Goal: Task Accomplishment & Management: Complete application form

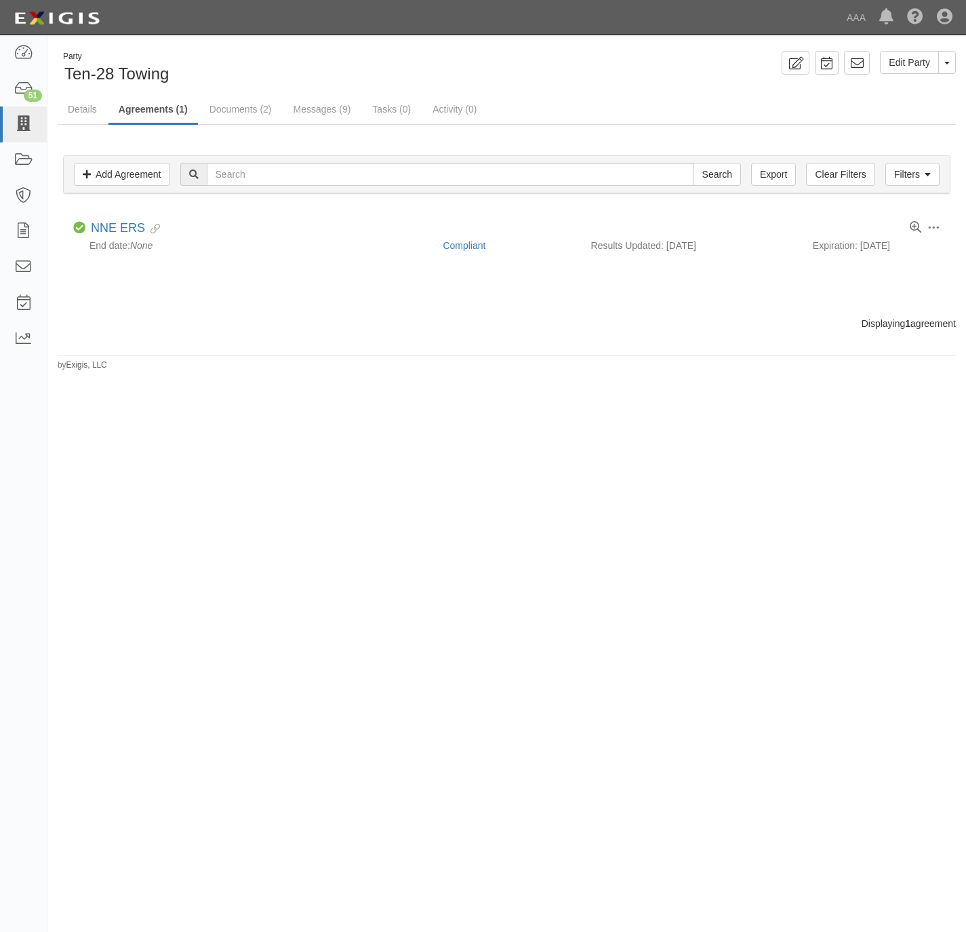
click at [20, 135] on link at bounding box center [23, 124] width 47 height 36
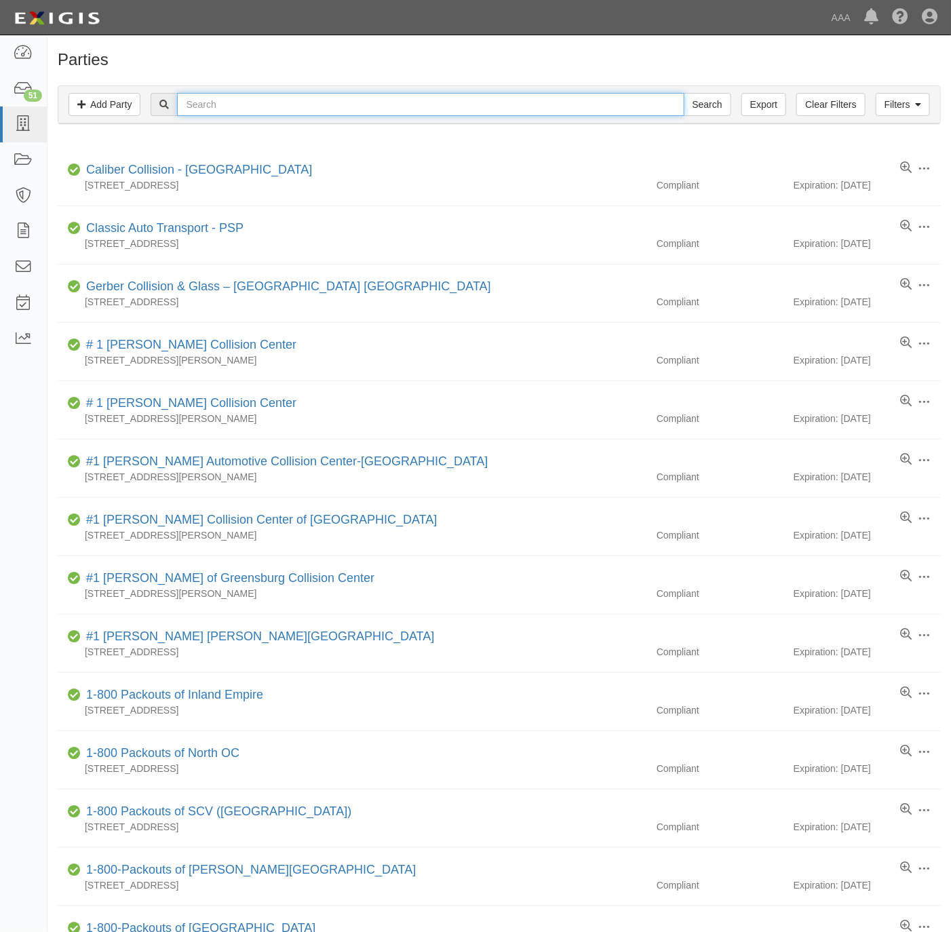
click at [492, 106] on input "text" at bounding box center [430, 104] width 507 height 23
paste input "160508"
type input "160508"
click at [698, 102] on input "Search" at bounding box center [707, 104] width 47 height 23
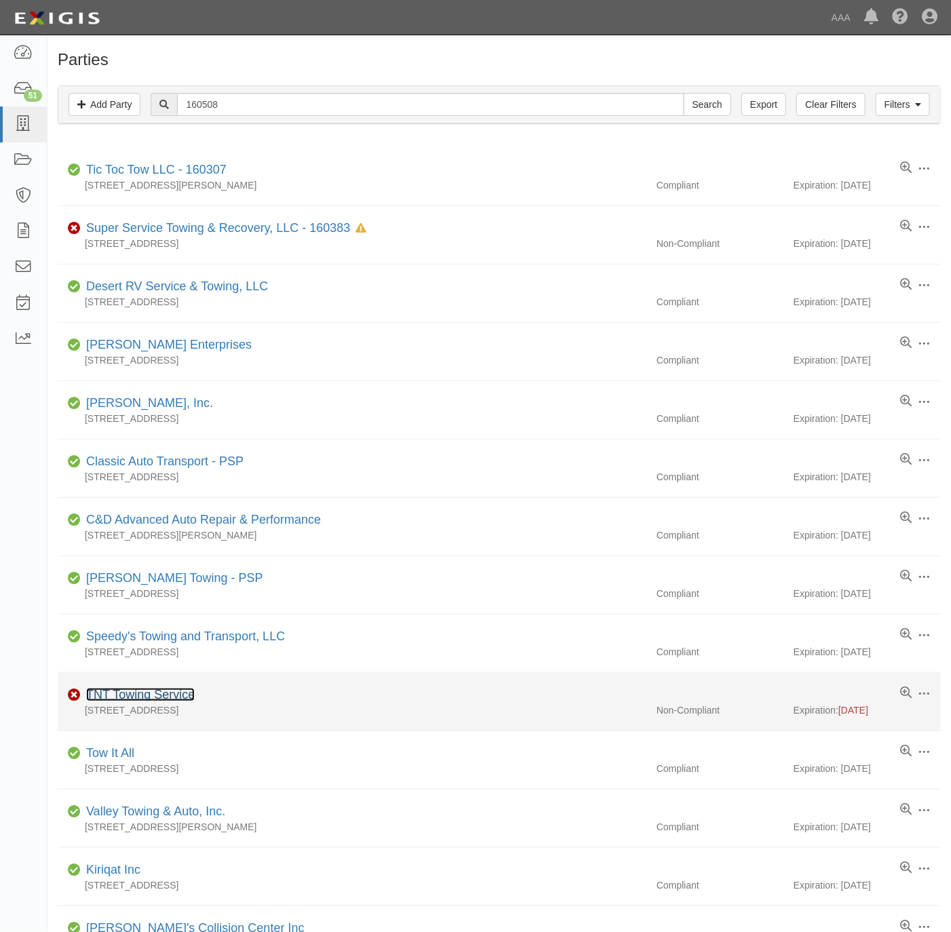
click at [161, 696] on link "TNT Towing Service" at bounding box center [140, 695] width 108 height 14
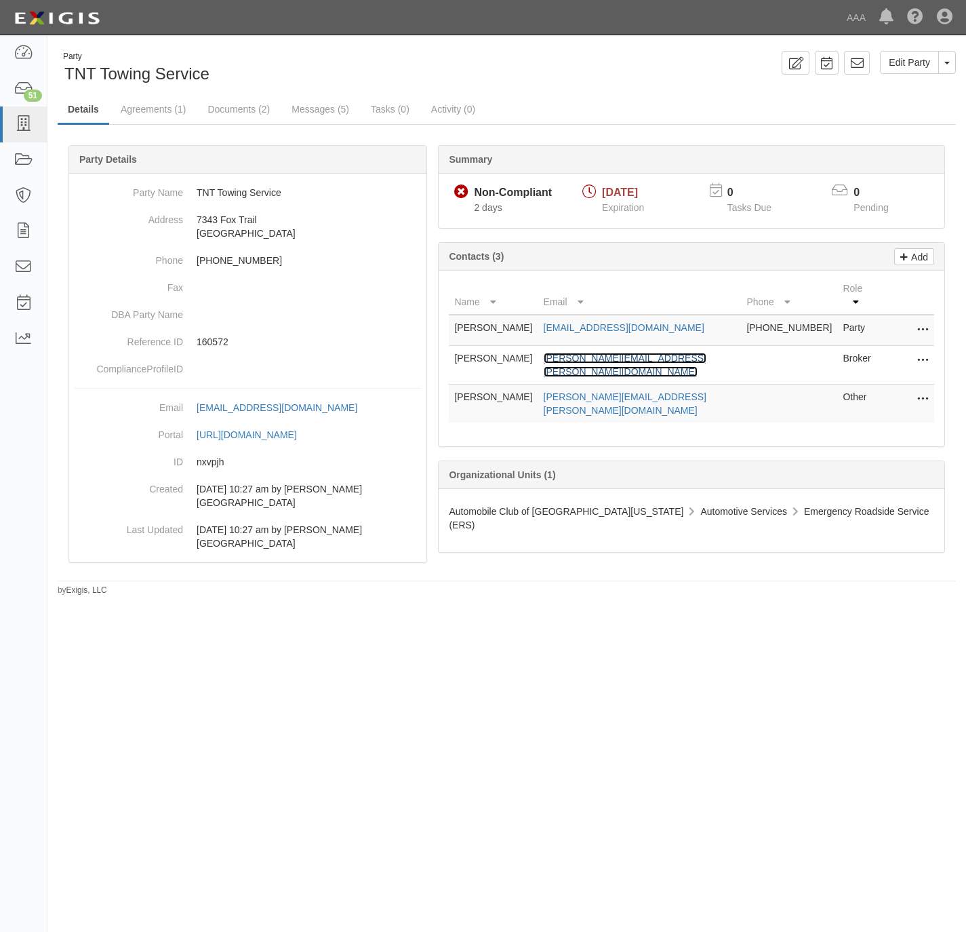
click at [644, 353] on link "tracy.partridge@hubinternational.com" at bounding box center [625, 365] width 163 height 24
drag, startPoint x: 666, startPoint y: 378, endPoint x: 547, endPoint y: 387, distance: 119.0
click at [547, 387] on td "saltos.victor@ace.aaa.com" at bounding box center [639, 403] width 203 height 39
copy link "saltos.victor@ace.aaa.com"
drag, startPoint x: 300, startPoint y: 188, endPoint x: 185, endPoint y: 198, distance: 115.0
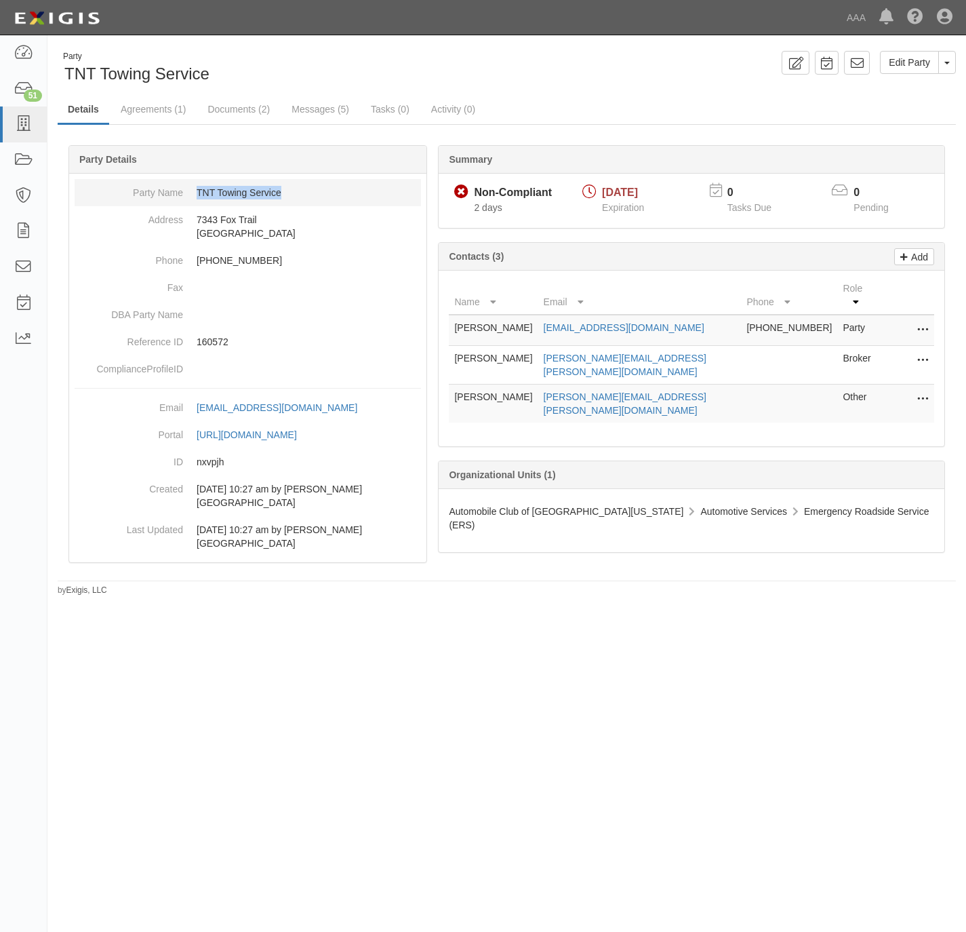
click at [185, 198] on dd "TNT Towing Service" at bounding box center [248, 192] width 347 height 27
copy dd "TNT Towing Service"
click at [257, 104] on link "Documents (2)" at bounding box center [238, 110] width 83 height 29
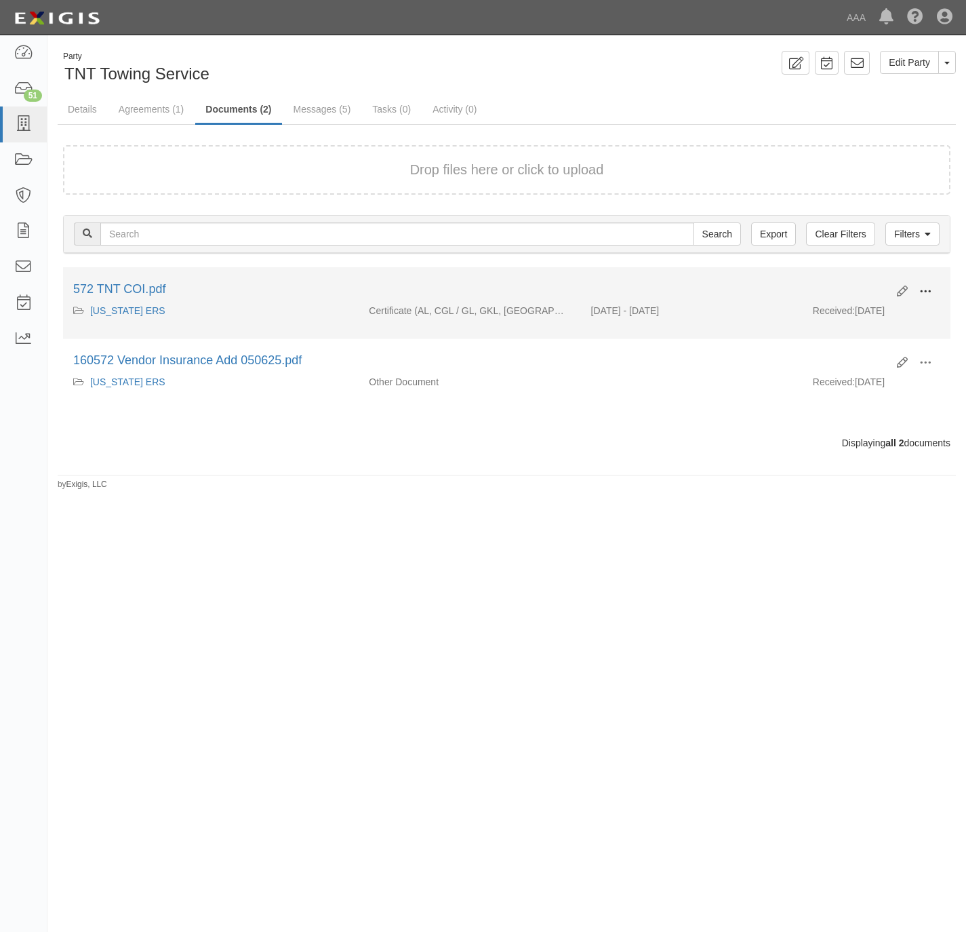
drag, startPoint x: 930, startPoint y: 285, endPoint x: 924, endPoint y: 289, distance: 7.0
click at [928, 285] on span at bounding box center [926, 291] width 12 height 12
click at [873, 310] on link "View" at bounding box center [859, 311] width 107 height 24
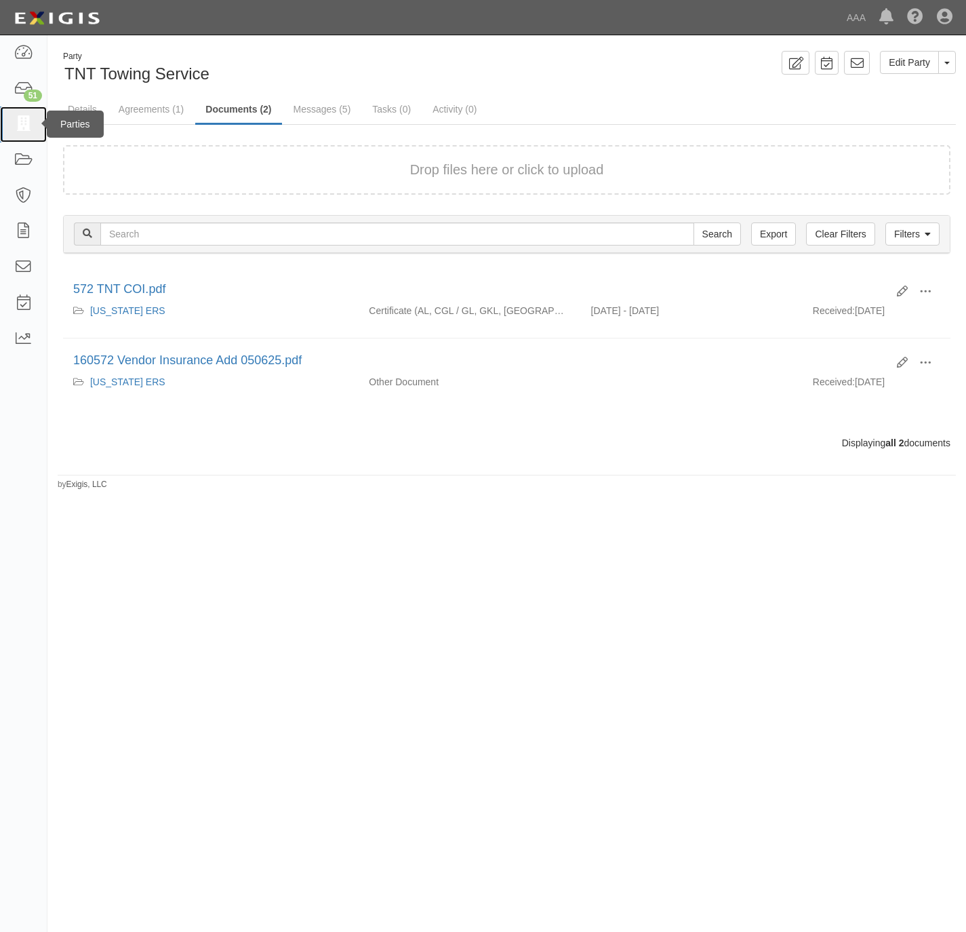
click at [33, 125] on link at bounding box center [23, 124] width 47 height 36
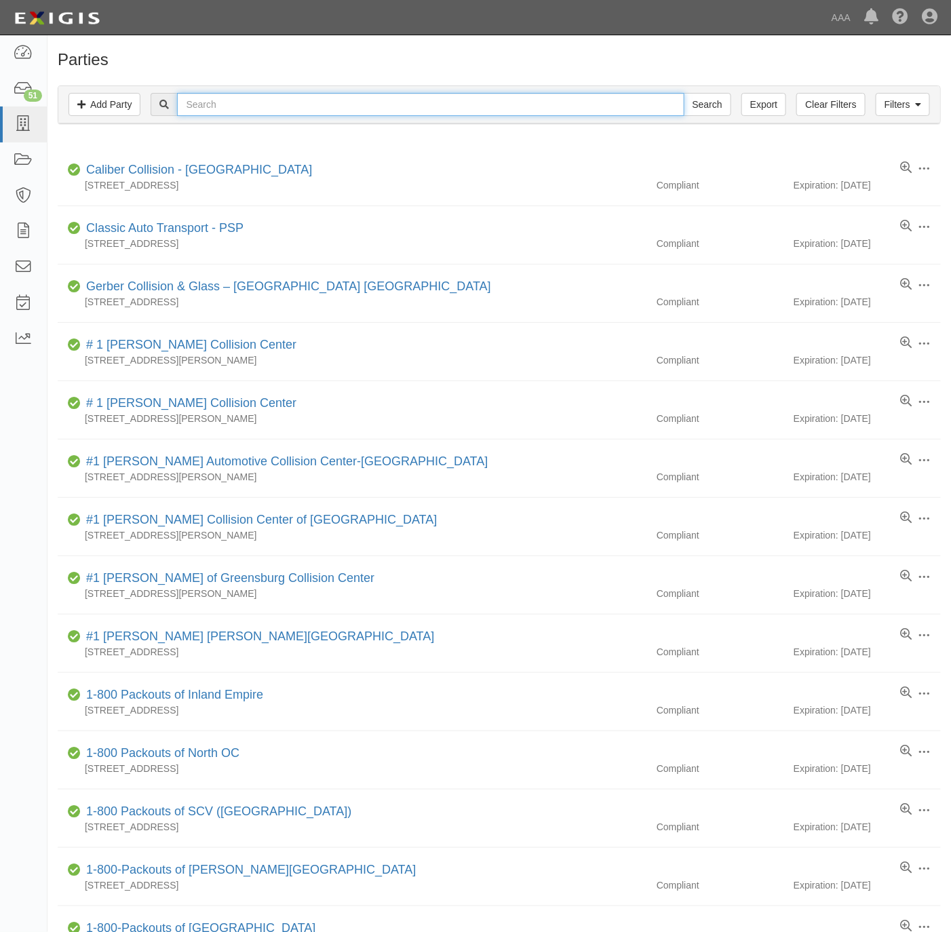
click at [338, 106] on input "text" at bounding box center [430, 104] width 507 height 23
click at [128, 111] on link "Add Party" at bounding box center [104, 104] width 72 height 23
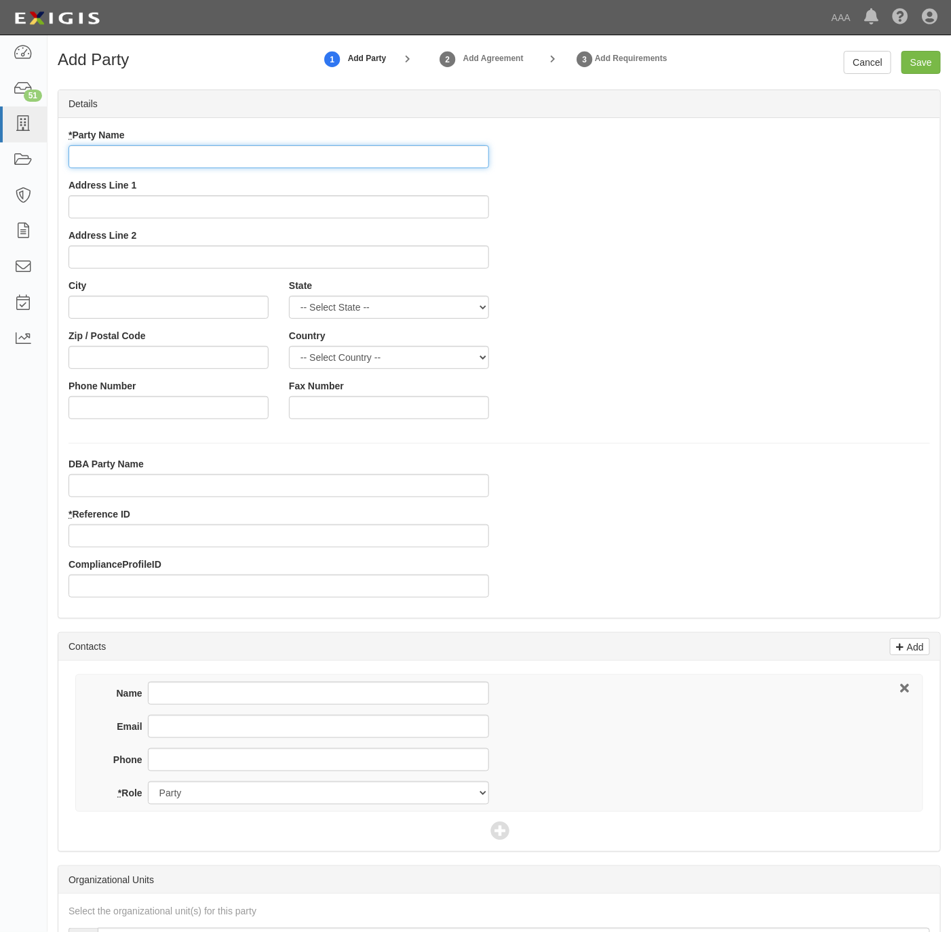
click at [349, 155] on input "* Party Name" at bounding box center [278, 156] width 420 height 23
paste input "[PERSON_NAME] Auto Care and Tow"
type input "[PERSON_NAME] Auto Care and Tow"
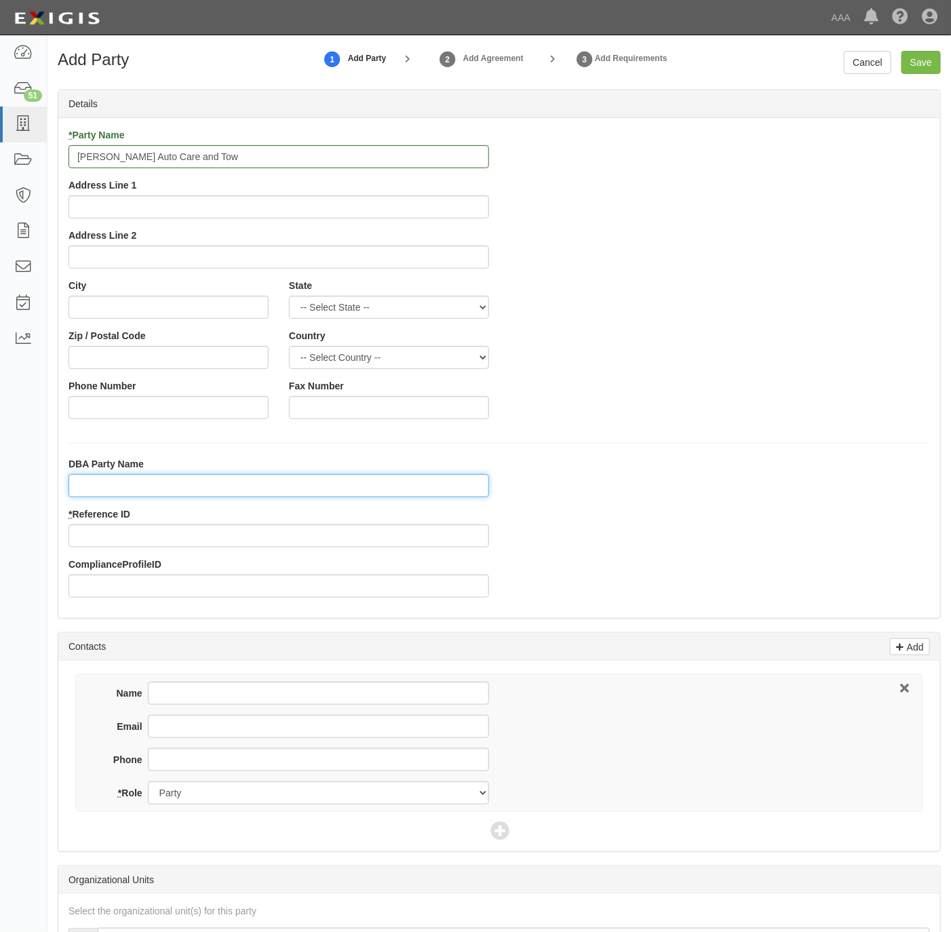
click at [228, 483] on input "DBA Party Name" at bounding box center [278, 485] width 420 height 23
paste input "Dog & Pony, LLC"
type input "Dog & Pony, LLC"
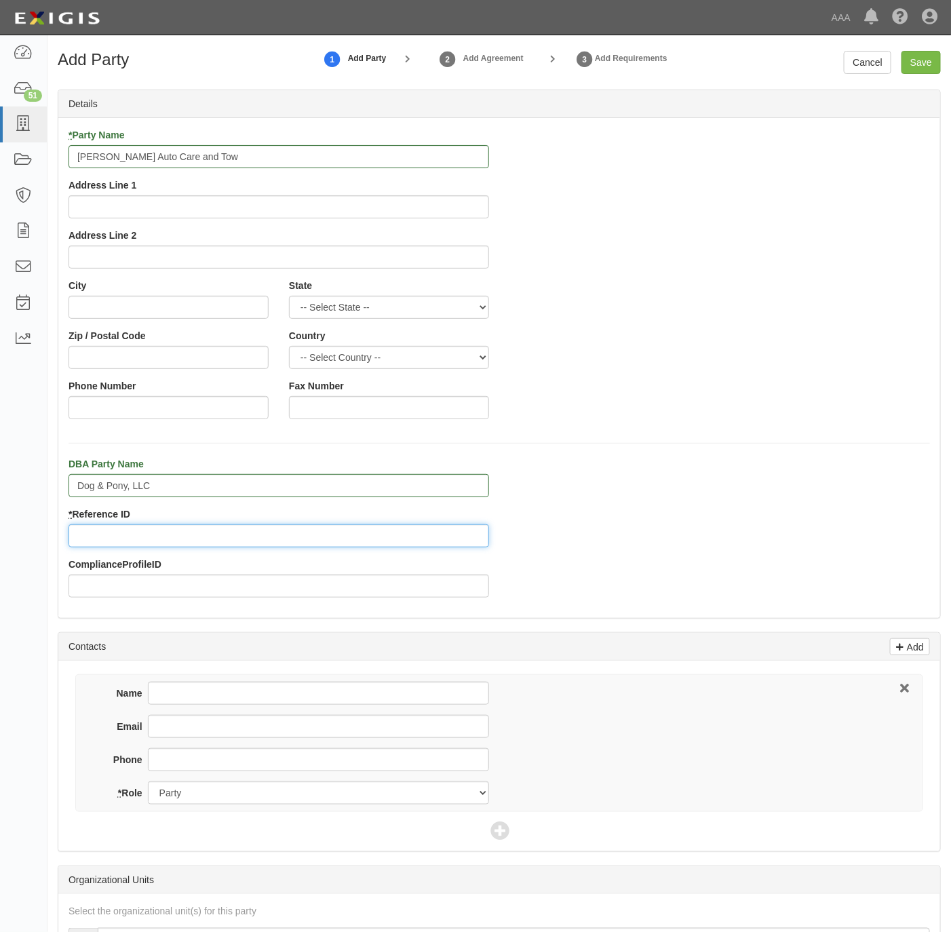
click at [294, 539] on input "* Reference ID" at bounding box center [278, 535] width 420 height 23
paste input "160508"
type input "160508"
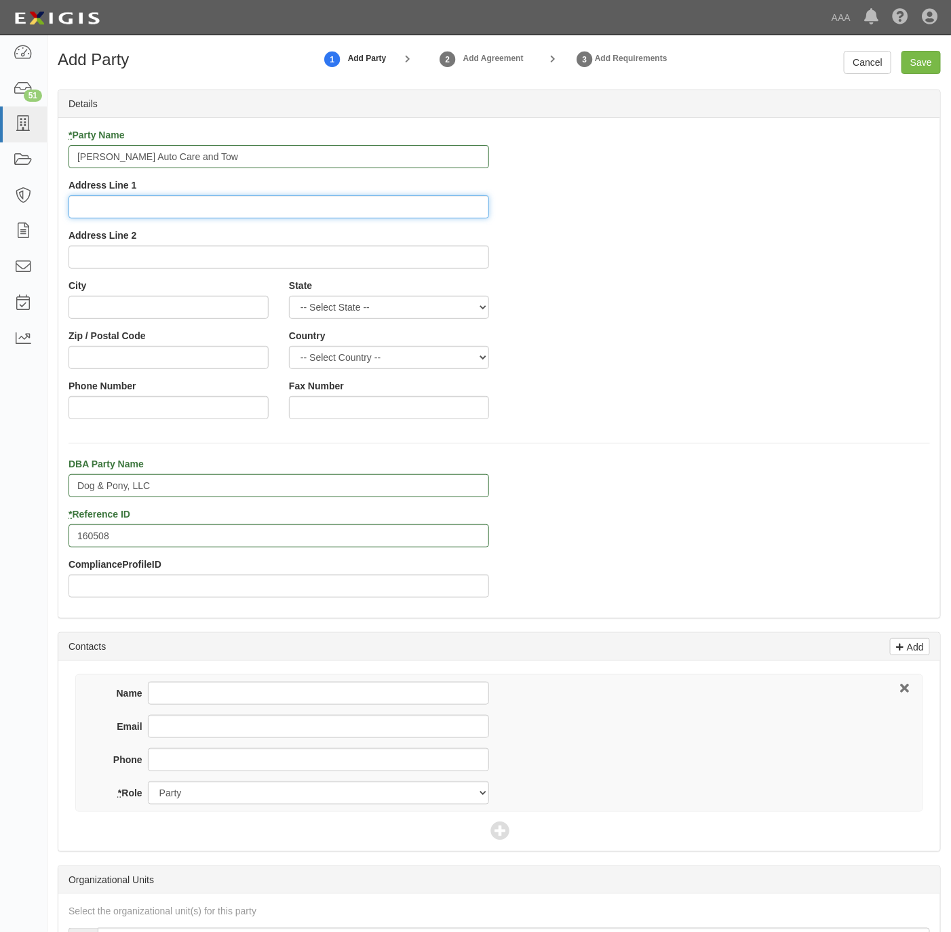
click at [151, 200] on input "Address Line 1" at bounding box center [278, 206] width 420 height 23
paste input "463 Aten Road"
type input "463 Aten Road"
click at [133, 306] on input "City" at bounding box center [168, 307] width 200 height 23
paste input "Imperial,"
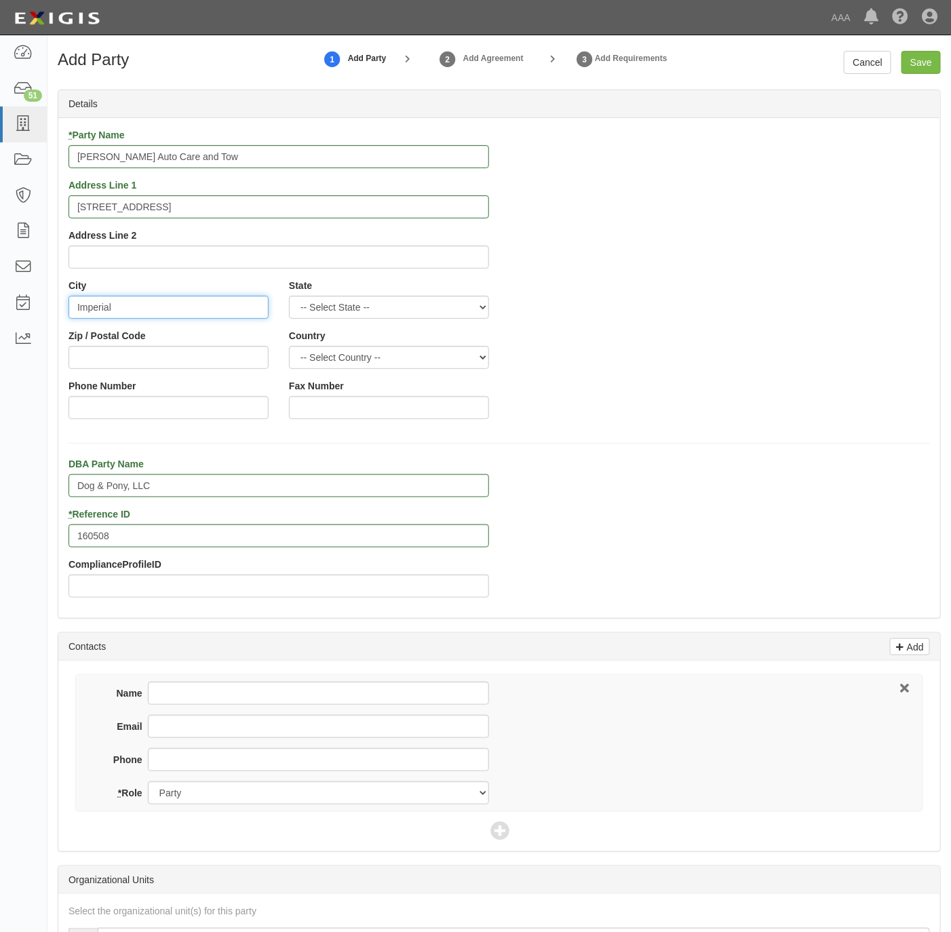
type input "Imperial"
select select "CA"
type input "92251"
click at [149, 407] on input "Phone Number" at bounding box center [168, 407] width 200 height 23
paste input "760-353-1141"
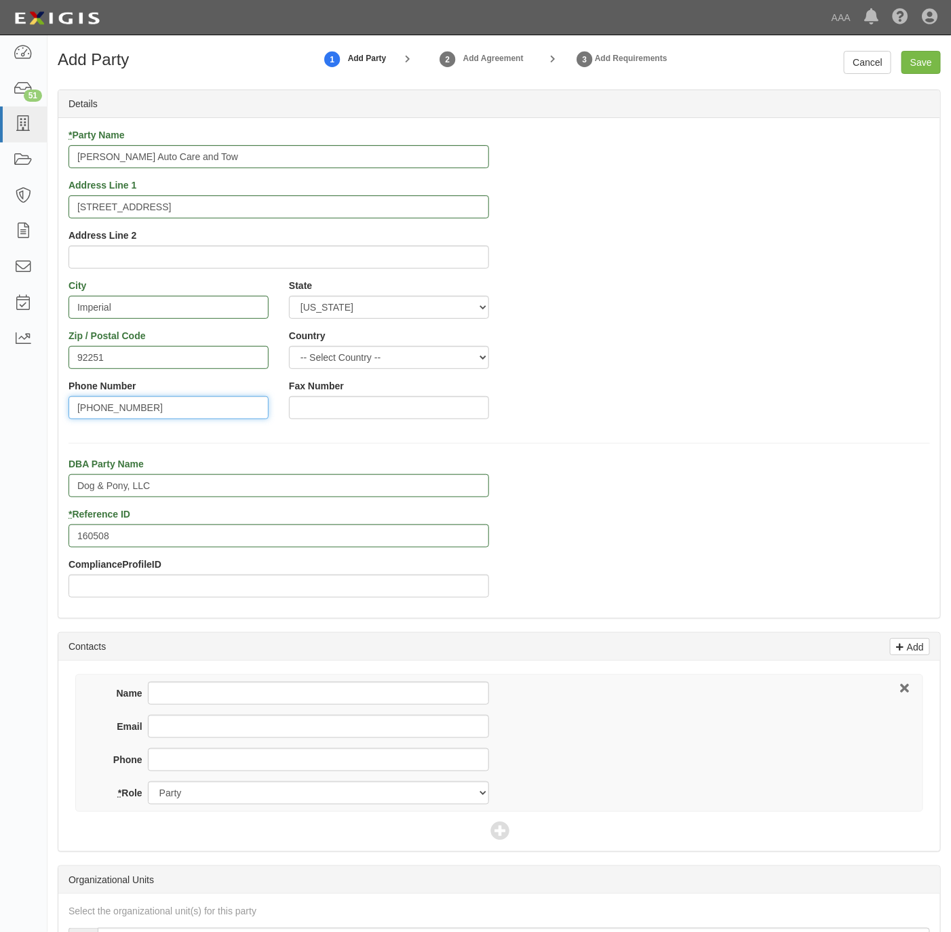
type input "760-353-1141"
click at [224, 757] on input "Phone" at bounding box center [318, 759] width 341 height 23
paste input "760-353-1141"
type input "760-353-1141"
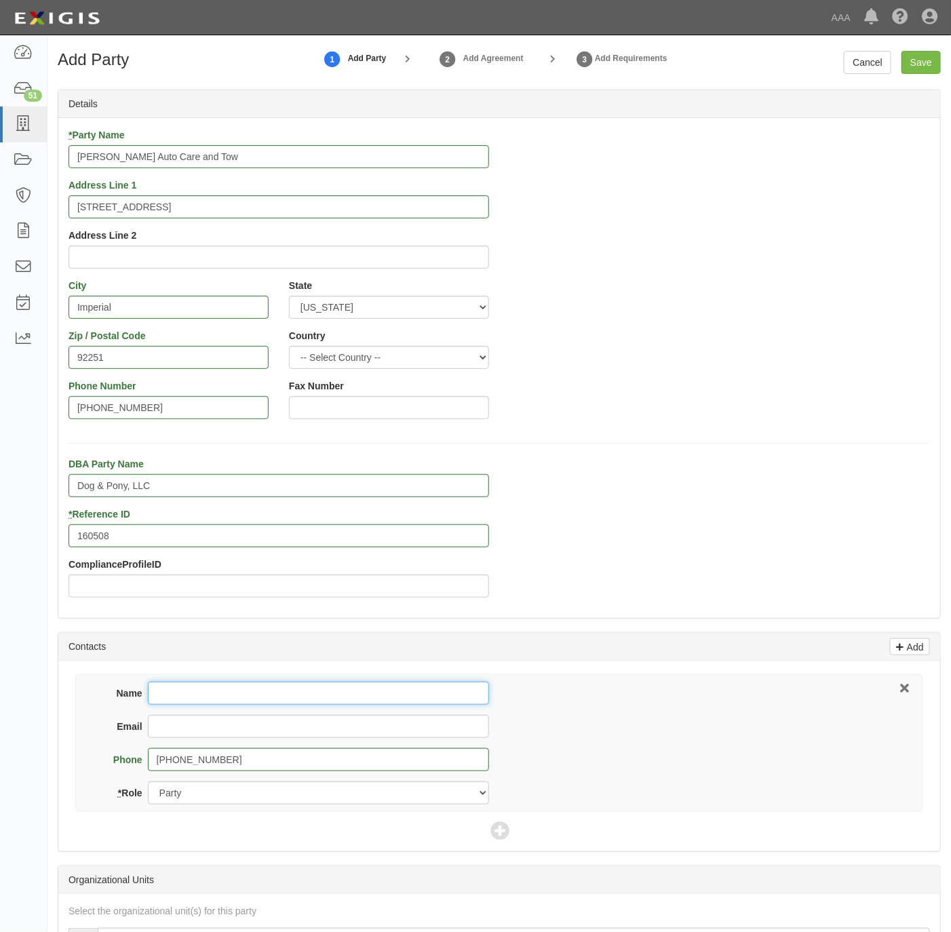
drag, startPoint x: 300, startPoint y: 700, endPoint x: 315, endPoint y: 690, distance: 18.6
click at [300, 700] on input "Name" at bounding box center [318, 692] width 341 height 23
paste input "Jered Tucker"
type input "Jered Tucker"
click at [307, 737] on input "Email" at bounding box center [318, 726] width 341 height 23
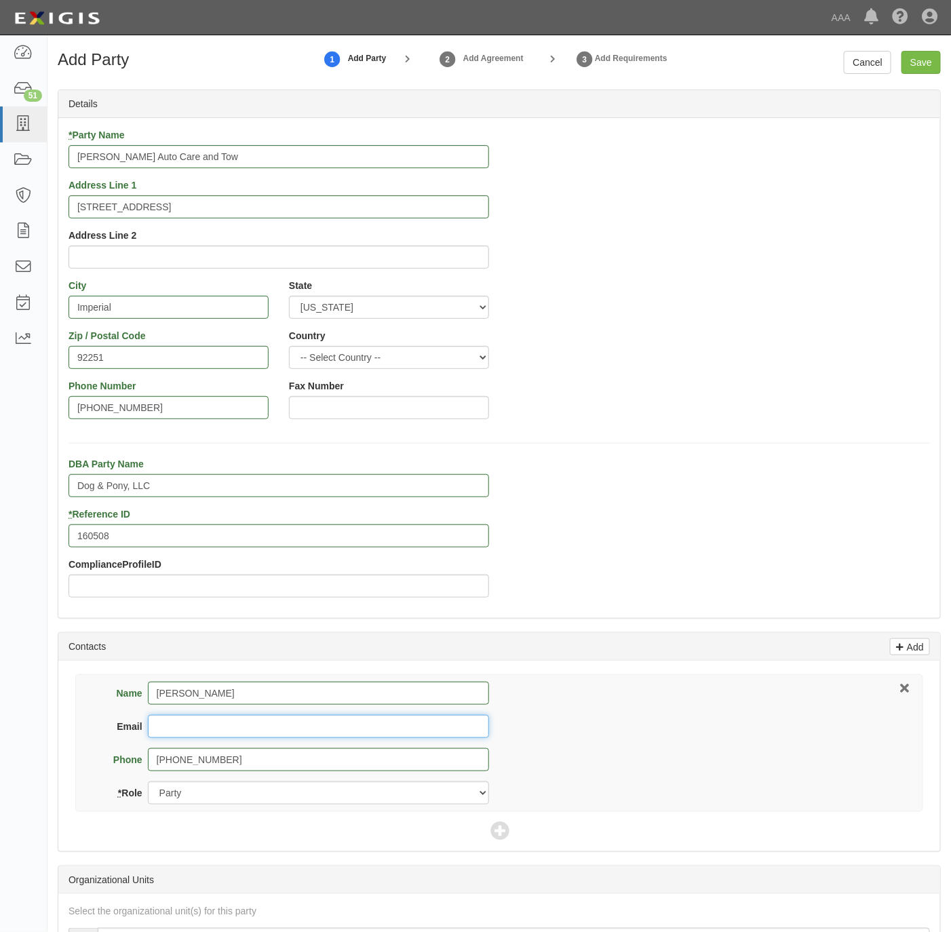
paste input "jered@tuckerautocare.com"
type input "jered@tuckerautocare.com"
click at [497, 829] on icon at bounding box center [499, 831] width 19 height 19
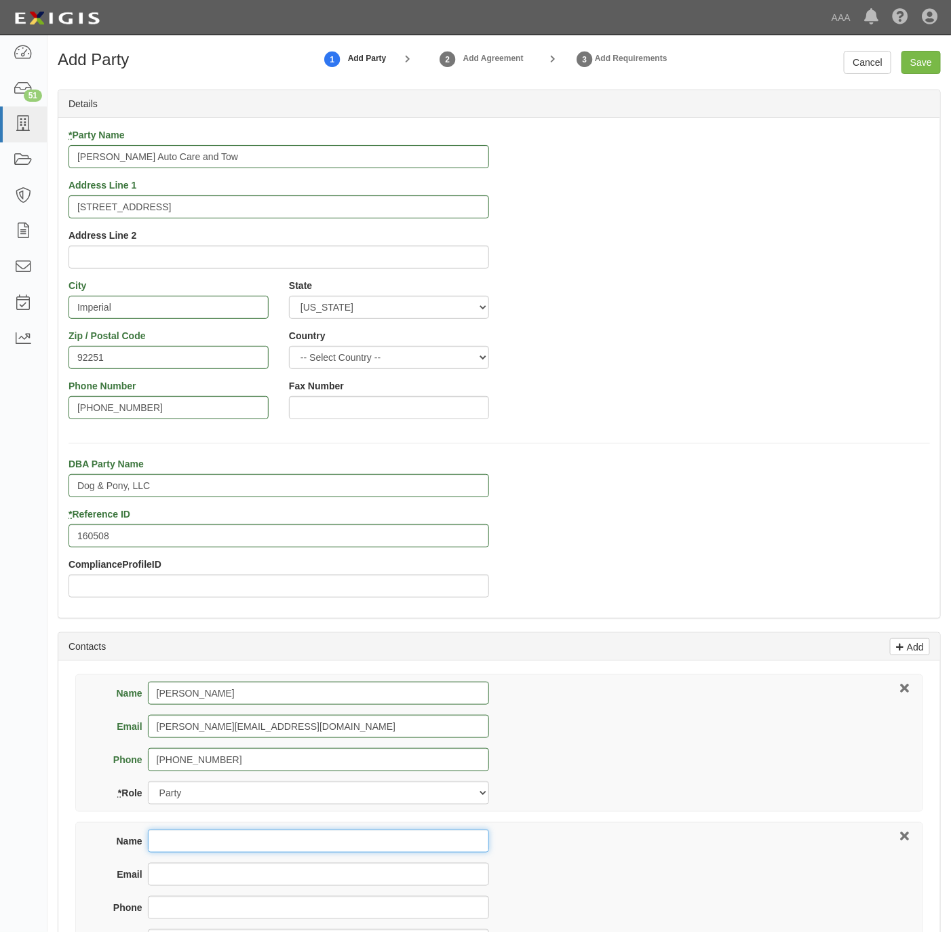
click at [324, 845] on input "Name" at bounding box center [318, 840] width 341 height 23
paste input "[PERSON_NAME]"
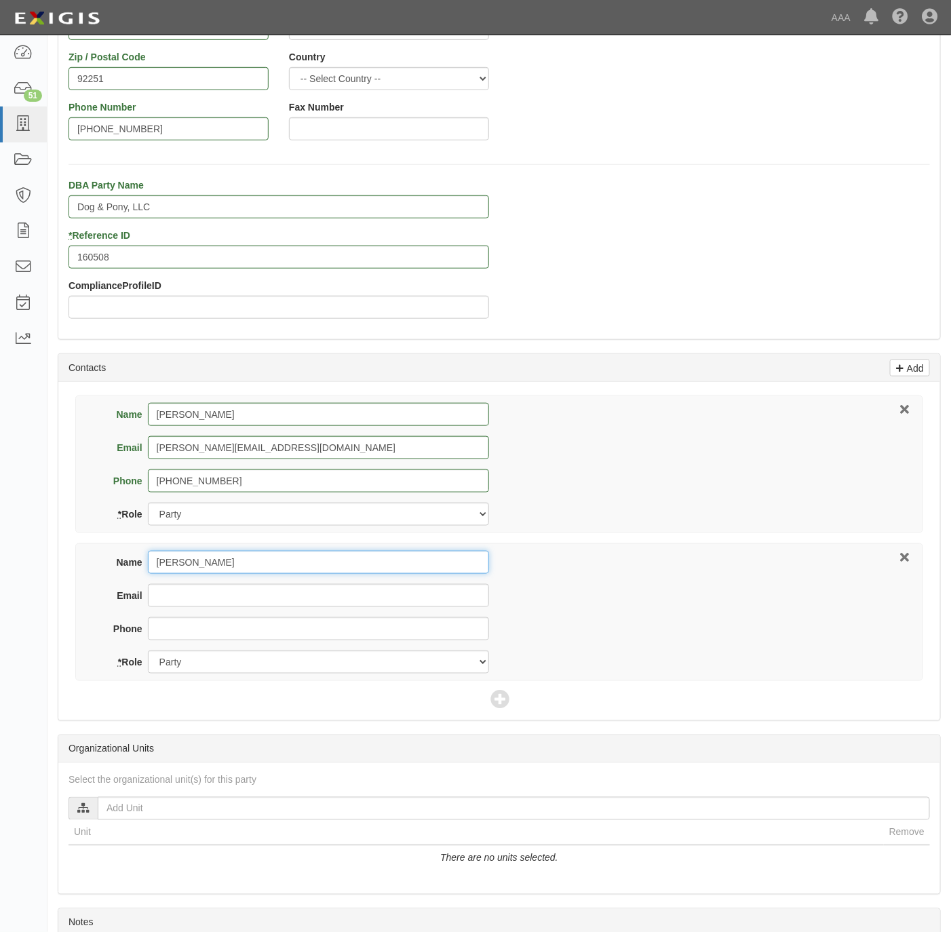
scroll to position [305, 0]
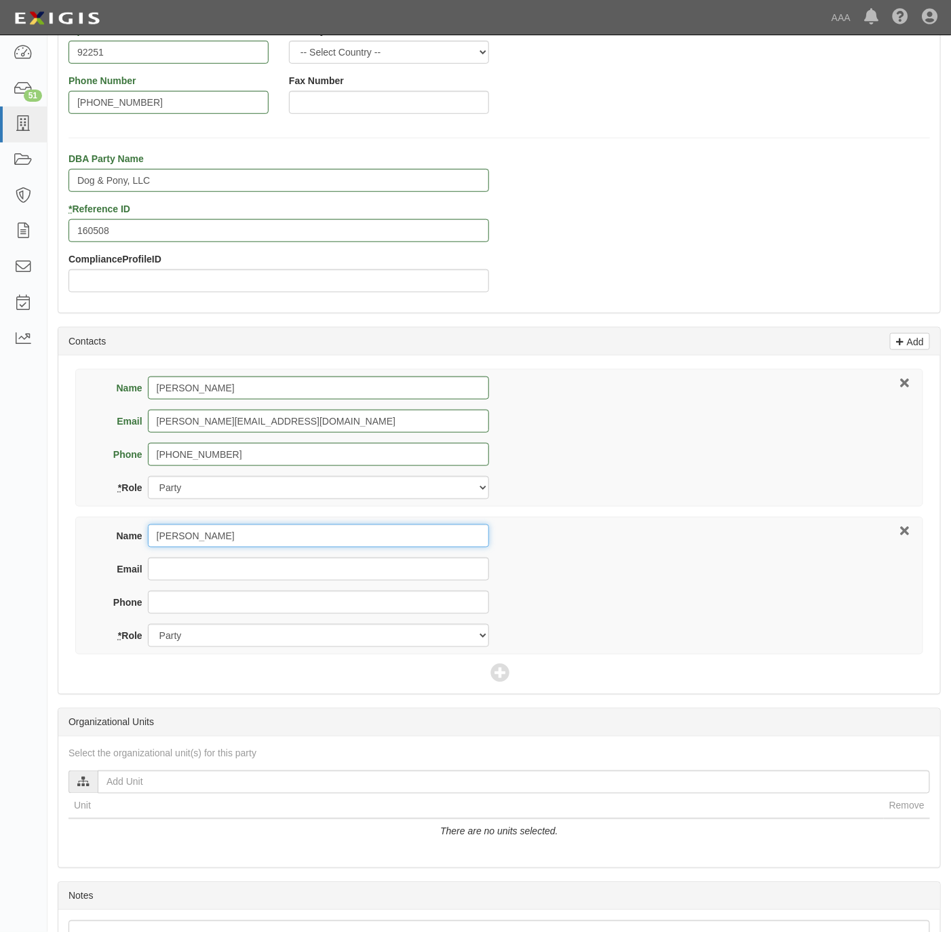
type input "[PERSON_NAME]"
click at [228, 574] on input "Email" at bounding box center [318, 568] width 341 height 23
paste input "[EMAIL_ADDRESS][DOMAIN_NAME]"
type input "[EMAIL_ADDRESS][DOMAIN_NAME]"
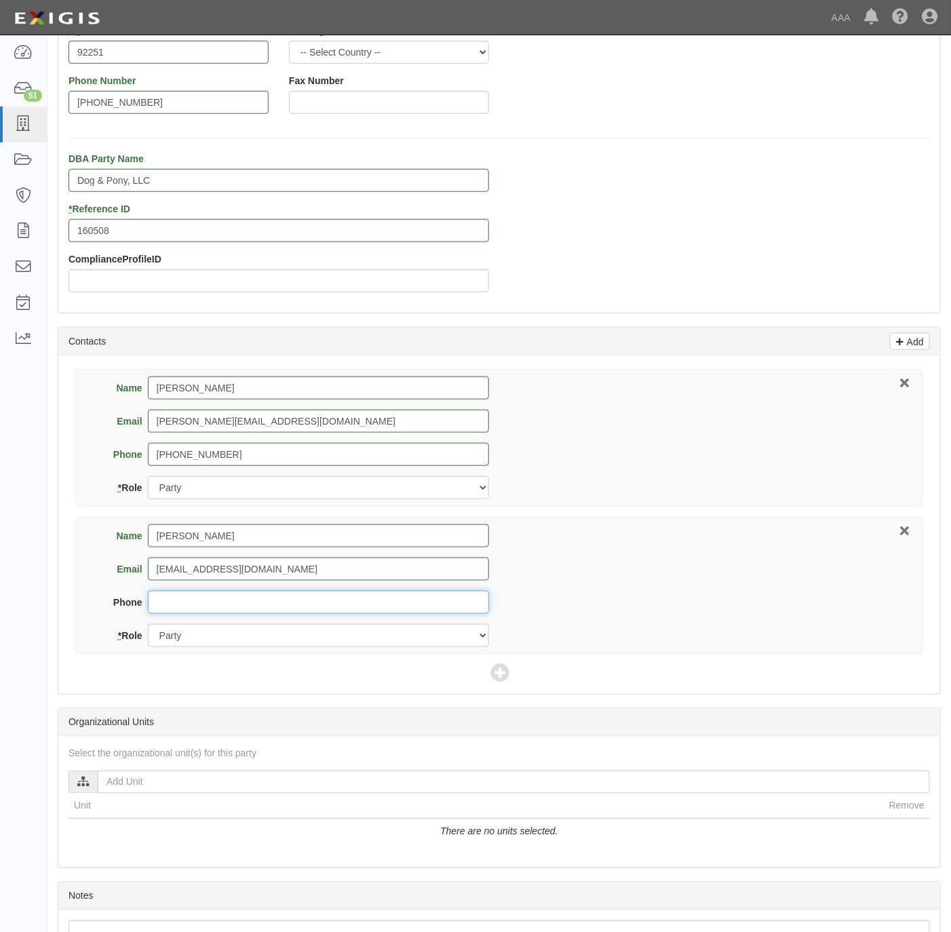
click at [234, 593] on input "Phone" at bounding box center [318, 602] width 341 height 23
paste input "805-444-1425"
type input "805-444-1425"
click at [244, 644] on select "Party Broker Other" at bounding box center [318, 635] width 341 height 23
select select "Broker"
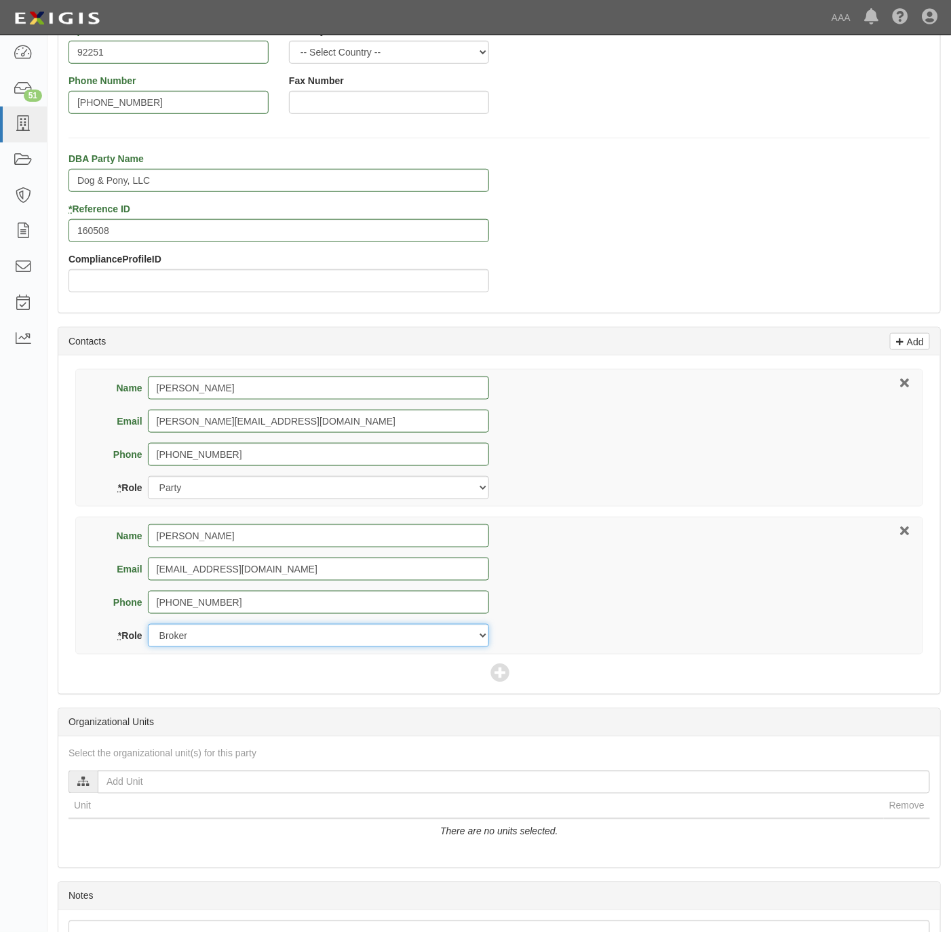
click at [148, 627] on select "Party Broker Other" at bounding box center [318, 635] width 341 height 23
click at [490, 670] on icon at bounding box center [499, 674] width 19 height 19
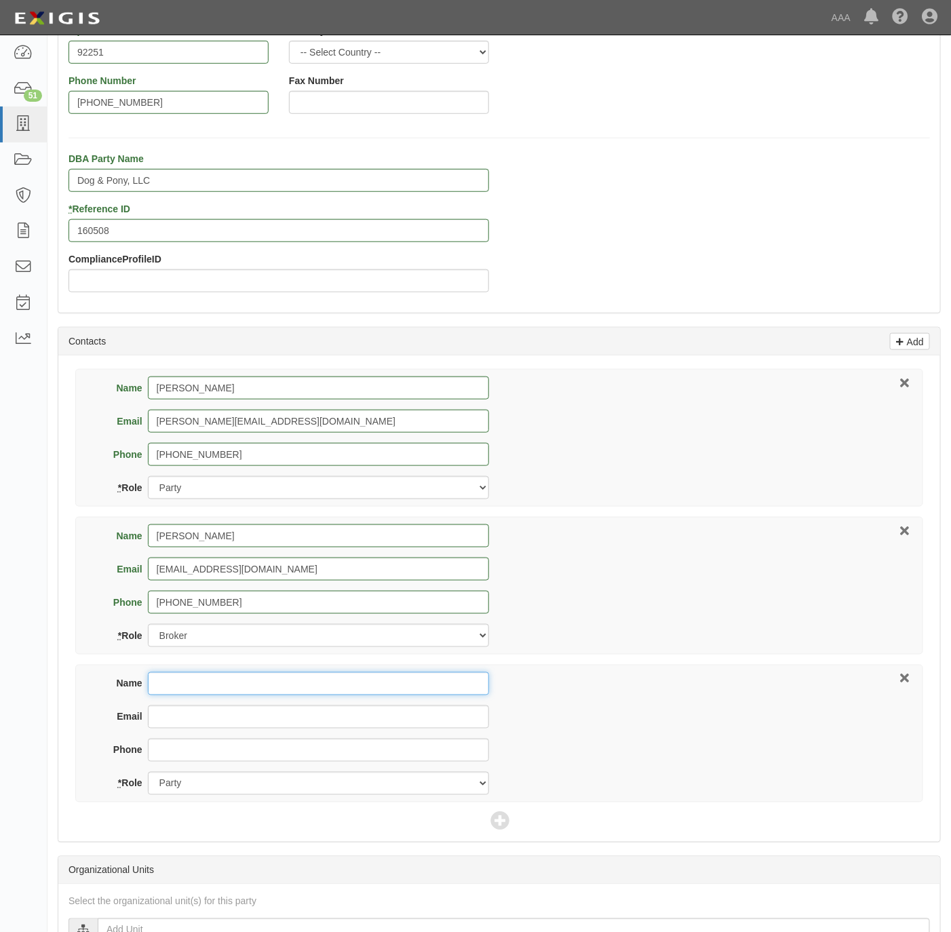
click at [316, 682] on input "Name" at bounding box center [318, 683] width 341 height 23
paste input "[PERSON_NAME]"
type input "[PERSON_NAME]"
click at [207, 724] on input "Email" at bounding box center [318, 716] width 341 height 23
paste input "[PERSON_NAME]"
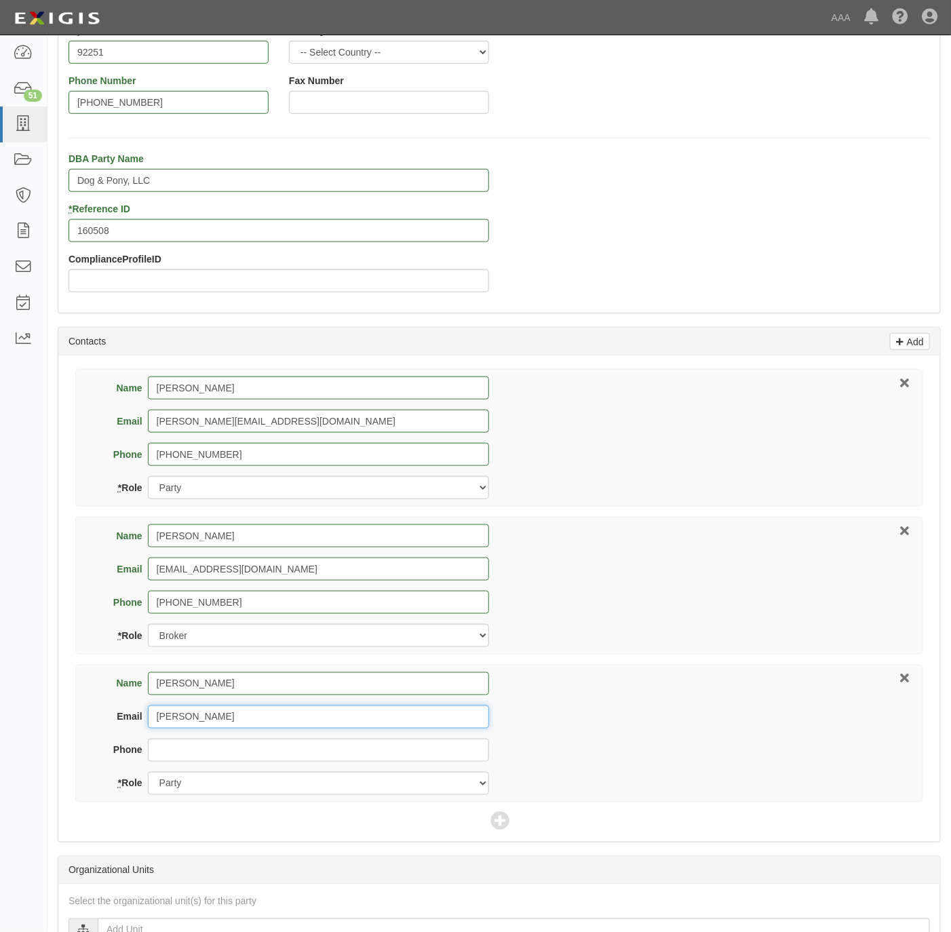
click at [182, 723] on input "[PERSON_NAME]" at bounding box center [318, 716] width 341 height 23
paste input "Sherman"
click at [204, 722] on input "simbulan.Sherman@ace.aaa.com" at bounding box center [318, 716] width 341 height 23
type input "[PERSON_NAME][EMAIL_ADDRESS][PERSON_NAME][DOMAIN_NAME]"
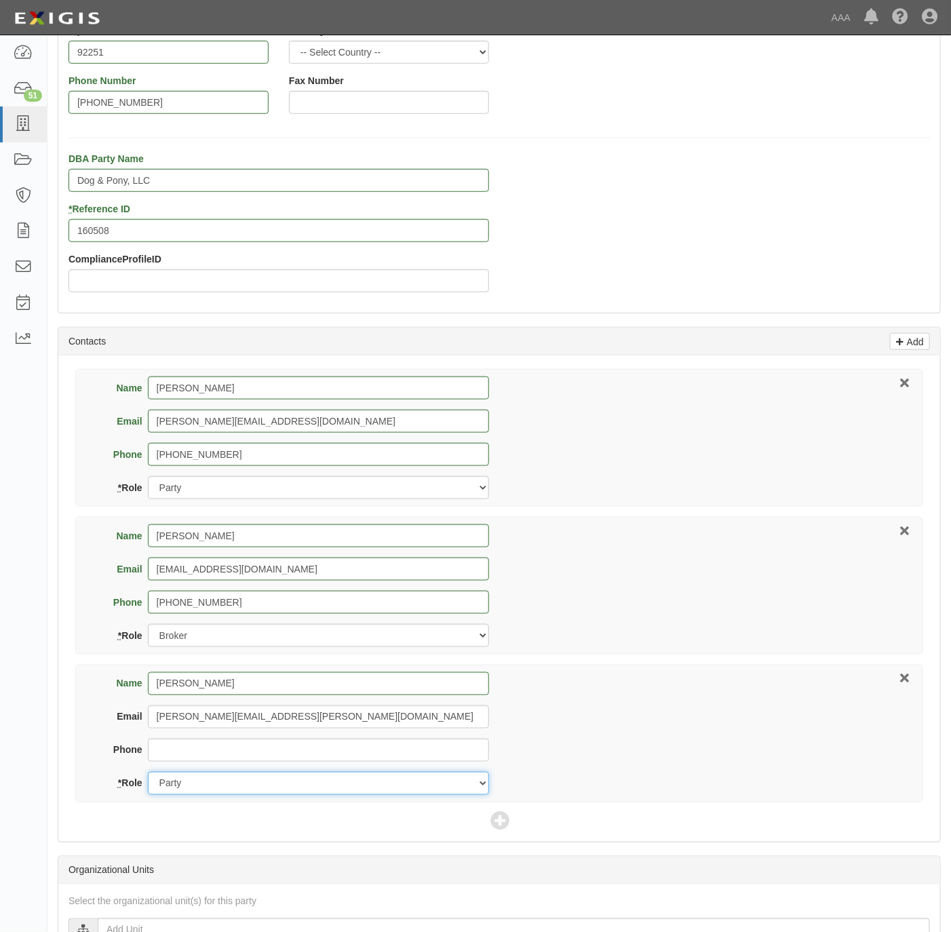
click at [316, 789] on select "Party Broker Other" at bounding box center [318, 783] width 341 height 23
select select "Other"
click at [148, 775] on select "Party Broker Other" at bounding box center [318, 783] width 341 height 23
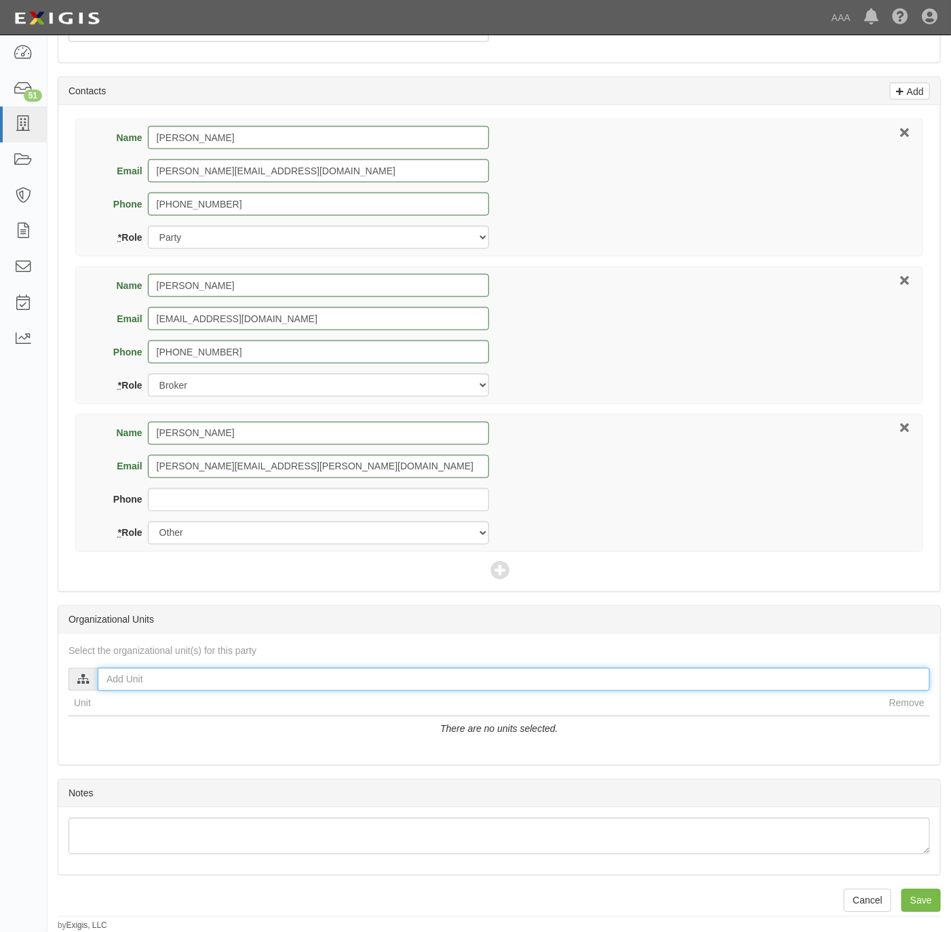
click at [108, 688] on div "AAA East Central Automotive Services Emergency Roadside Service (ERS) Approved …" at bounding box center [498, 679] width 861 height 23
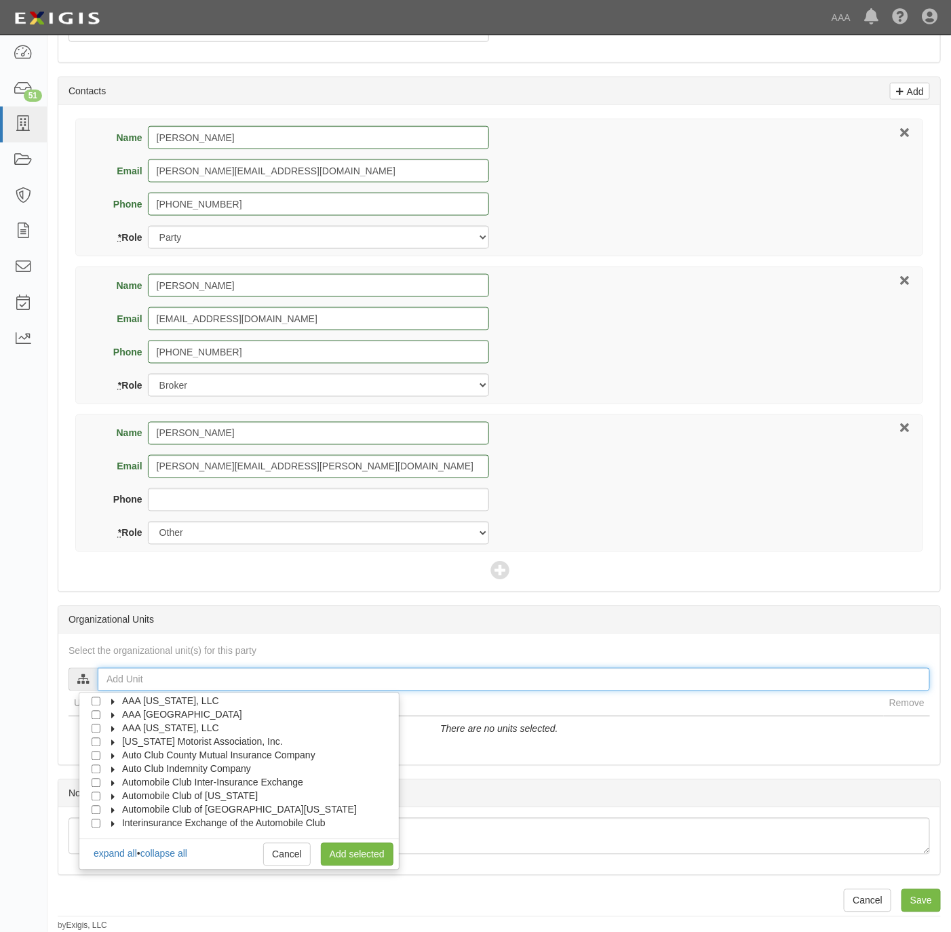
scroll to position [55, 0]
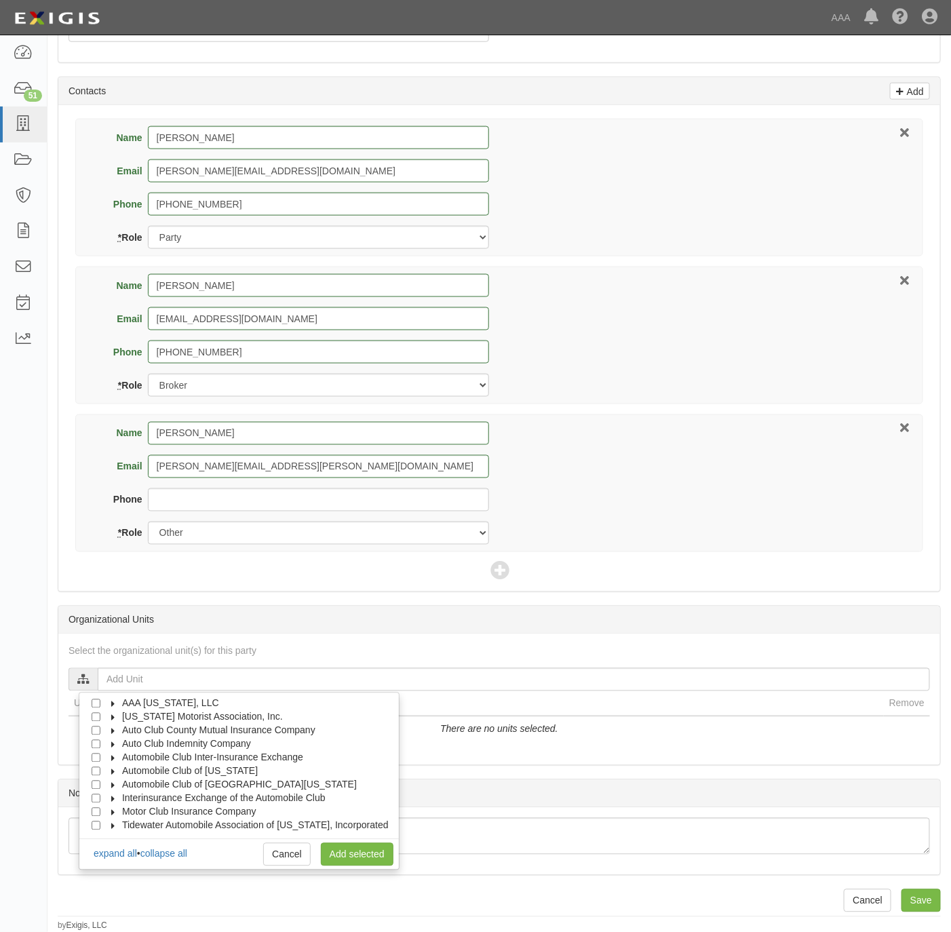
click at [175, 781] on span "Automobile Club of [GEOGRAPHIC_DATA][US_STATE]" at bounding box center [239, 784] width 235 height 11
click at [187, 787] on label "Automobile Club of [GEOGRAPHIC_DATA][US_STATE]" at bounding box center [231, 784] width 252 height 14
click at [201, 773] on label "Automobile Club of [US_STATE]" at bounding box center [181, 771] width 153 height 14
click at [242, 792] on span "Automobile Club of [GEOGRAPHIC_DATA][US_STATE]" at bounding box center [239, 797] width 235 height 11
drag, startPoint x: 242, startPoint y: 790, endPoint x: 206, endPoint y: 808, distance: 40.0
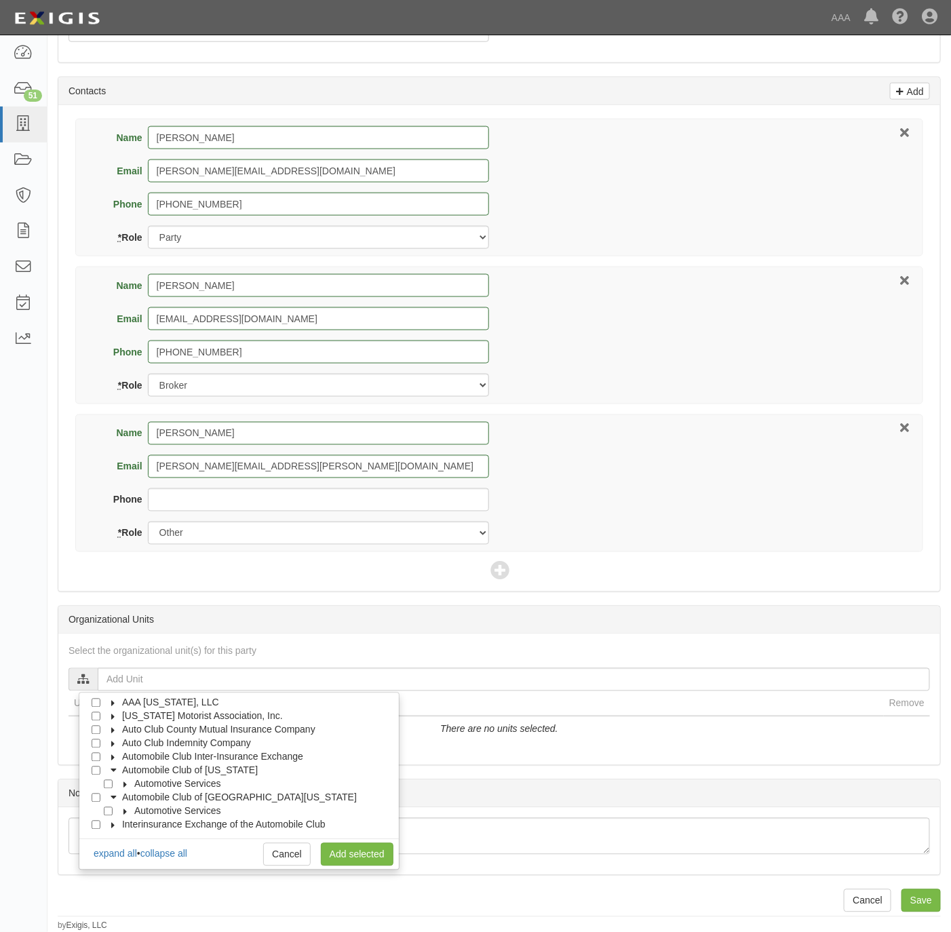
click at [206, 808] on span "Automotive Services" at bounding box center [177, 811] width 87 height 11
click at [113, 779] on div at bounding box center [111, 783] width 12 height 9
click at [121, 780] on input "Emergency Roadside Service (ERS)" at bounding box center [120, 784] width 9 height 9
checkbox input "true"
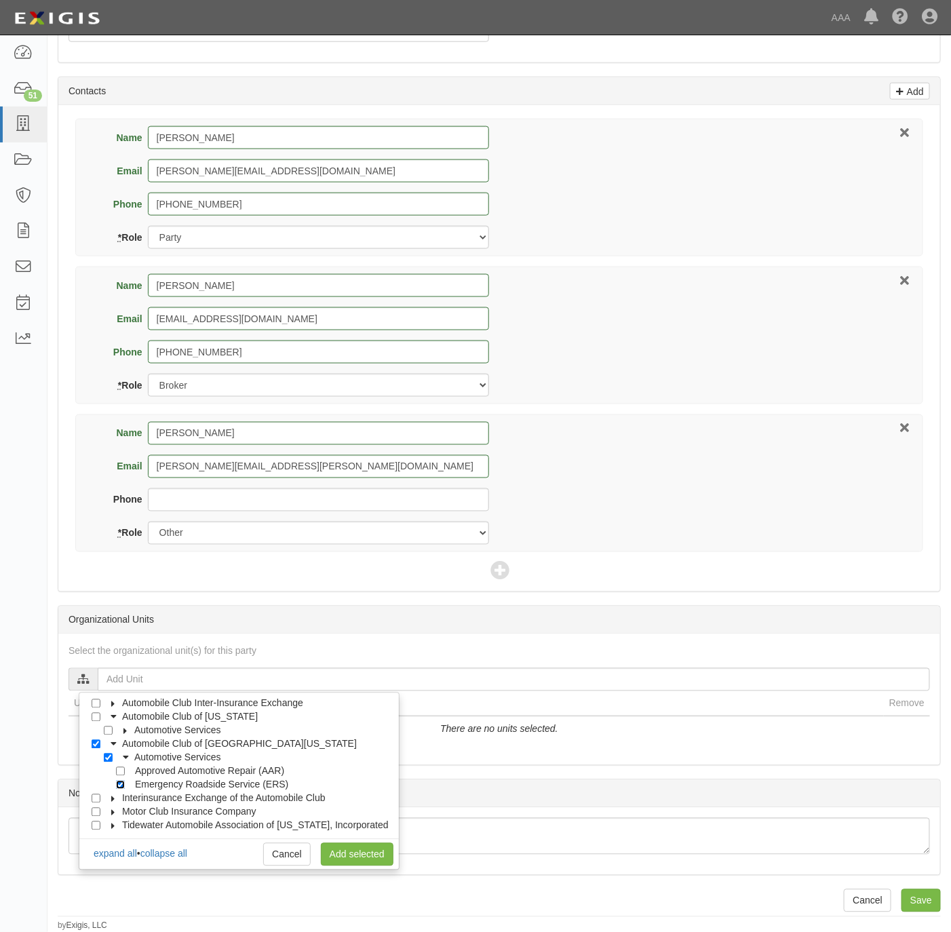
checkbox input "true"
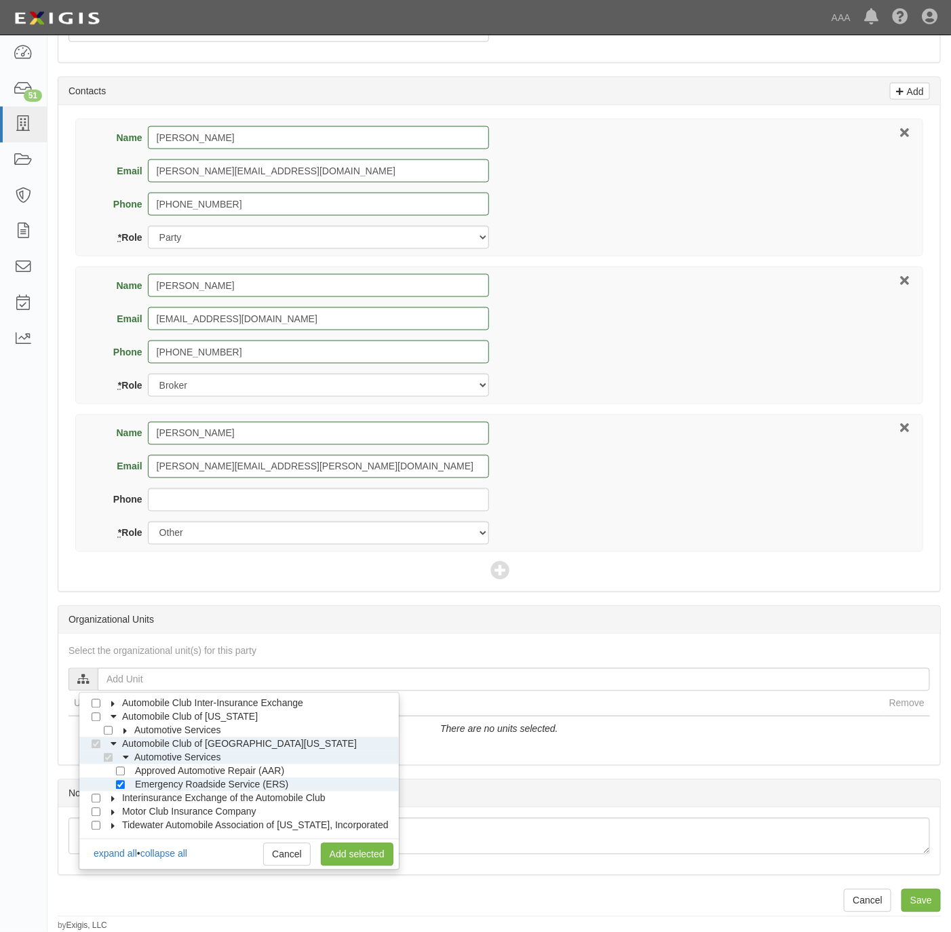
click at [336, 840] on div "expand all • collapse all Cancel Add selected" at bounding box center [238, 842] width 319 height 7
click at [656, 176] on div "Name Jered Tucker Email jered@tuckerautocare.com Phone 760-353-1141 * Role Part…" at bounding box center [499, 188] width 848 height 138
click at [321, 849] on link "Add selected" at bounding box center [357, 854] width 73 height 23
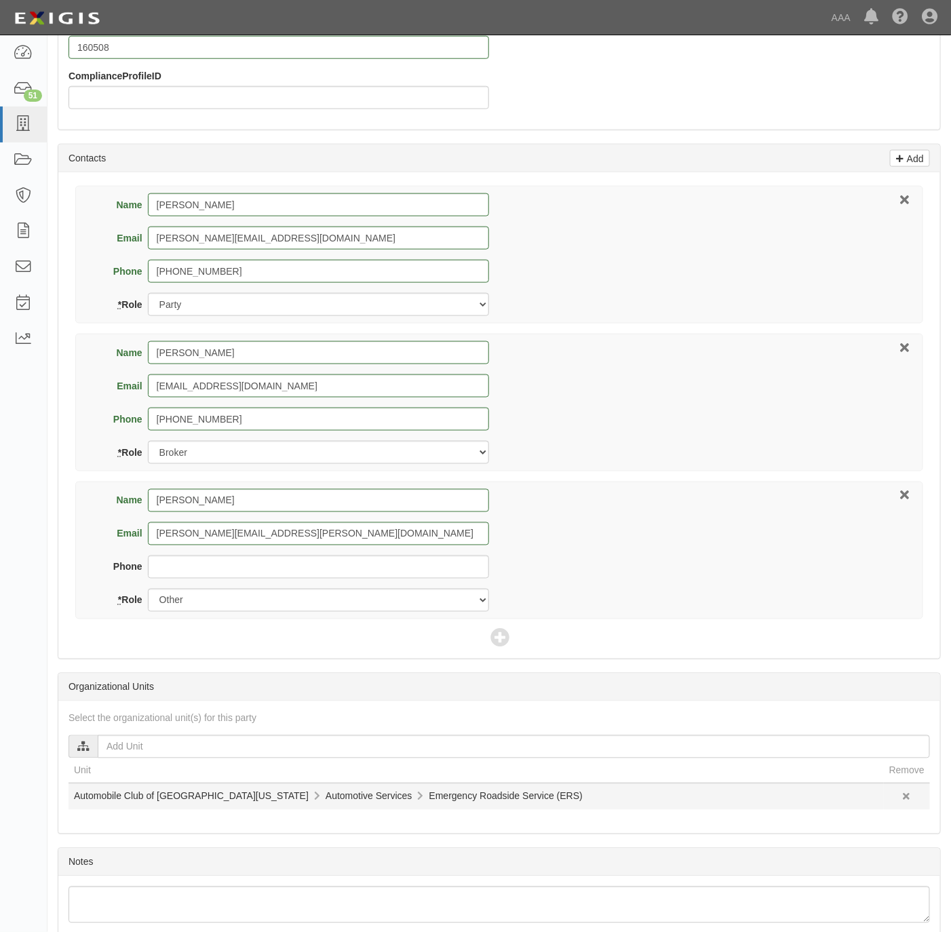
scroll to position [564, 0]
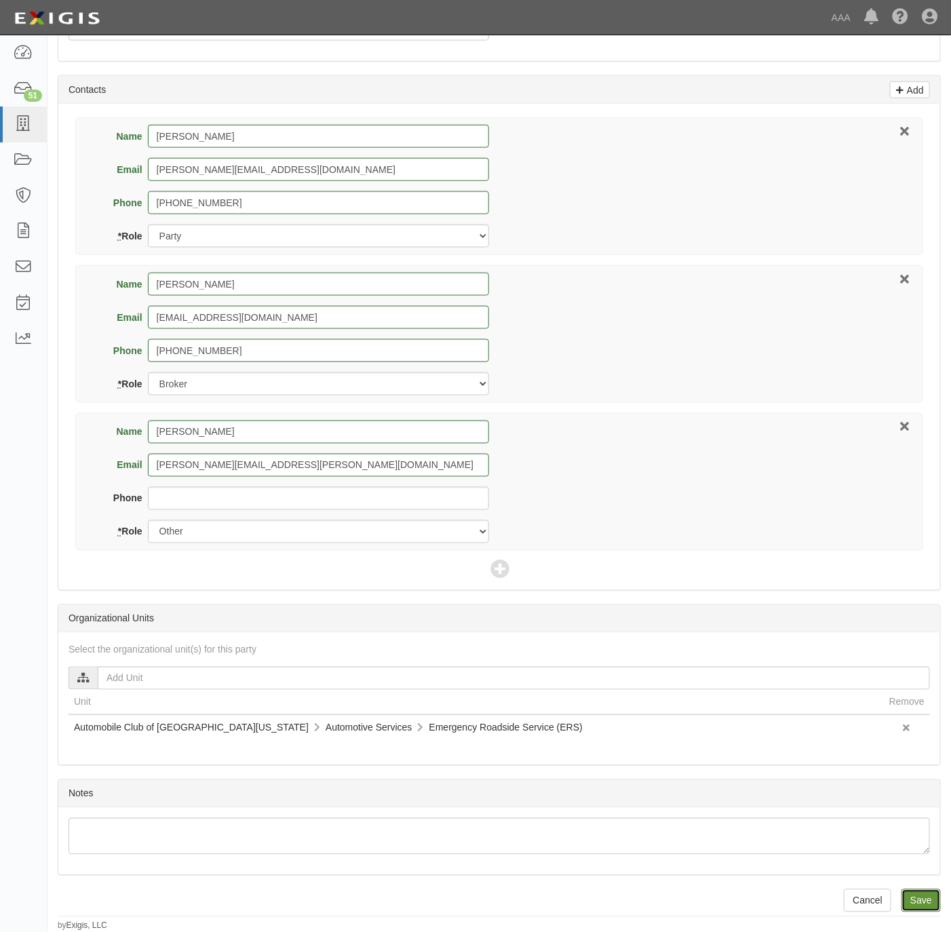
click at [917, 901] on input "Save" at bounding box center [920, 900] width 39 height 23
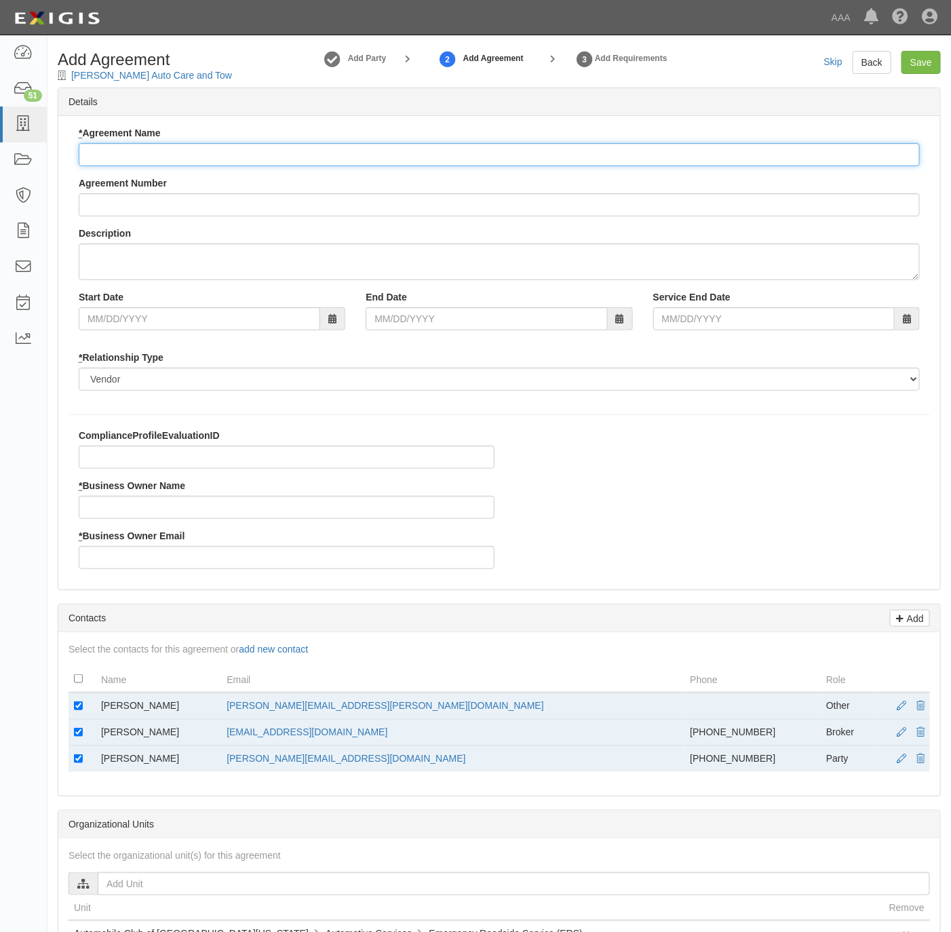
click at [297, 153] on input "* Agreement Name" at bounding box center [499, 154] width 841 height 23
type input "California ERS"
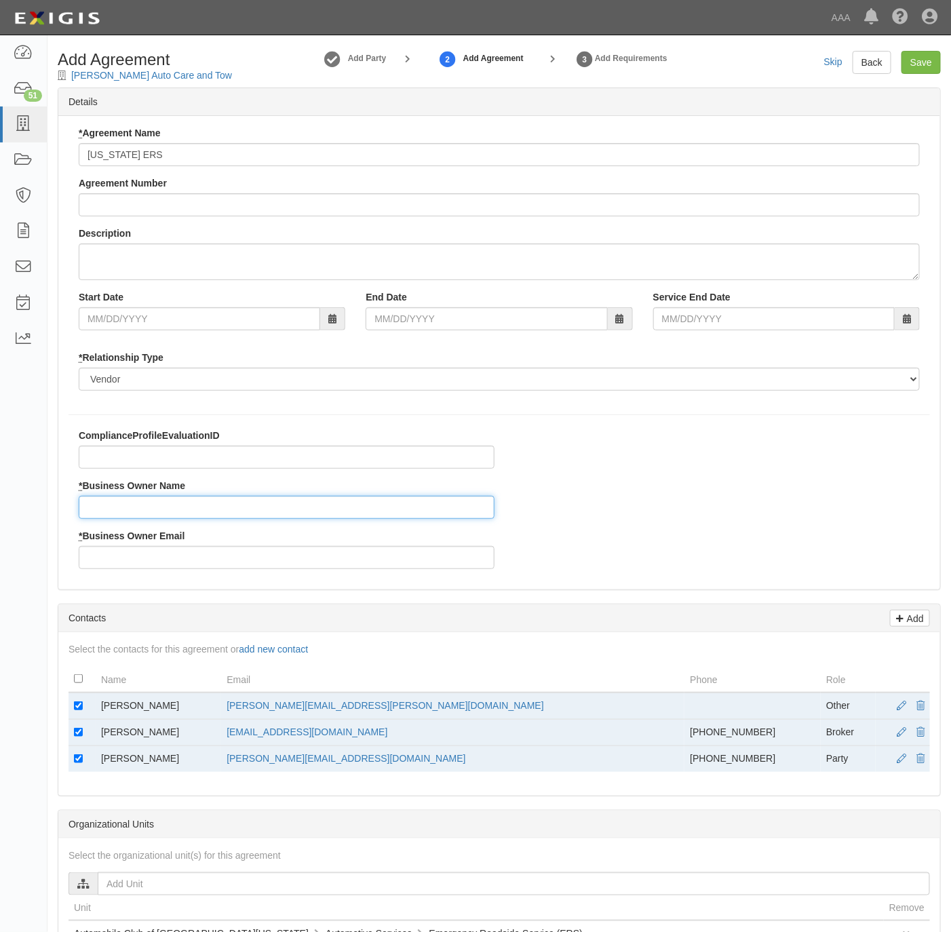
click at [201, 507] on input "* Business Owner Name" at bounding box center [287, 507] width 416 height 23
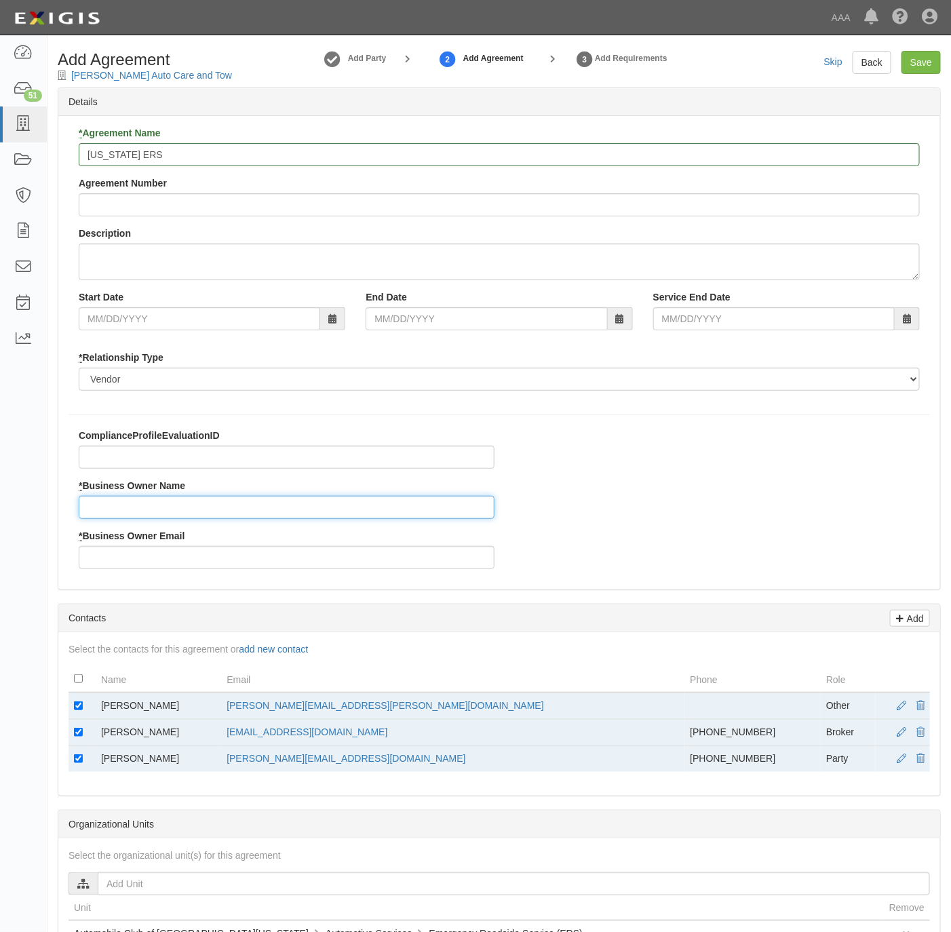
paste input "Sherman"
drag, startPoint x: 201, startPoint y: 708, endPoint x: 98, endPoint y: 715, distance: 103.3
click at [98, 715] on td "Sherman Simbulan" at bounding box center [158, 705] width 125 height 27
copy td "Sherman Simbulan"
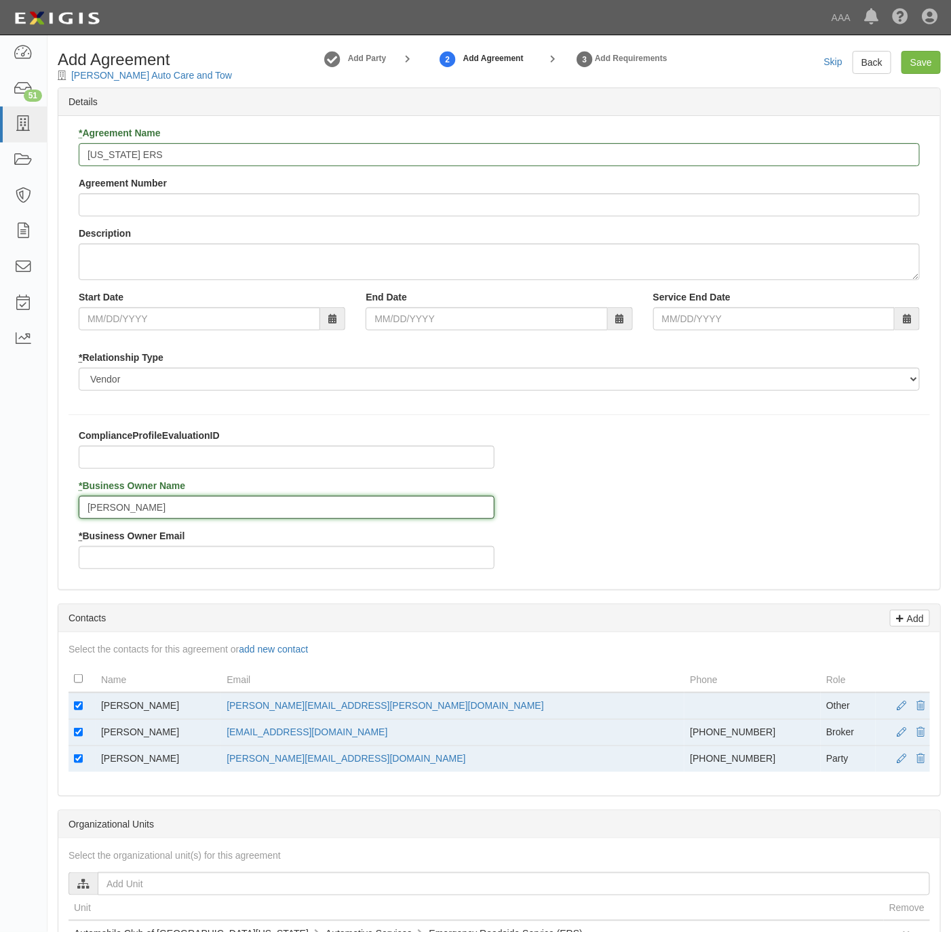
drag, startPoint x: 98, startPoint y: 715, endPoint x: 146, endPoint y: 511, distance: 209.0
click at [146, 511] on input "Sherman" at bounding box center [287, 507] width 416 height 23
paste input "Simbulan"
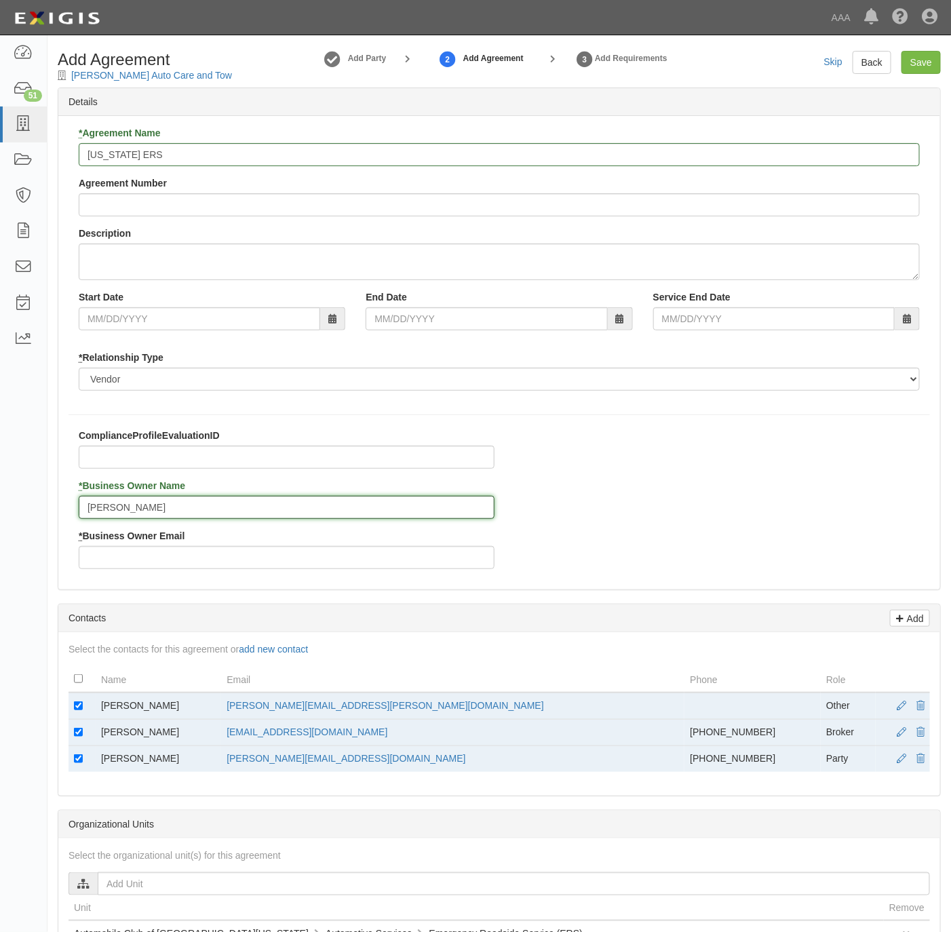
type input "Sherman Simbulan"
drag, startPoint x: 443, startPoint y: 706, endPoint x: 277, endPoint y: 710, distance: 166.9
click at [277, 710] on tr "Sherman Simbulan simbulan.sherman@ace.aaa.com Other" at bounding box center [498, 705] width 861 height 27
copy tr "simbulan.sherman@ace.aaa.com"
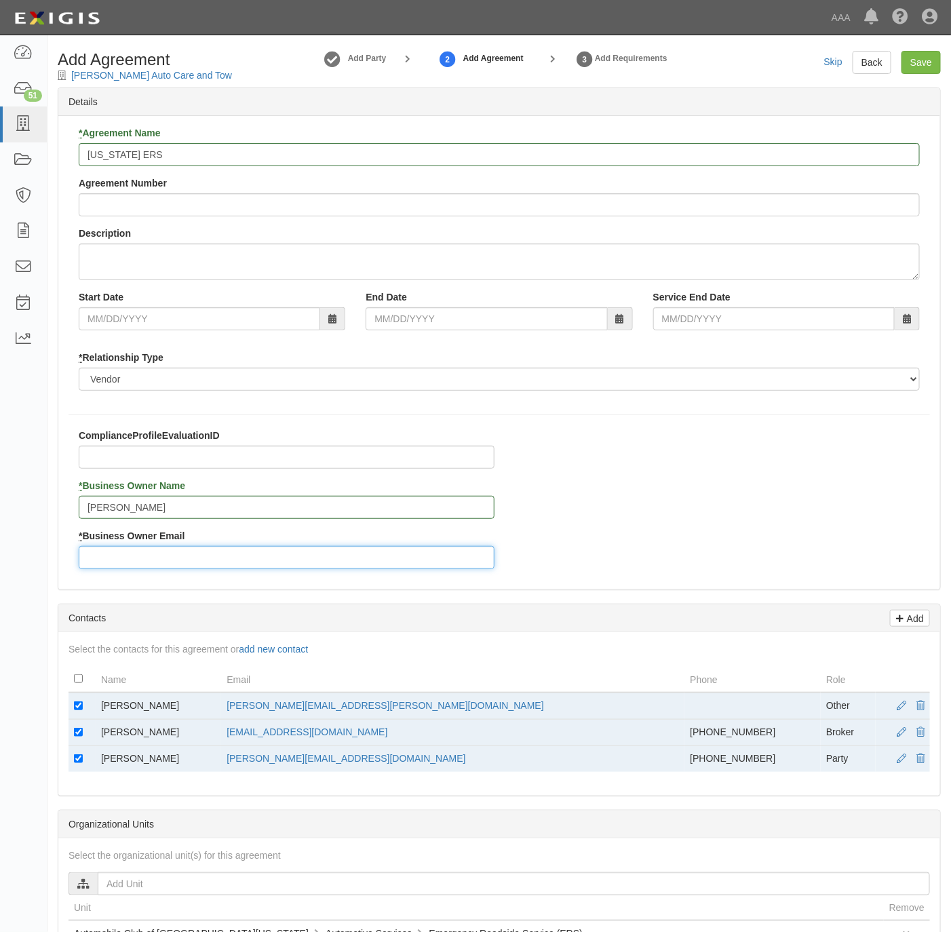
click at [210, 551] on input "* Business Owner Email" at bounding box center [287, 557] width 416 height 23
paste input "simbulan.sherman@ace.aaa.com"
click at [111, 559] on input "simbulan.sherman@ace.aaa.com" at bounding box center [287, 557] width 416 height 23
type input "simbulan.sherman@ace.aaa.com"
click at [74, 706] on input "checkbox" at bounding box center [78, 705] width 9 height 9
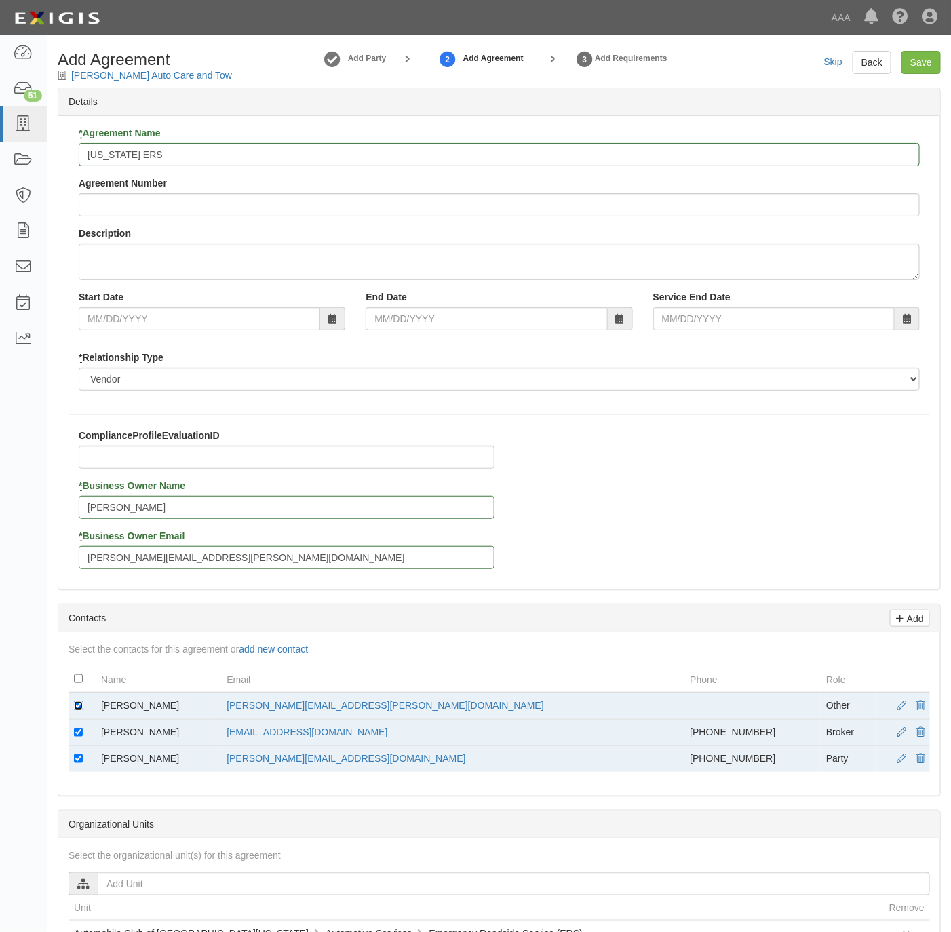
checkbox input "false"
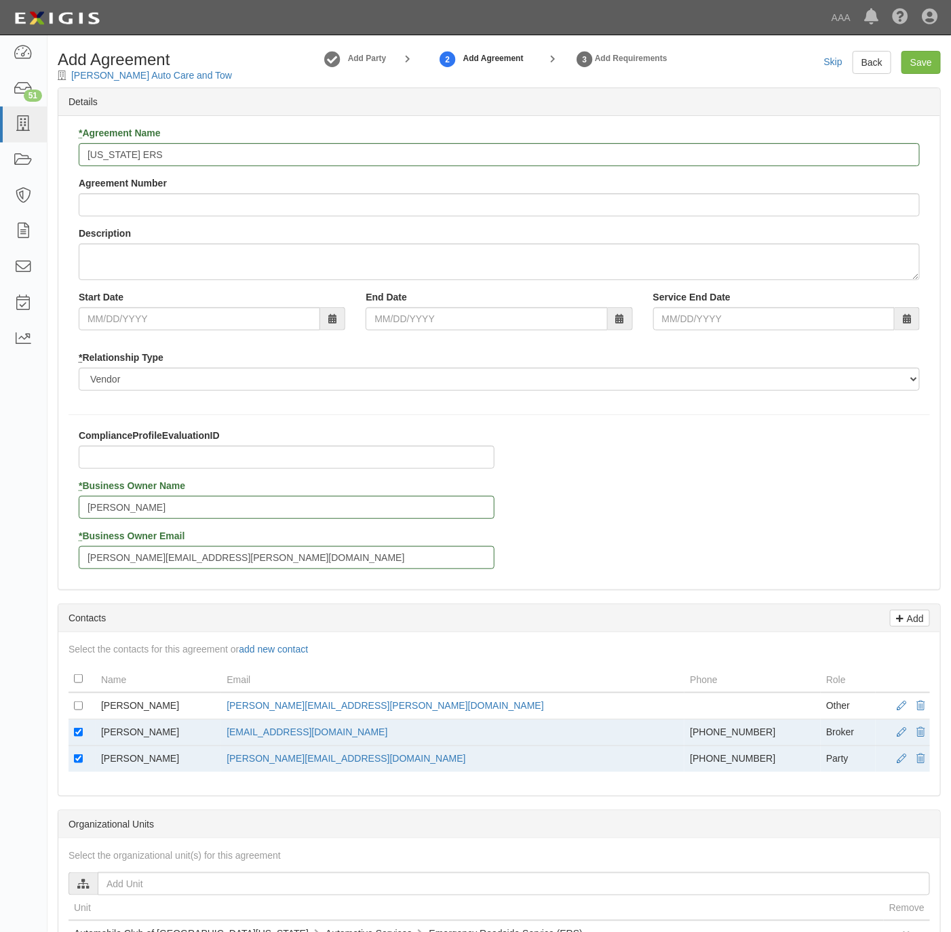
click at [69, 759] on td at bounding box center [81, 759] width 27 height 26
click at [77, 762] on input "checkbox" at bounding box center [78, 758] width 9 height 9
checkbox input "false"
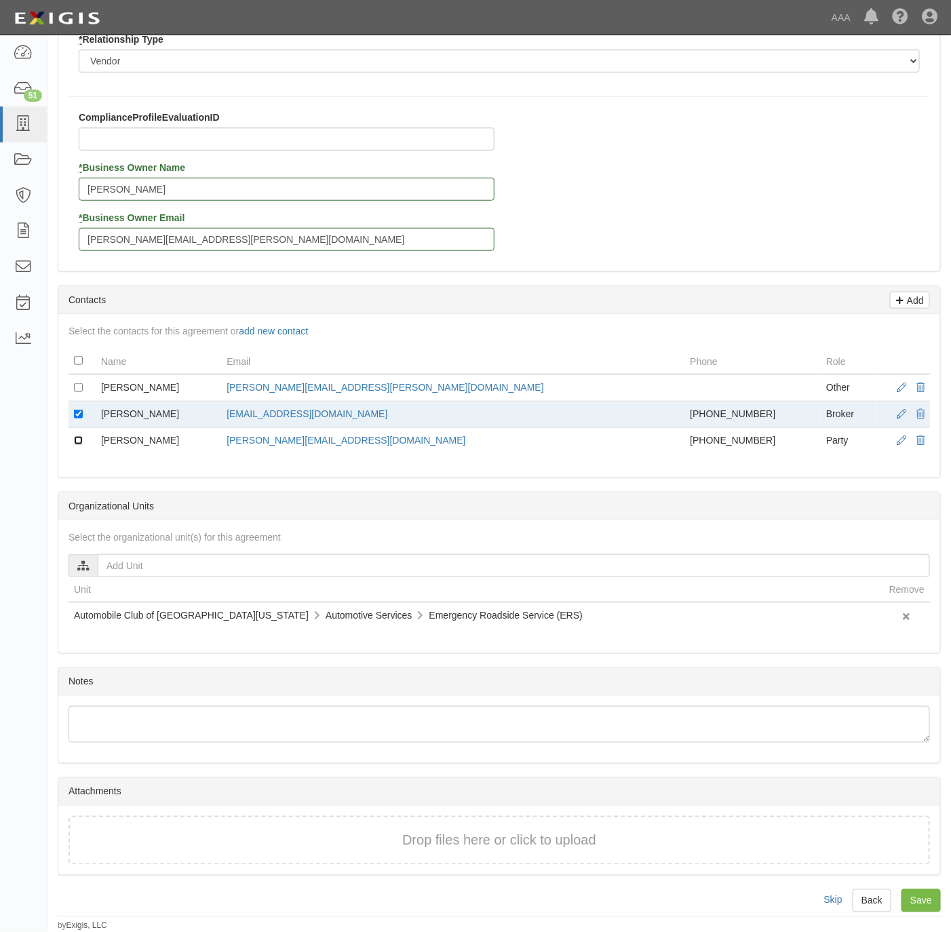
scroll to position [328, 0]
click at [913, 897] on input "Save" at bounding box center [920, 900] width 39 height 23
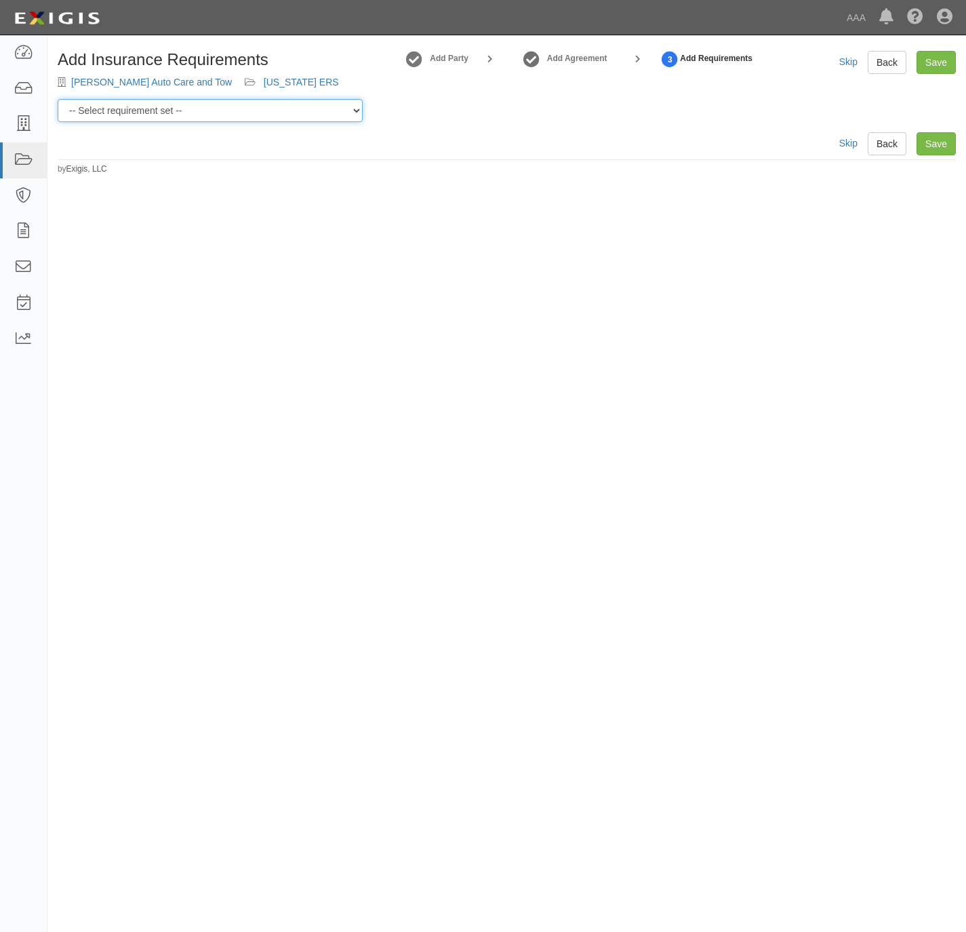
click at [232, 110] on select "-- Select requirement set -- AAA East Central AAR AAA East Central ERS AAA East…" at bounding box center [210, 110] width 305 height 23
select select "16684"
click at [58, 99] on select "-- Select requirement set -- AAA East Central AAR AAA East Central ERS AAA East…" at bounding box center [210, 110] width 305 height 23
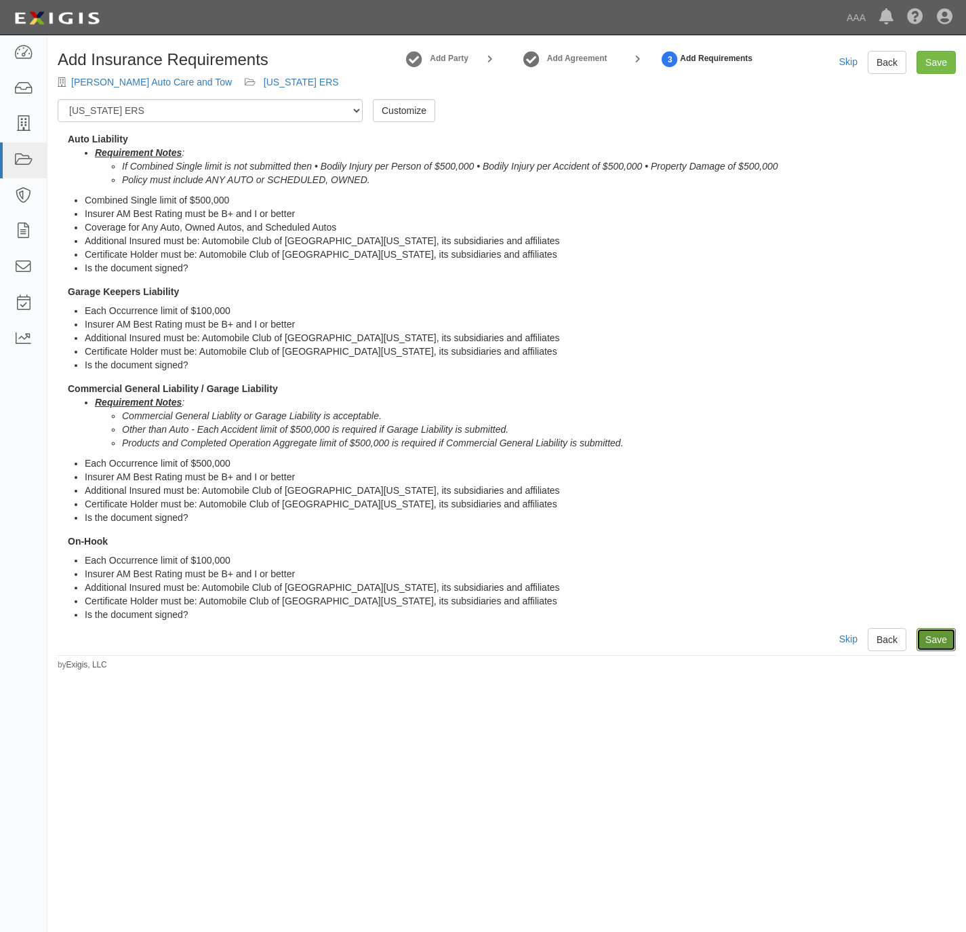
click at [926, 637] on link "Save" at bounding box center [936, 639] width 39 height 23
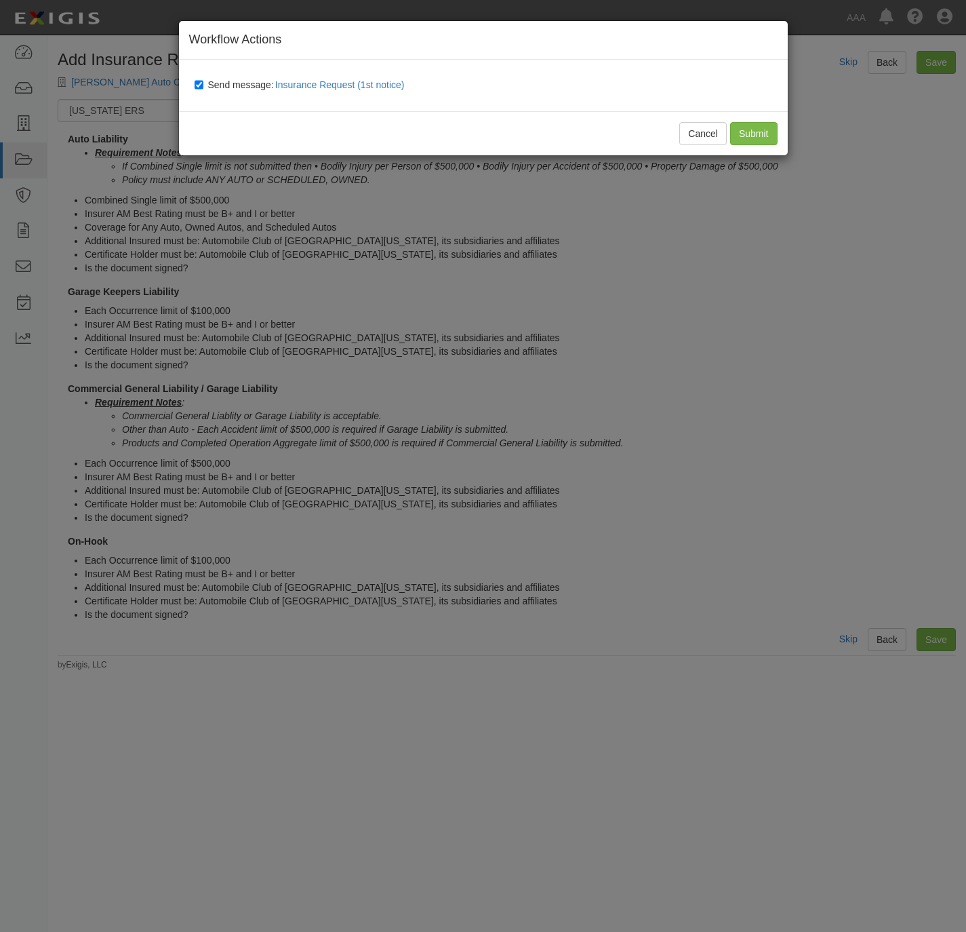
click at [222, 77] on label "Send message: Insurance Request (1st notice)" at bounding box center [303, 86] width 216 height 18
click at [203, 79] on input "Send message: Insurance Request (1st notice)" at bounding box center [199, 84] width 9 height 11
checkbox input "false"
click at [738, 129] on input "Submit" at bounding box center [753, 133] width 47 height 23
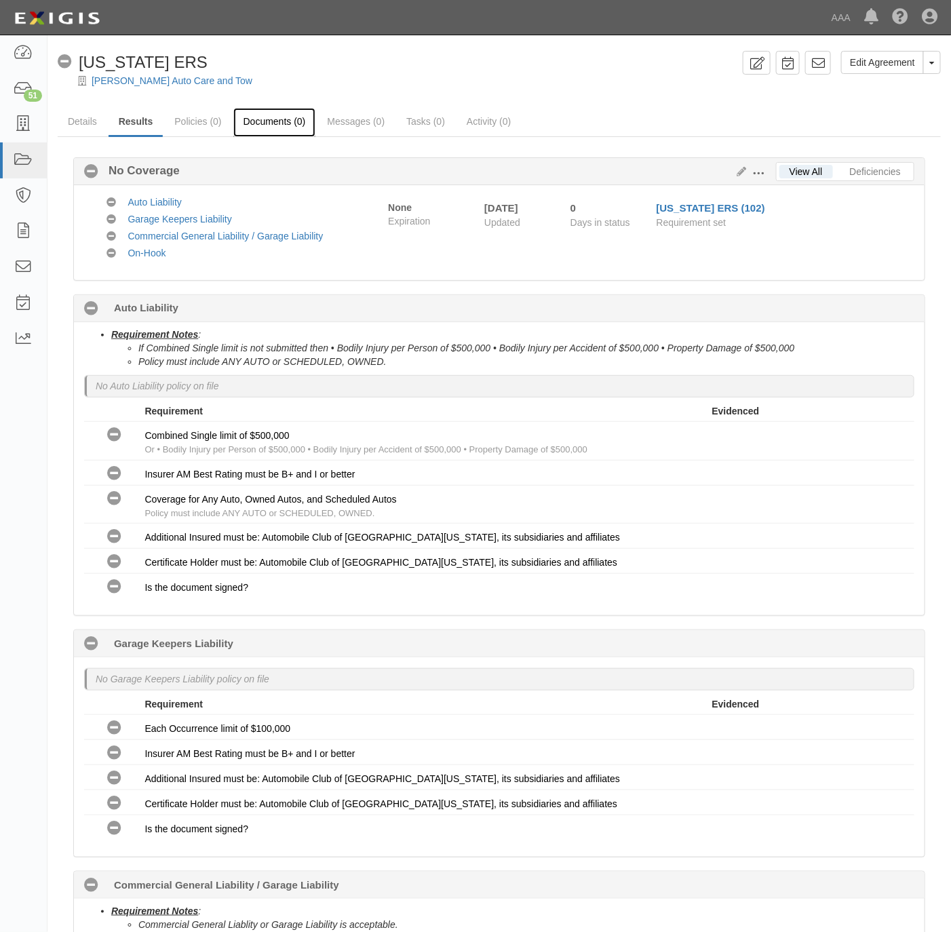
click at [295, 121] on link "Documents (0)" at bounding box center [274, 122] width 83 height 29
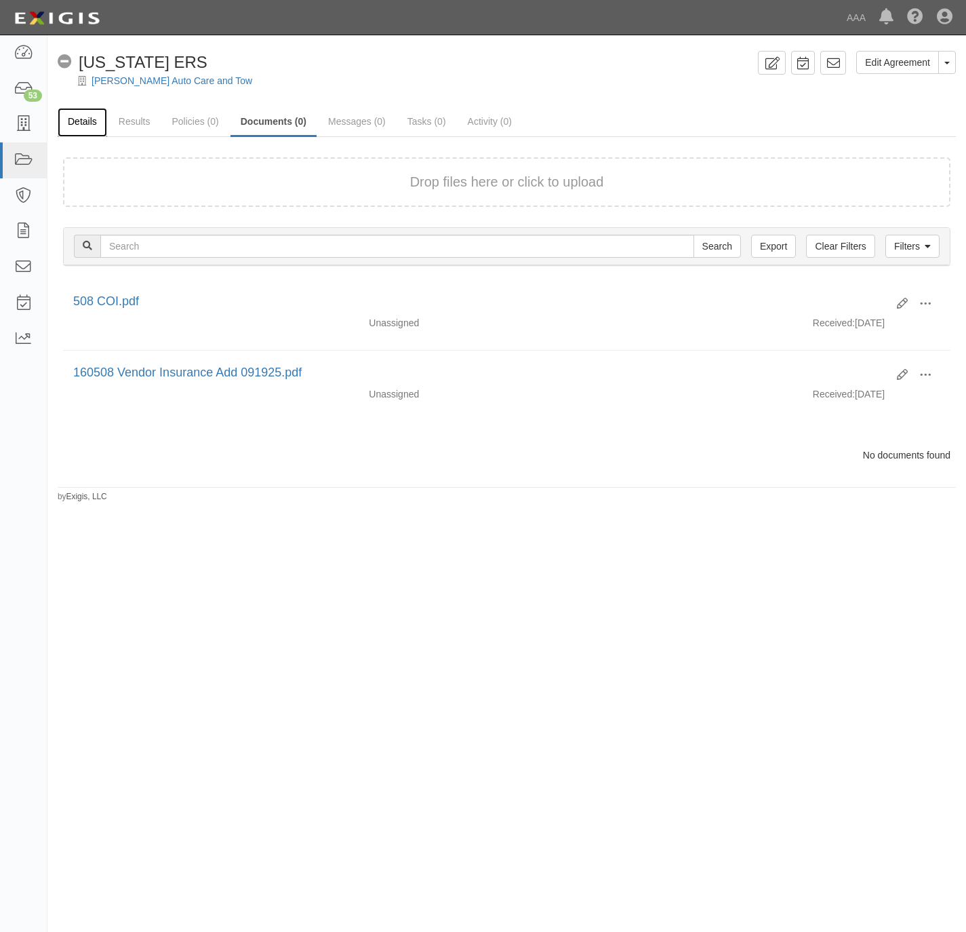
click at [90, 115] on link "Details" at bounding box center [83, 122] width 50 height 29
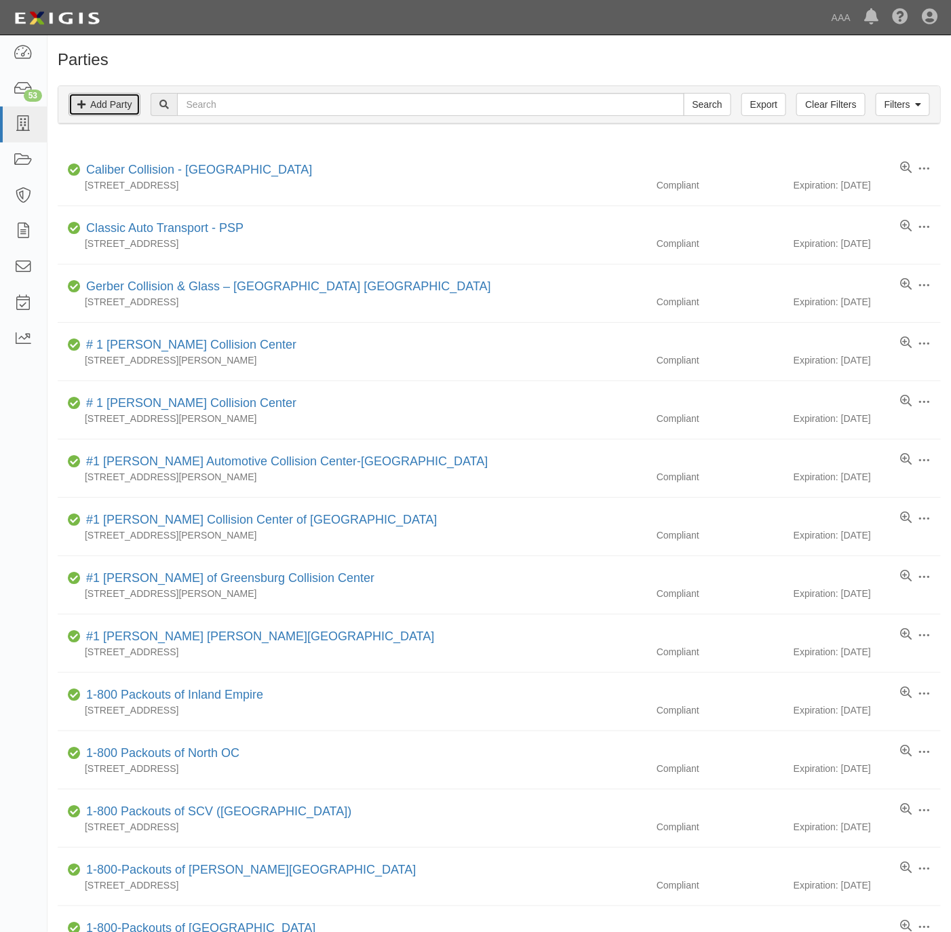
click at [128, 108] on link "Add Party" at bounding box center [104, 104] width 72 height 23
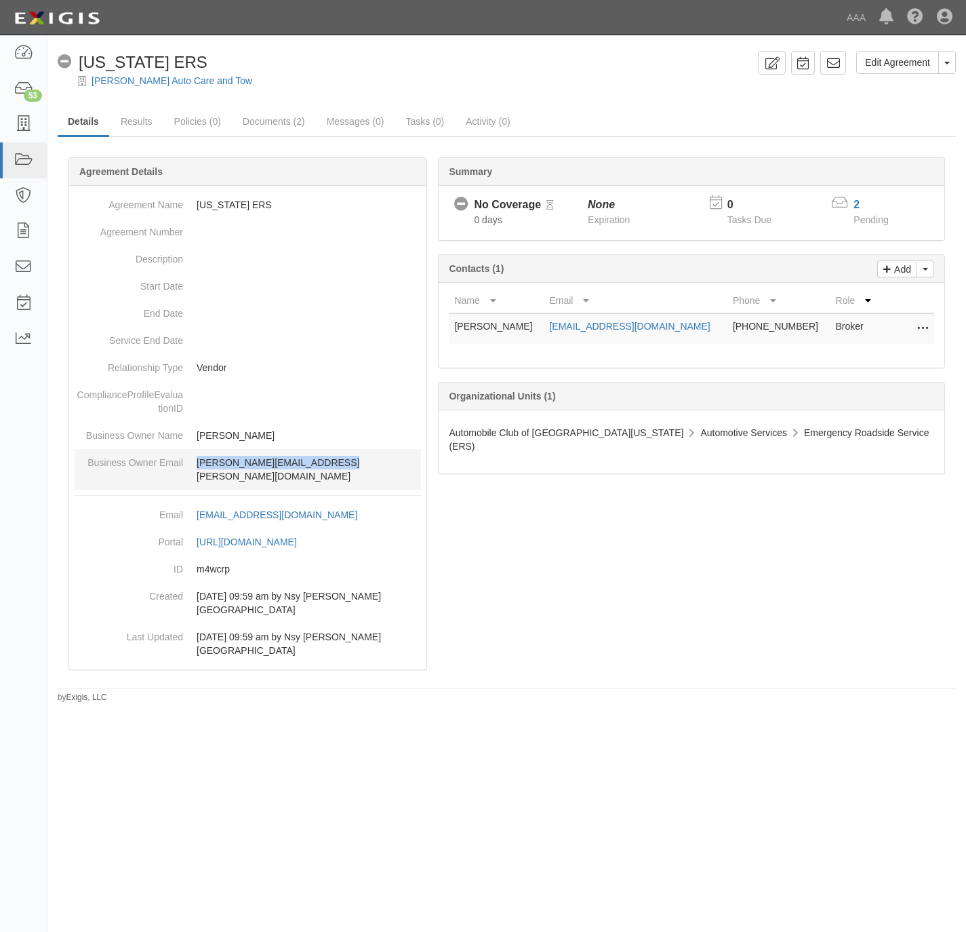
drag, startPoint x: 300, startPoint y: 462, endPoint x: 185, endPoint y: 464, distance: 114.6
click at [185, 464] on dd "[PERSON_NAME][EMAIL_ADDRESS][PERSON_NAME][DOMAIN_NAME]" at bounding box center [248, 469] width 347 height 41
copy p "[PERSON_NAME][EMAIL_ADDRESS][PERSON_NAME][DOMAIN_NAME]"
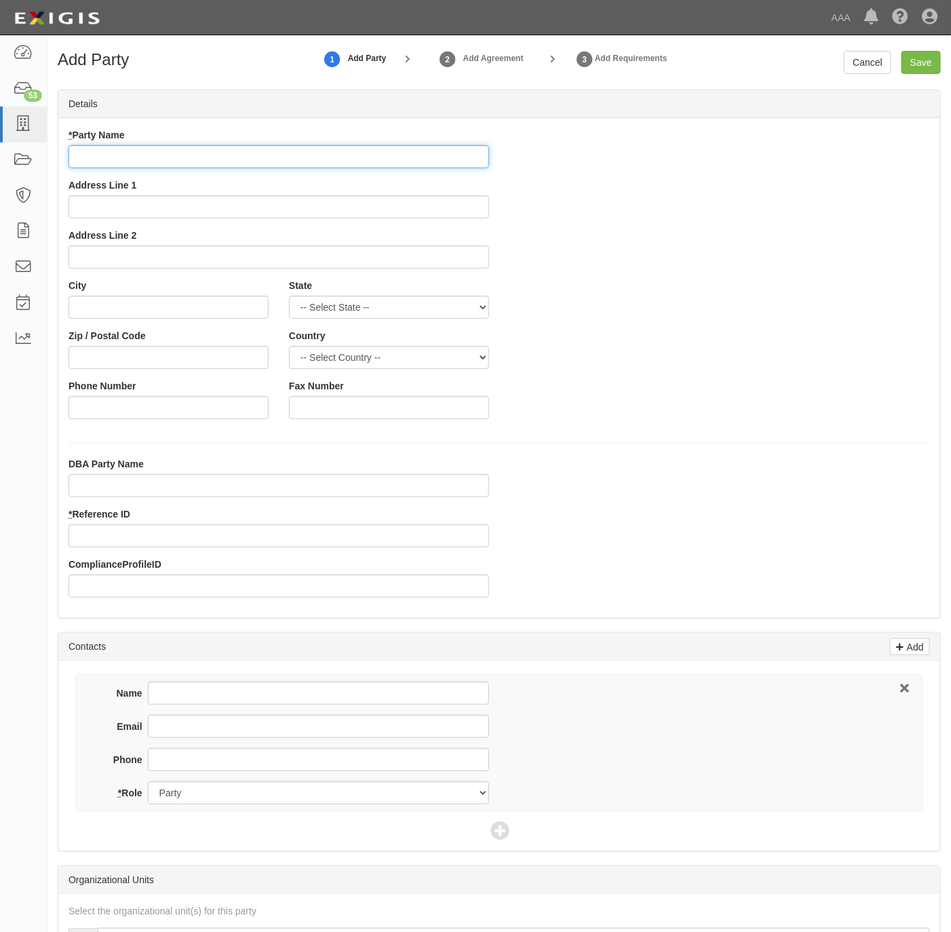
click at [202, 161] on input "* Party Name" at bounding box center [278, 156] width 420 height 23
paste input "Wind N Sea Towing"
type input "Wind N Sea Towing"
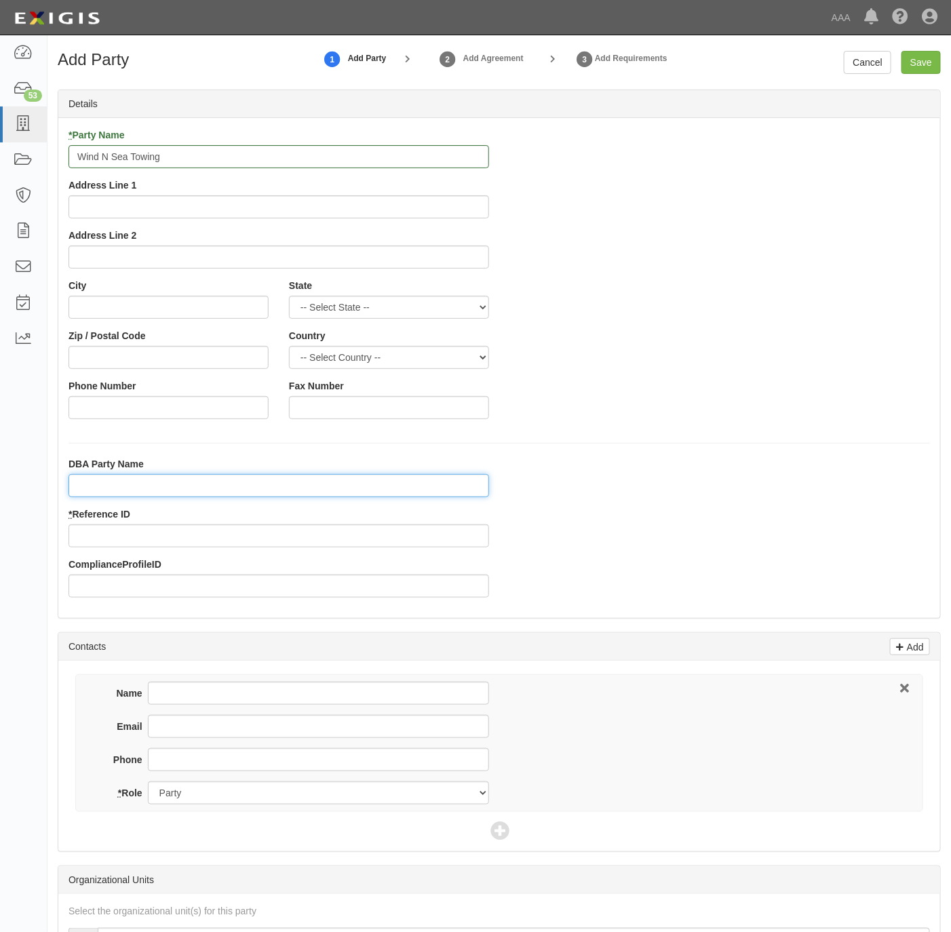
click at [127, 482] on input "DBA Party Name" at bounding box center [278, 485] width 420 height 23
paste input "Wind N Sea Investments, Inc"
type input "Wind N Sea Investments, Inc"
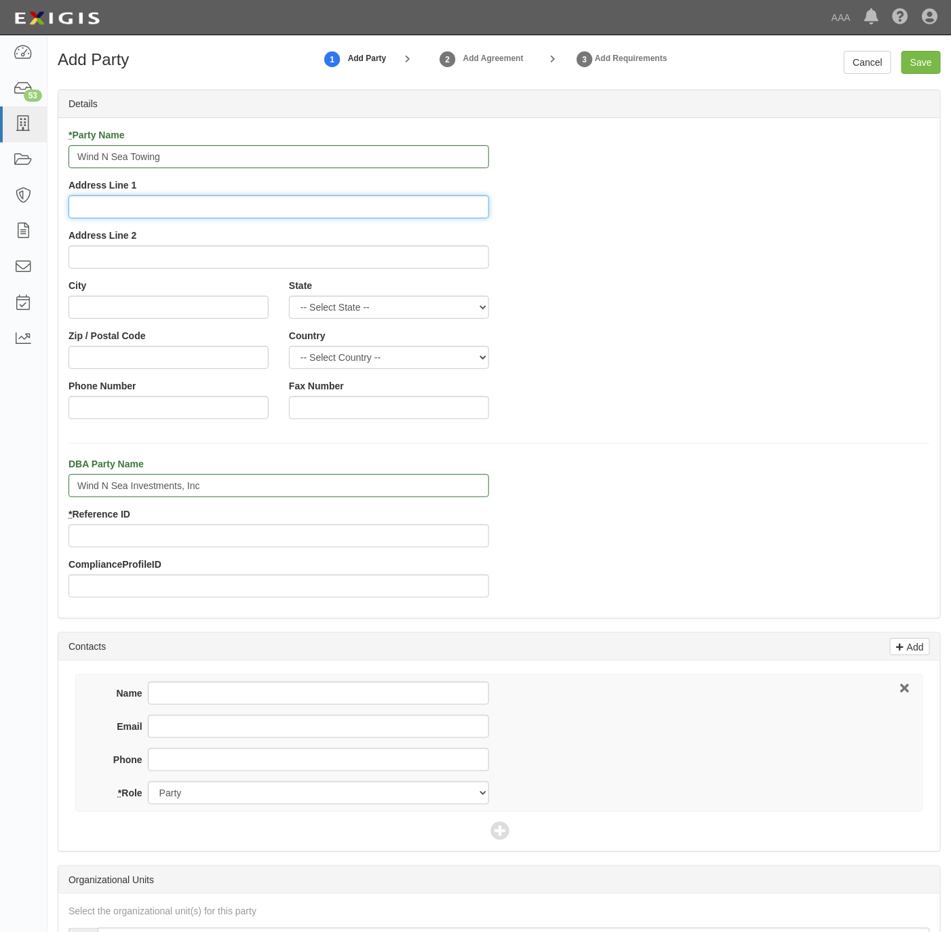
click at [220, 198] on input "Address Line 1" at bounding box center [278, 206] width 420 height 23
paste input "[STREET_ADDRESS][PERSON_NAME]"
type input "[STREET_ADDRESS][PERSON_NAME]"
click at [180, 310] on input "City" at bounding box center [168, 307] width 200 height 23
paste input "[GEOGRAPHIC_DATA],"
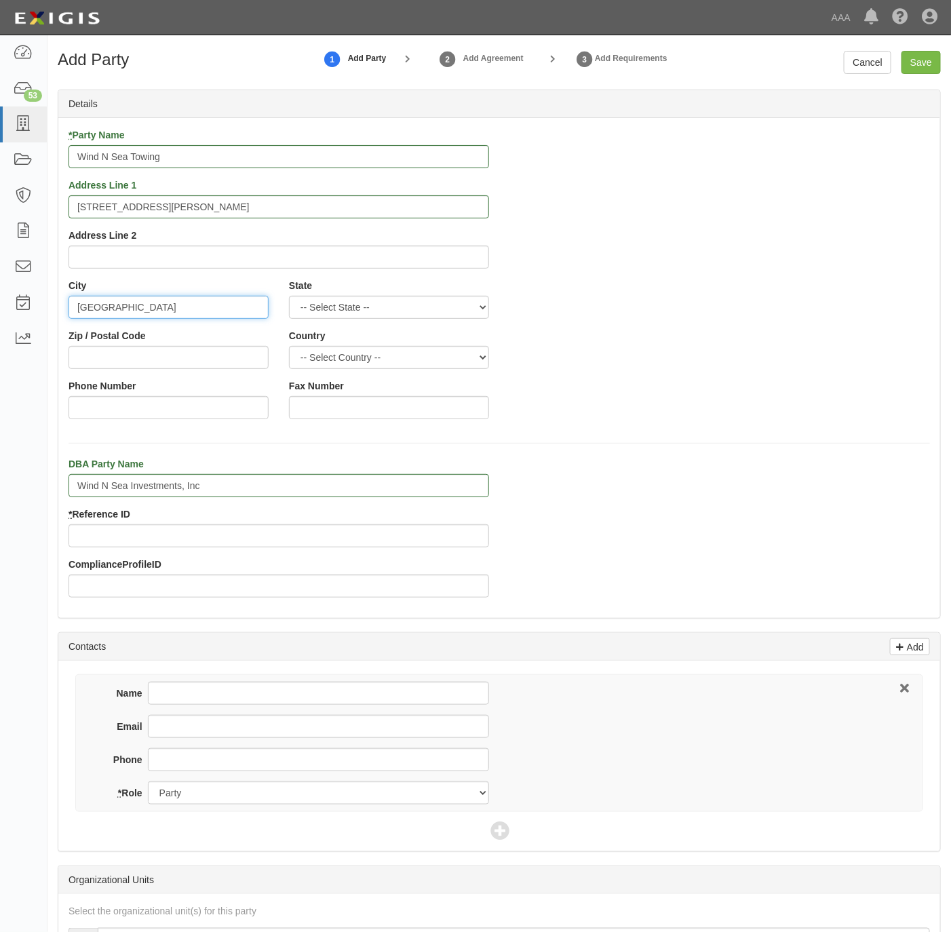
type input "[GEOGRAPHIC_DATA]"
select select "CA"
type input "920110"
click at [122, 421] on div "Phone Number" at bounding box center [168, 404] width 220 height 50
click at [131, 409] on input "Phone Number" at bounding box center [168, 407] width 200 height 23
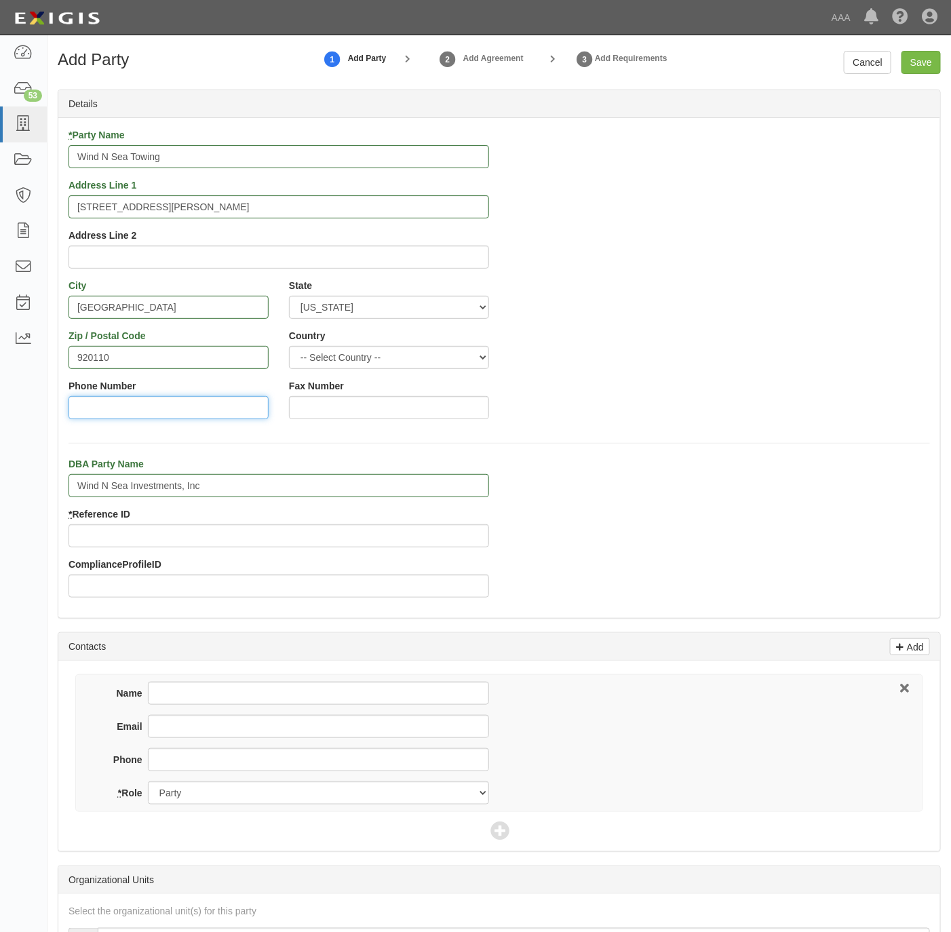
paste input "[PHONE_NUMBER]"
type input "[PHONE_NUMBER]"
click at [212, 759] on input "Phone" at bounding box center [318, 759] width 341 height 23
paste input "[PHONE_NUMBER]"
type input "[PHONE_NUMBER]"
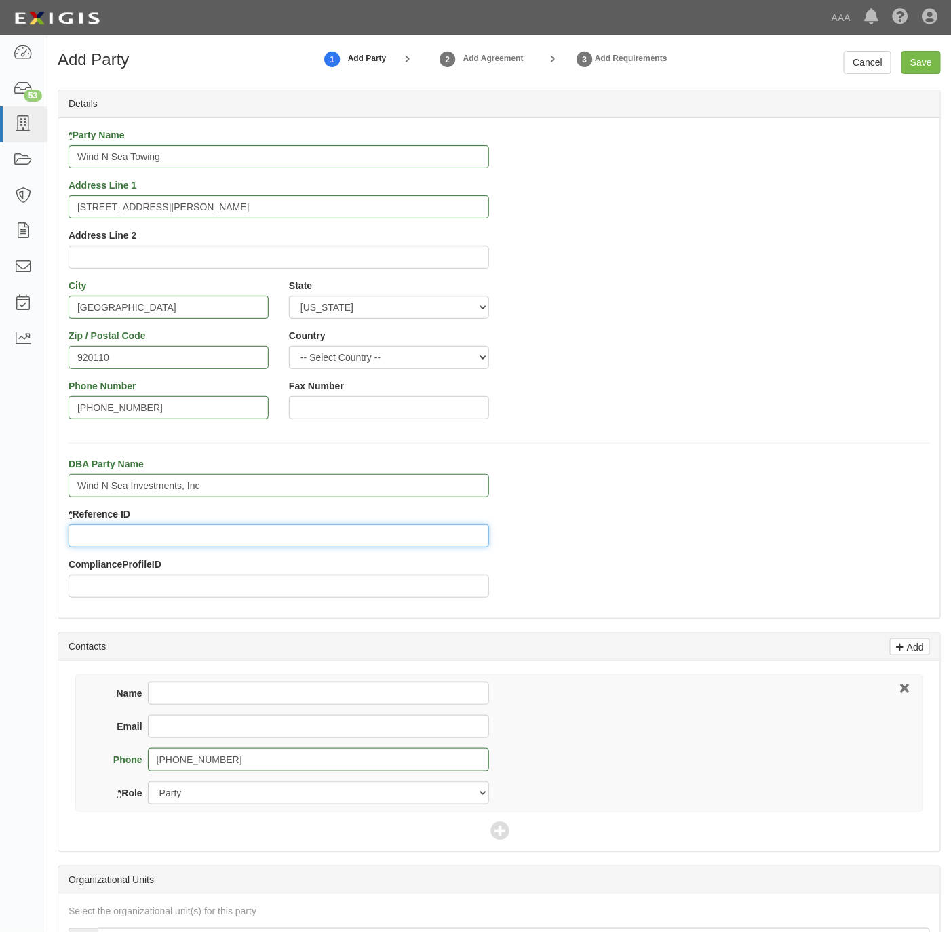
click at [273, 539] on input "* Reference ID" at bounding box center [278, 535] width 420 height 23
paste input "160427"
type input "160427"
click at [204, 703] on input "Name" at bounding box center [318, 692] width 341 height 23
paste input "[PERSON_NAME]"
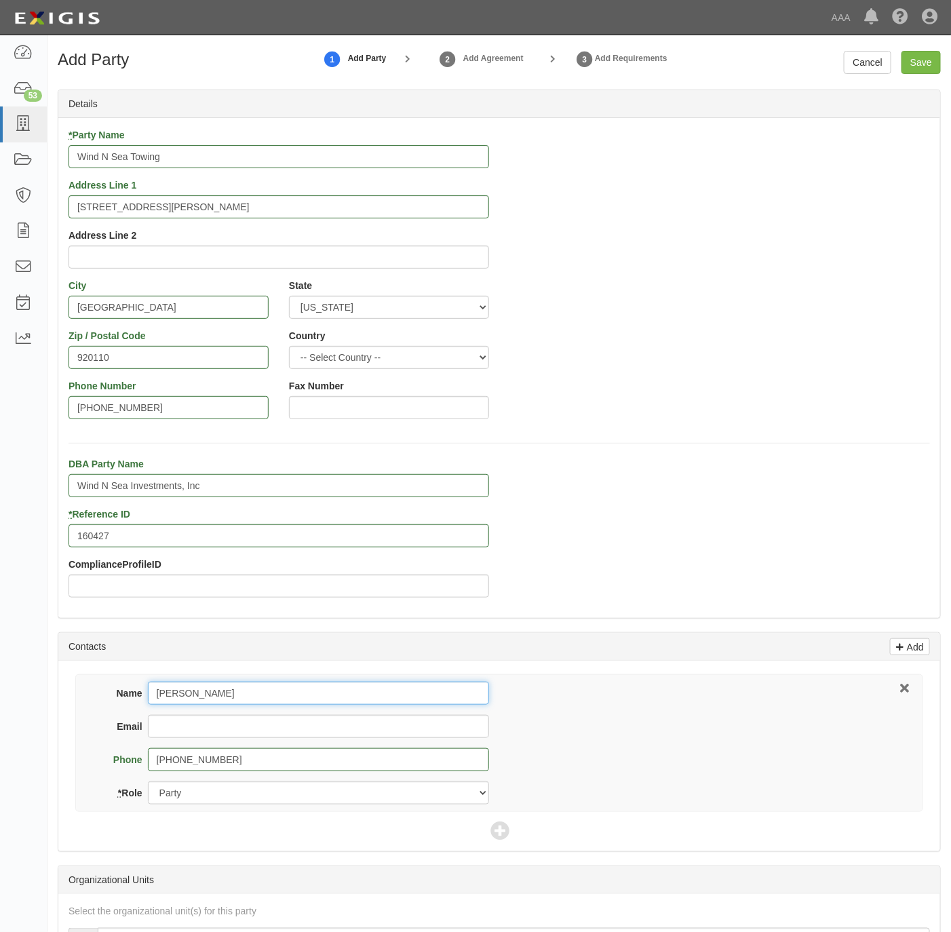
type input "[PERSON_NAME]"
click at [246, 740] on div "Email" at bounding box center [294, 731] width 389 height 33
click at [254, 713] on div "Name [PERSON_NAME]" at bounding box center [294, 697] width 389 height 33
click at [245, 724] on input "Email" at bounding box center [318, 726] width 341 height 23
paste input "[EMAIL_ADDRESS][DOMAIN_NAME]"
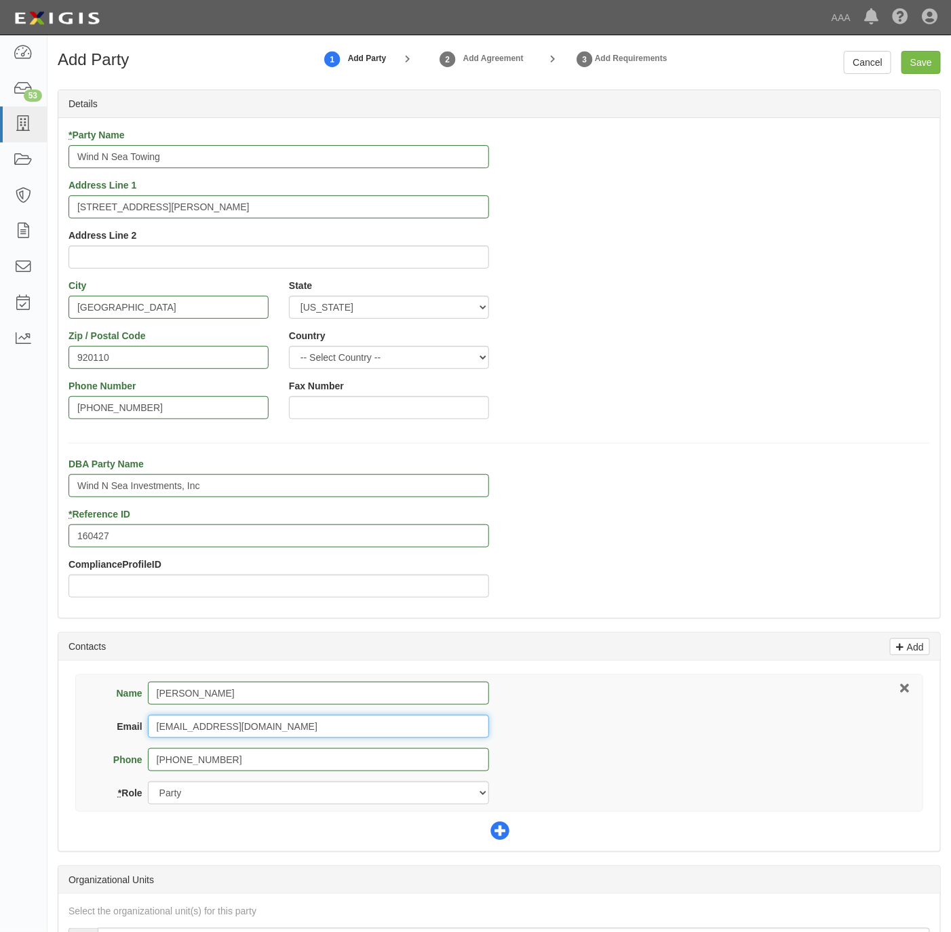
type input "[EMAIL_ADDRESS][DOMAIN_NAME]"
click at [503, 828] on icon at bounding box center [499, 831] width 19 height 19
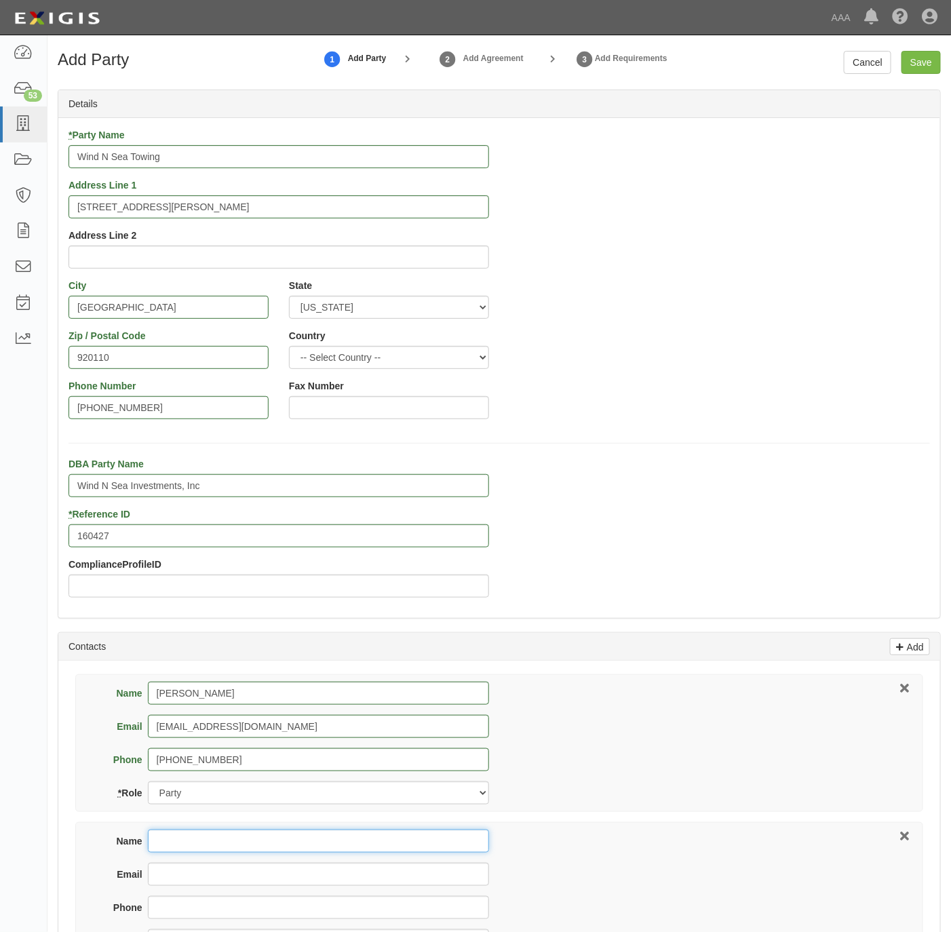
click at [198, 841] on input "Name" at bounding box center [318, 840] width 341 height 23
paste input "[PERSON_NAME]"
type input "[PERSON_NAME]"
click at [220, 884] on input "Email" at bounding box center [318, 874] width 341 height 23
paste input "jeff@rubininsurance.com"
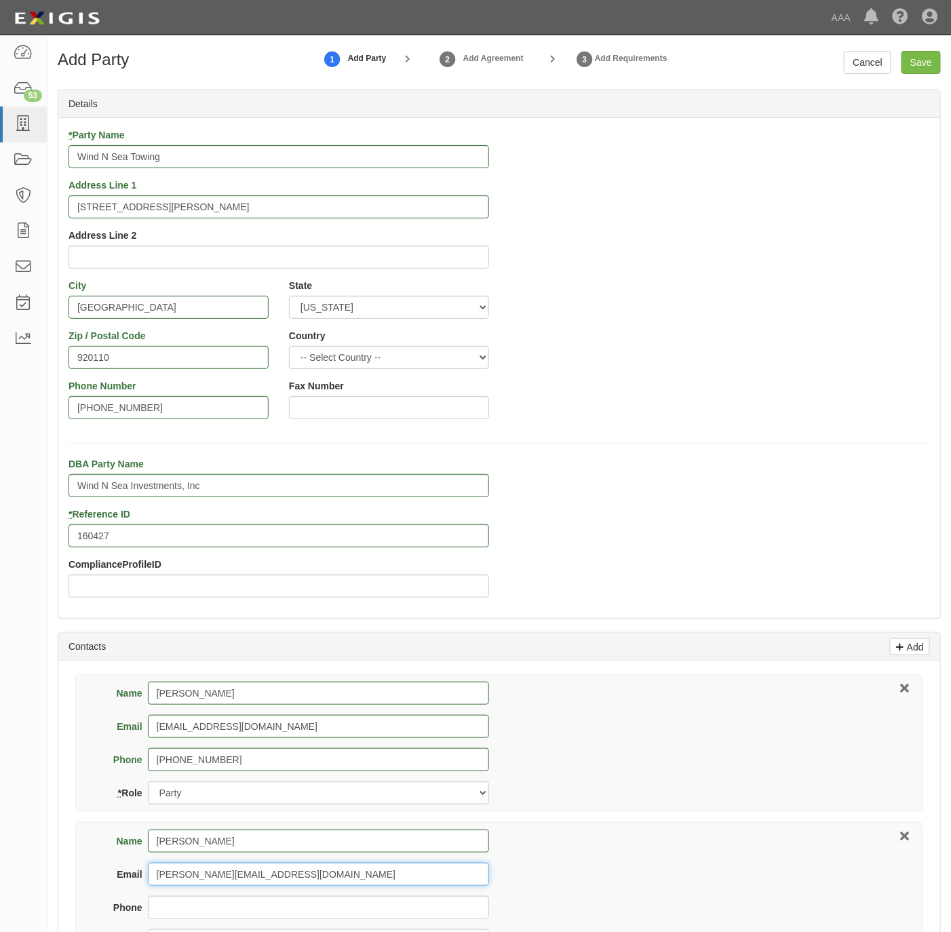
type input "jeff@rubininsurance.com"
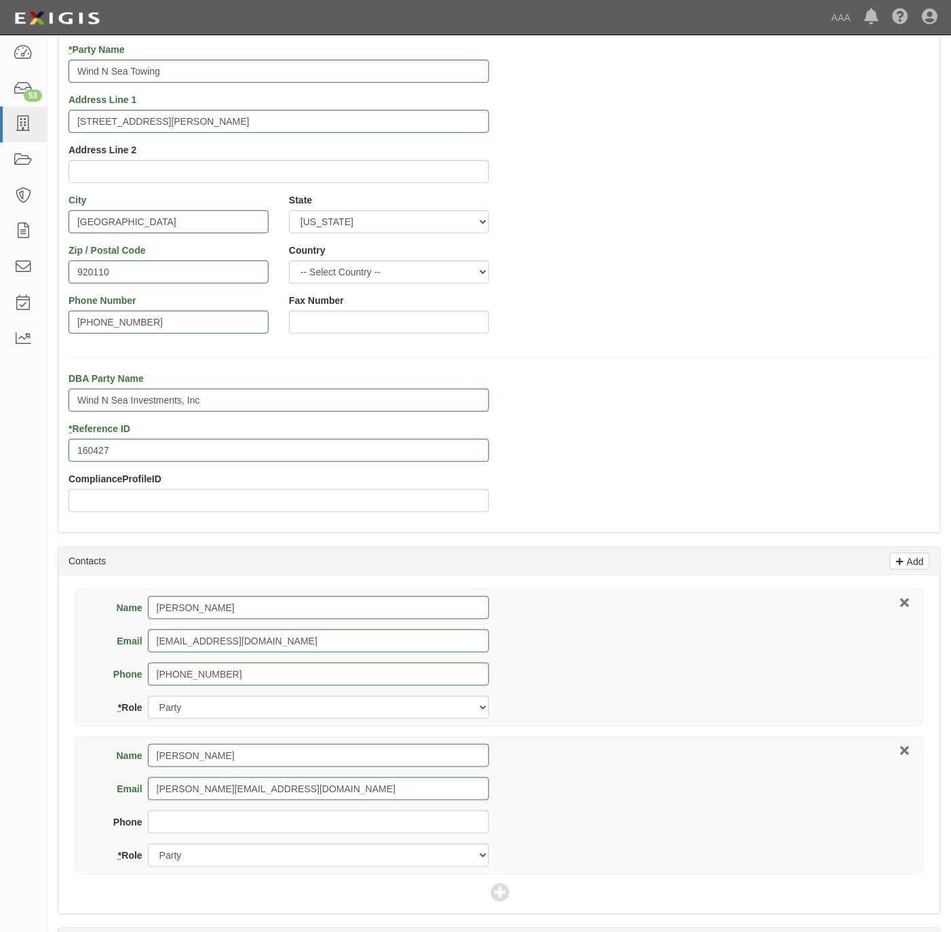
scroll to position [305, 0]
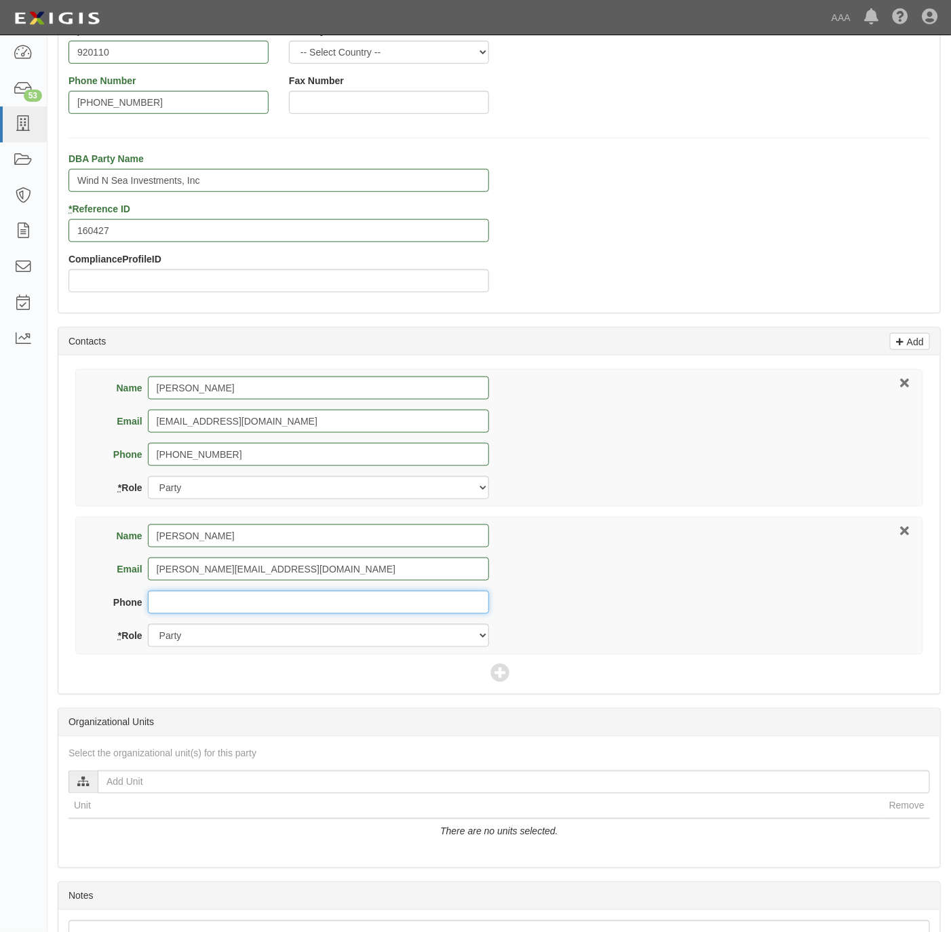
click at [218, 614] on input "Phone" at bounding box center [318, 602] width 341 height 23
paste input "619-452-1790"
type input "619-452-1790"
click at [199, 645] on select "Party Broker Other" at bounding box center [318, 635] width 341 height 23
select select "Broker"
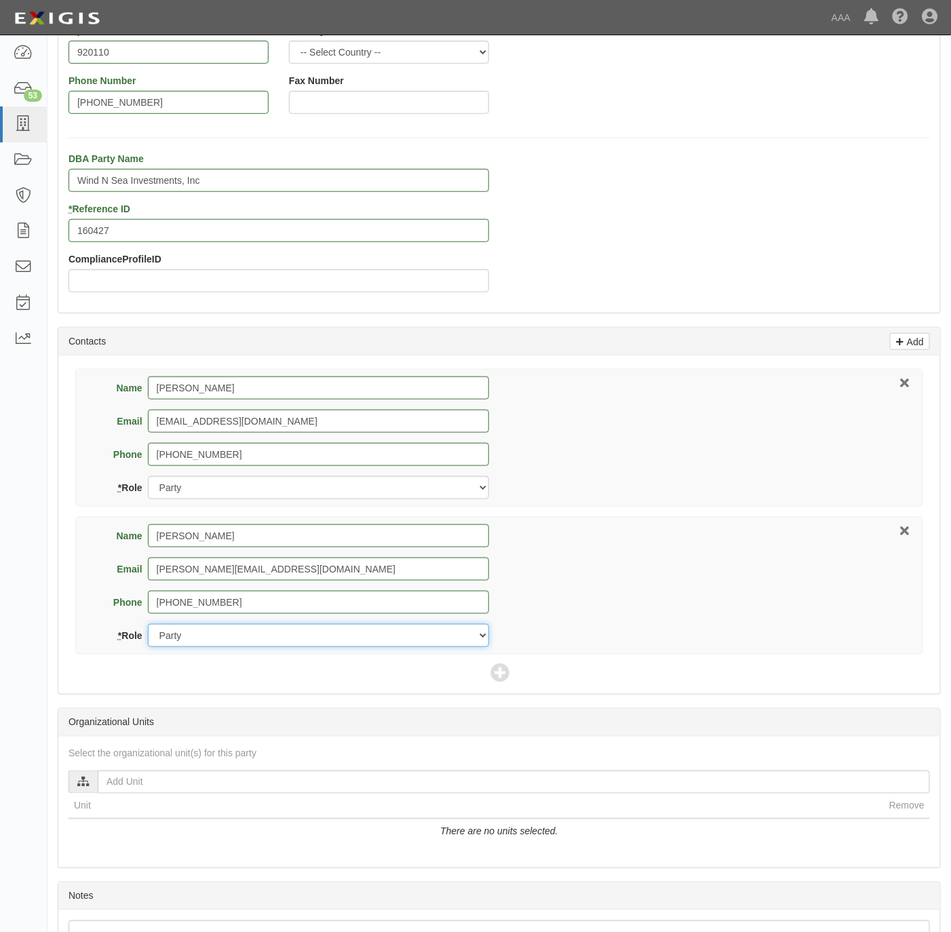
click at [148, 627] on select "Party Broker Other" at bounding box center [318, 635] width 341 height 23
click at [498, 673] on icon at bounding box center [499, 674] width 19 height 19
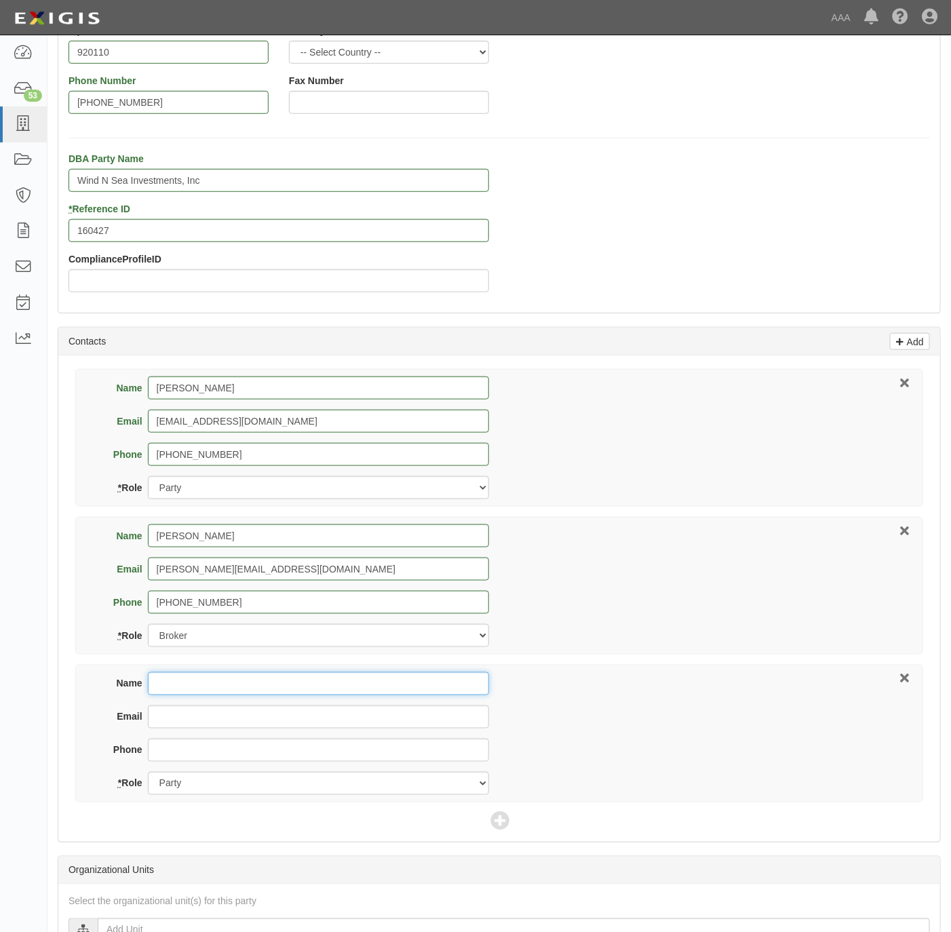
click at [250, 695] on input "Name" at bounding box center [318, 683] width 341 height 23
paste input "[PERSON_NAME]"
type input "[PERSON_NAME]"
click at [236, 718] on input "Email" at bounding box center [318, 716] width 341 height 23
paste input "[PERSON_NAME][EMAIL_ADDRESS][PERSON_NAME][DOMAIN_NAME]"
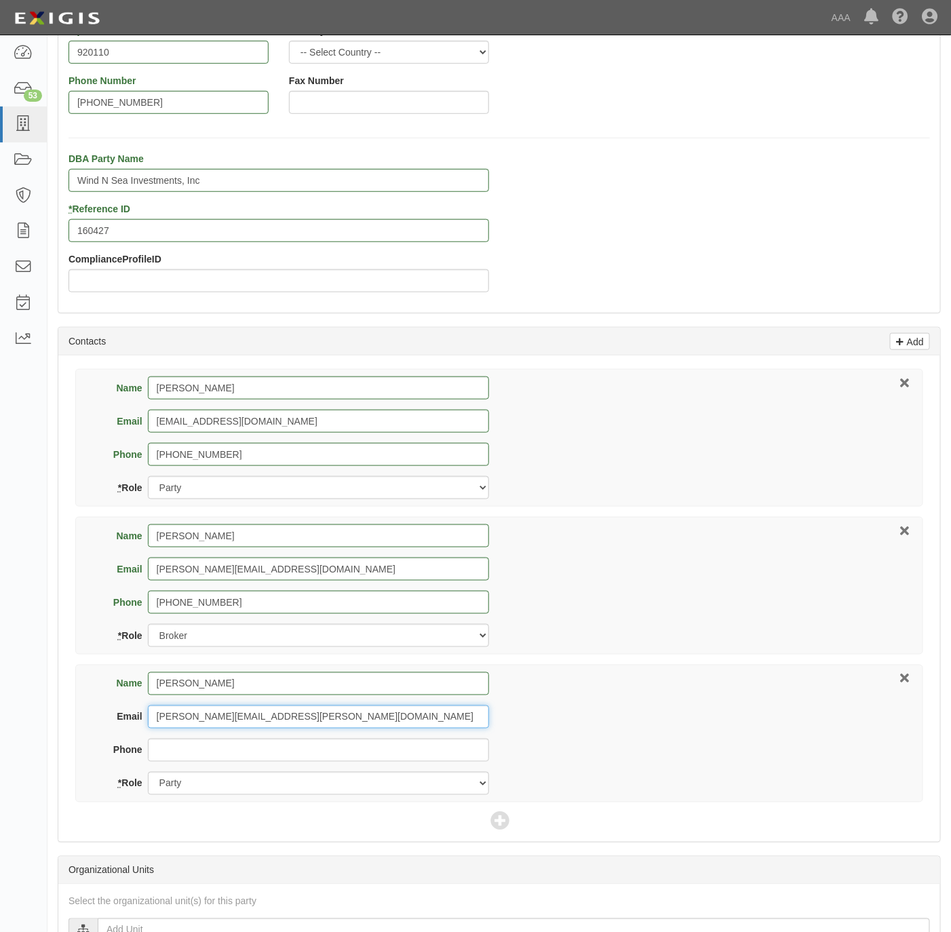
type input "[PERSON_NAME][EMAIL_ADDRESS][PERSON_NAME][DOMAIN_NAME]"
drag, startPoint x: 237, startPoint y: 780, endPoint x: 249, endPoint y: 799, distance: 23.1
click at [237, 780] on select "Party Broker Other" at bounding box center [318, 783] width 341 height 23
select select "Other"
click at [148, 775] on select "Party Broker Other" at bounding box center [318, 783] width 341 height 23
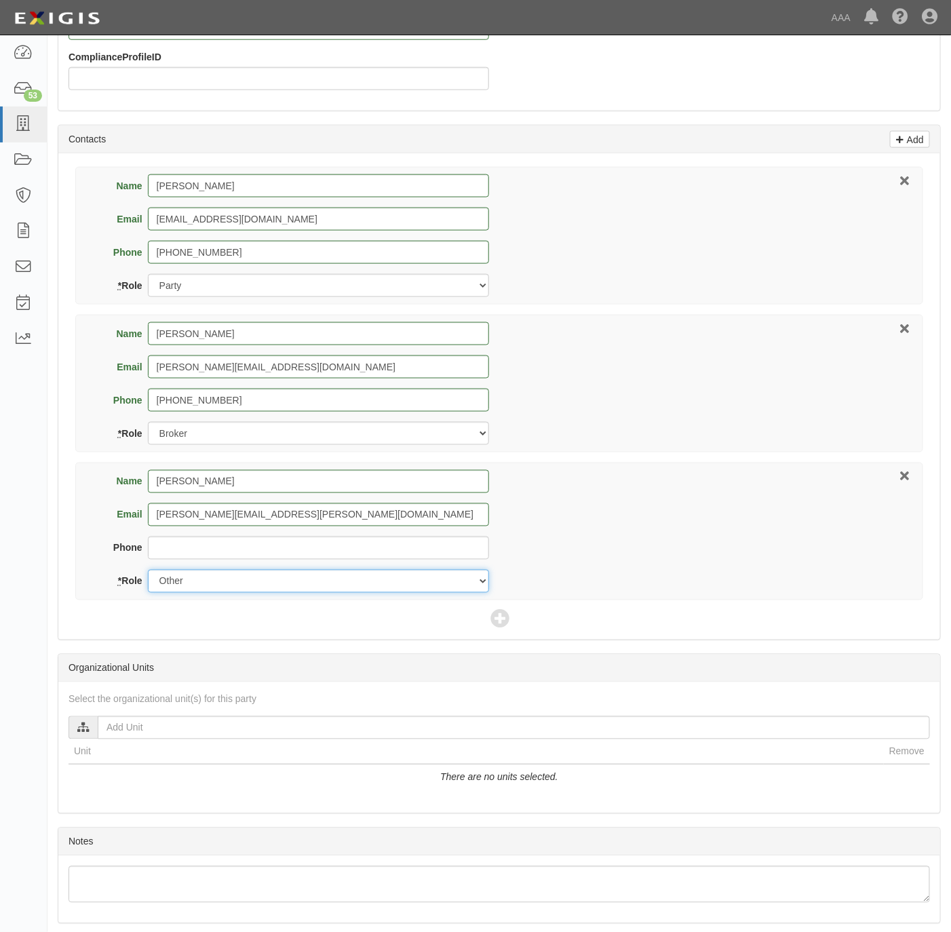
scroll to position [509, 0]
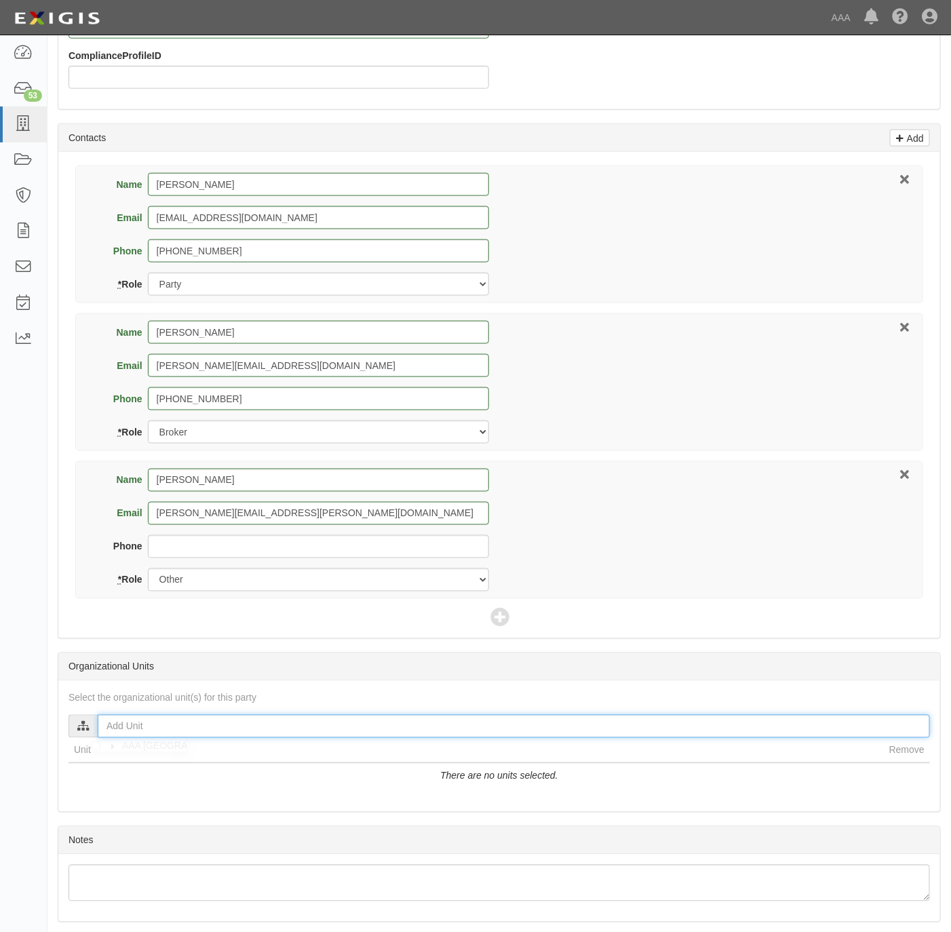
click at [142, 728] on input "text" at bounding box center [514, 726] width 832 height 23
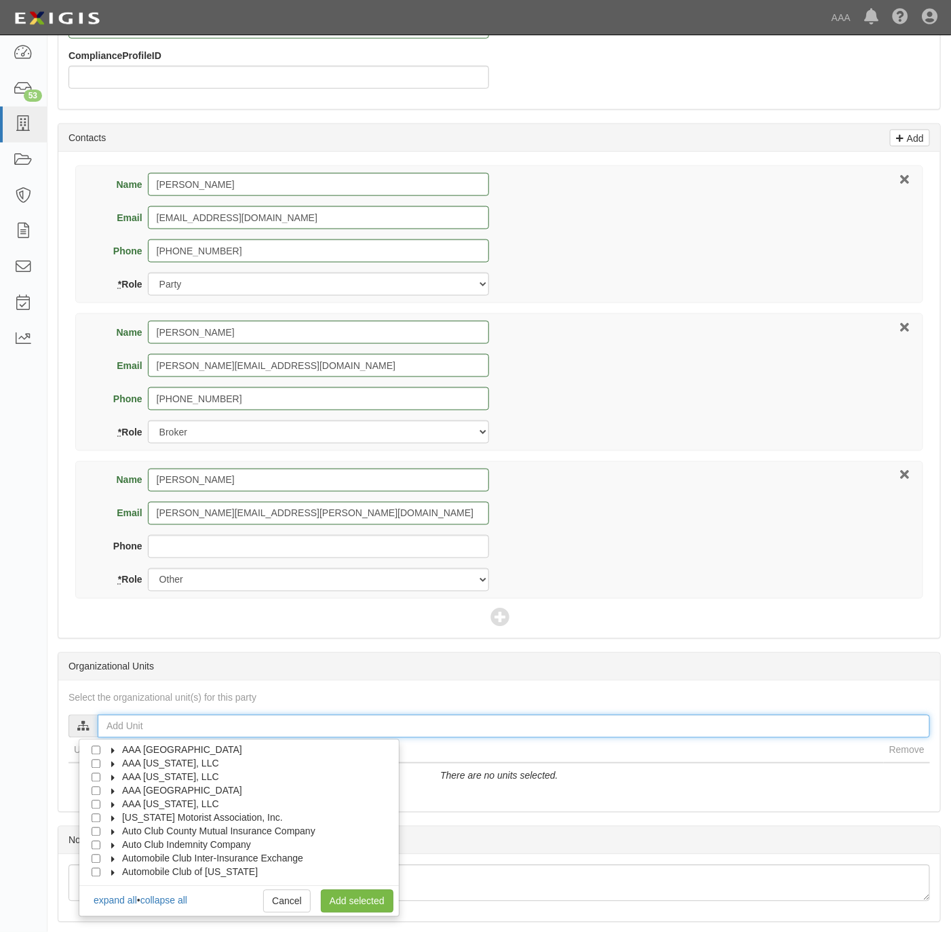
scroll to position [55, 0]
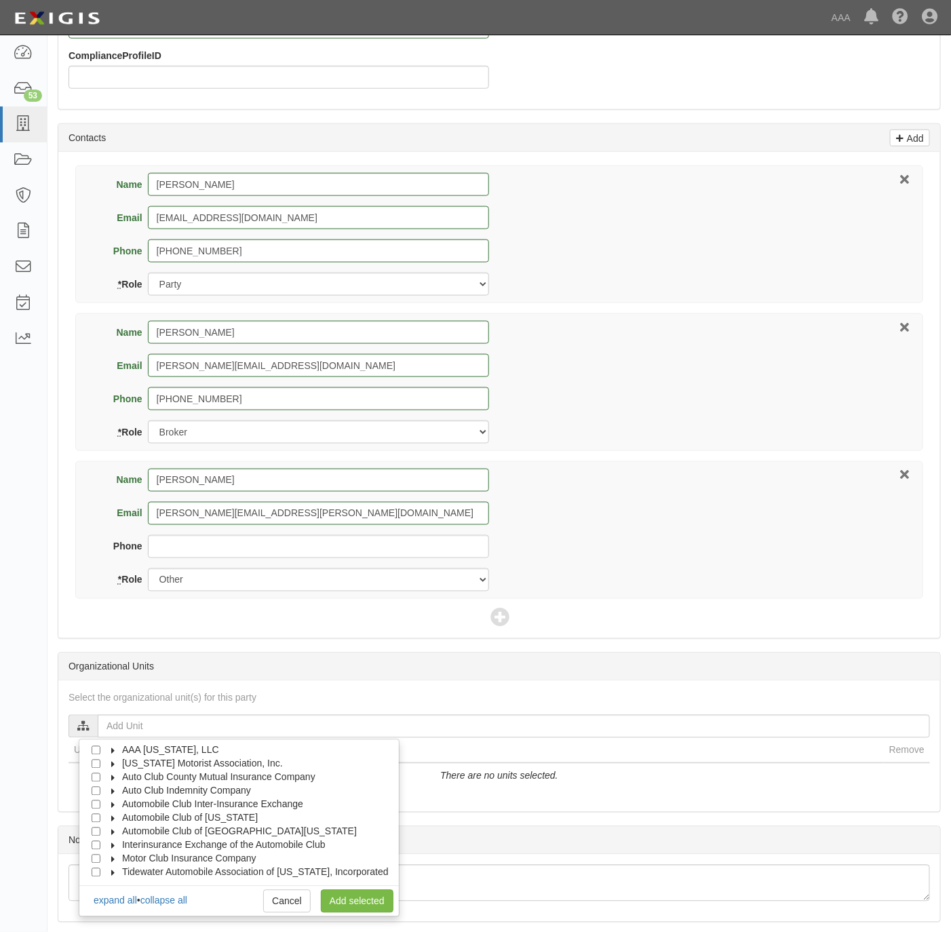
click at [226, 832] on span "Automobile Club of [GEOGRAPHIC_DATA][US_STATE]" at bounding box center [239, 831] width 235 height 11
click at [224, 846] on li "Automotive Services" at bounding box center [238, 844] width 319 height 14
drag, startPoint x: 122, startPoint y: 873, endPoint x: 129, endPoint y: 879, distance: 9.1
click at [122, 875] on input "Emergency Roadside Service (ERS)" at bounding box center [120, 871] width 9 height 9
checkbox input "true"
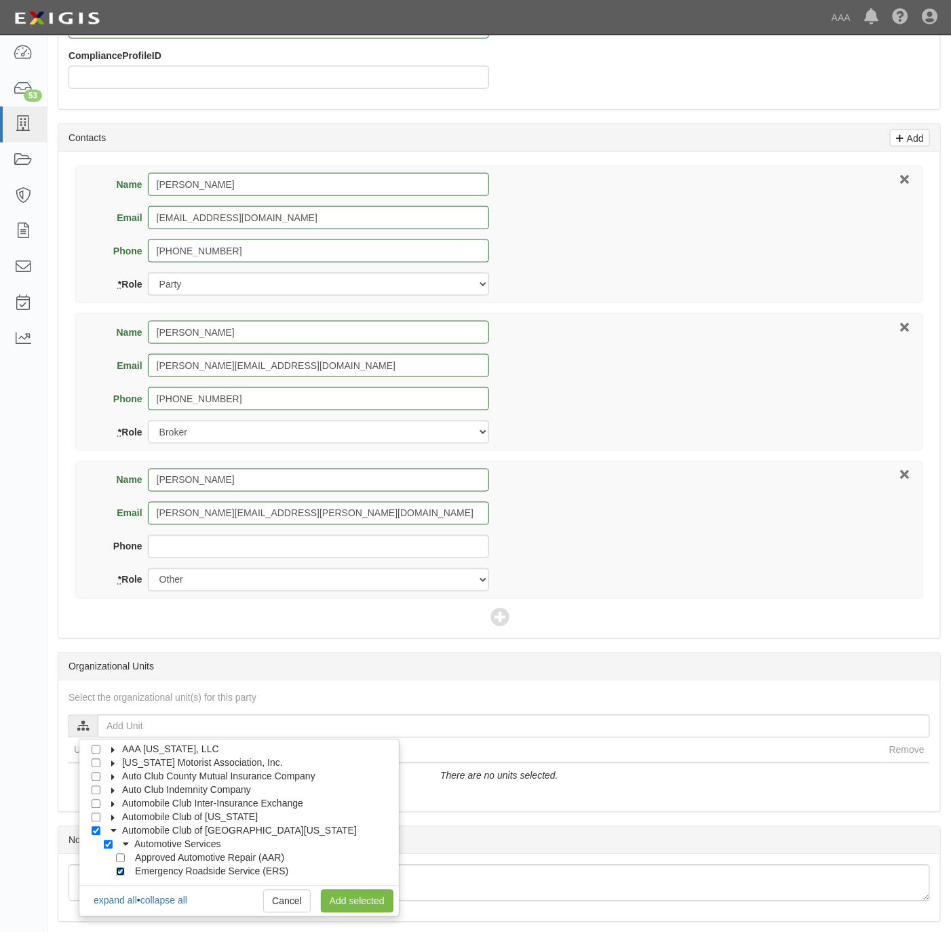
checkbox input "true"
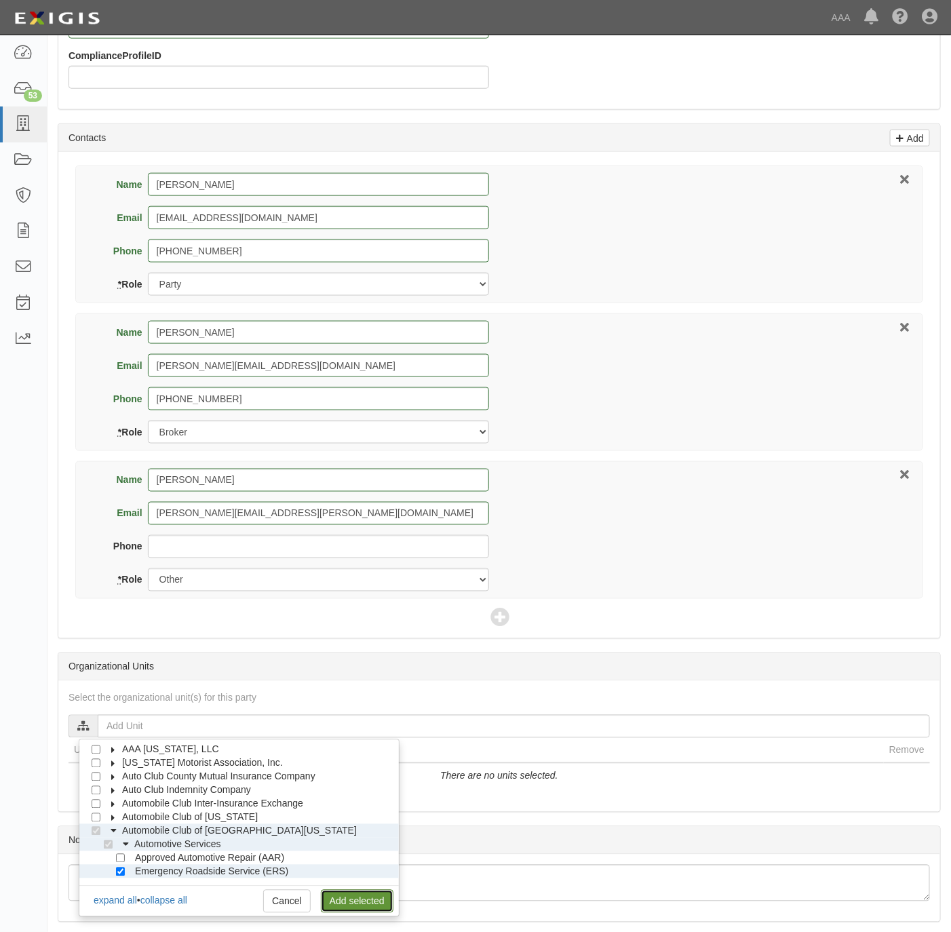
click at [342, 899] on link "Add selected" at bounding box center [357, 901] width 73 height 23
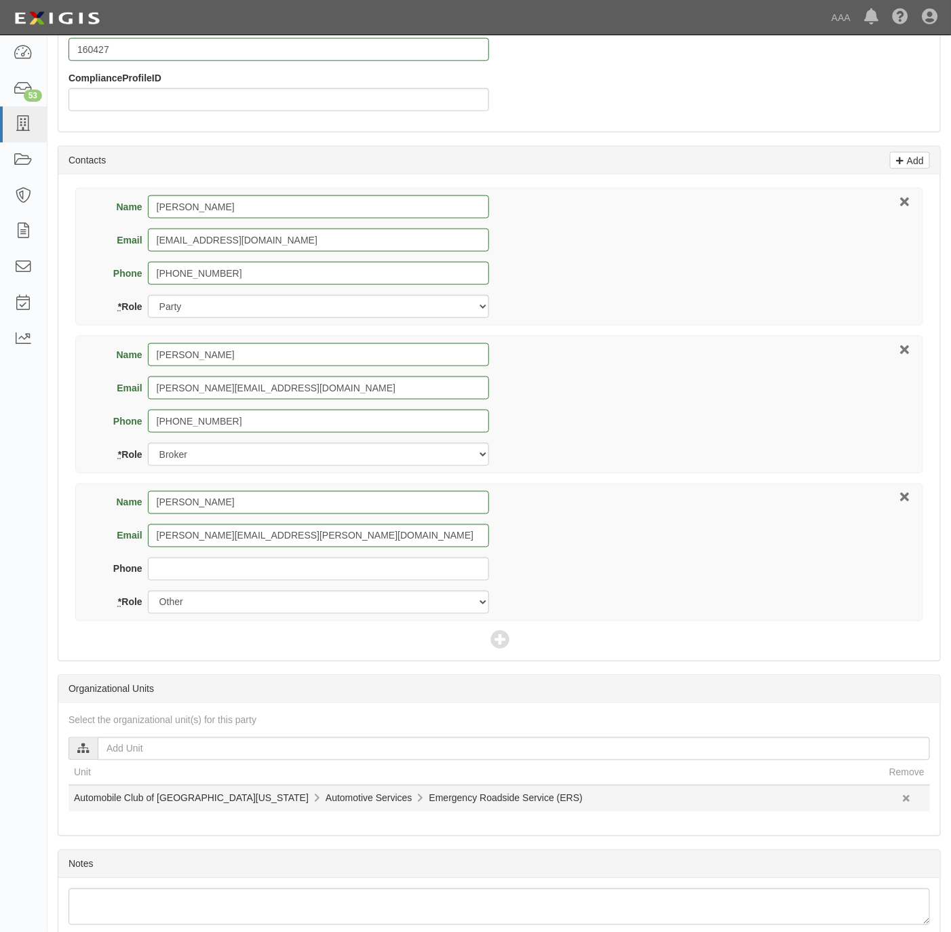
scroll to position [564, 0]
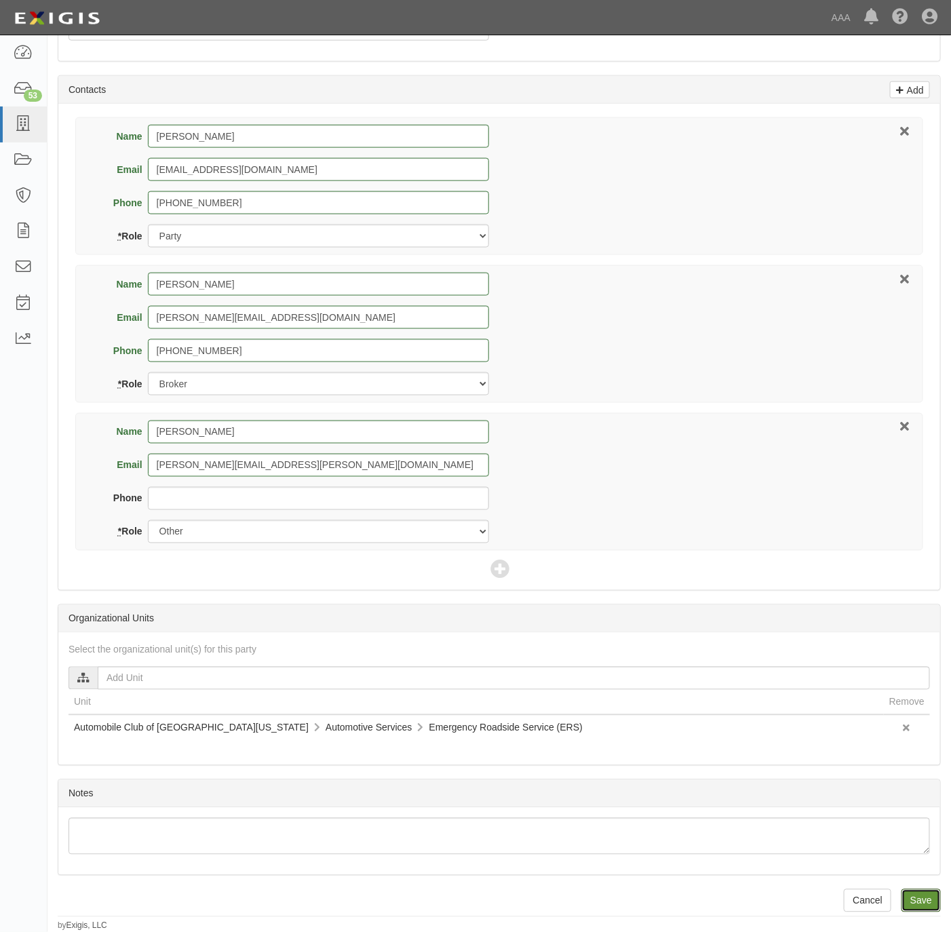
drag, startPoint x: 930, startPoint y: 897, endPoint x: 920, endPoint y: 886, distance: 15.4
click at [930, 897] on input "Save" at bounding box center [920, 900] width 39 height 23
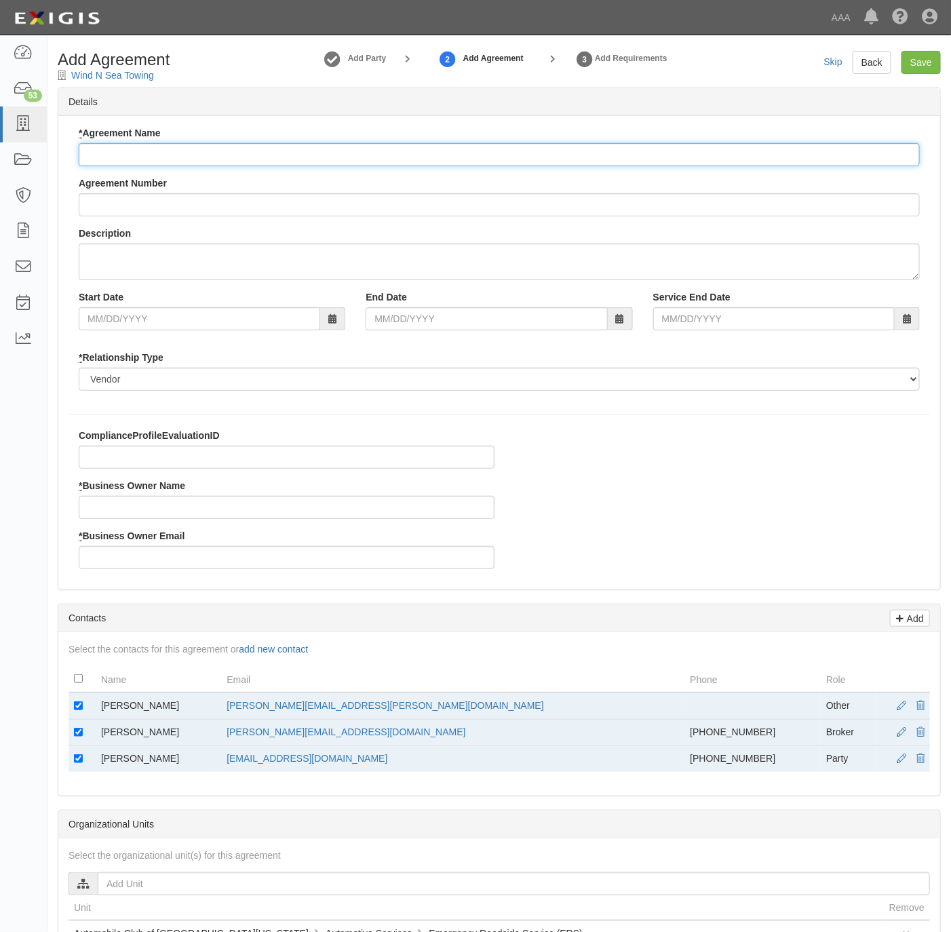
click at [218, 159] on input "* Agreement Name" at bounding box center [499, 154] width 841 height 23
type input "[US_STATE] ERS"
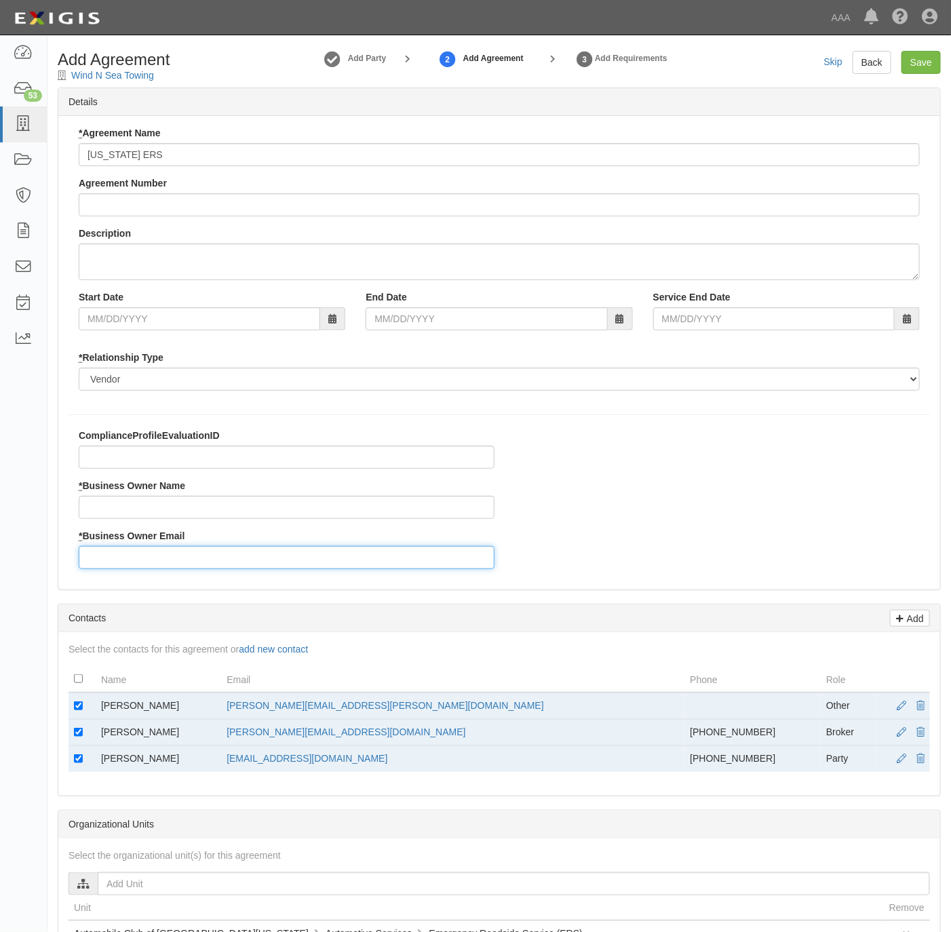
click at [155, 549] on input "* Business Owner Email" at bounding box center [287, 557] width 416 height 23
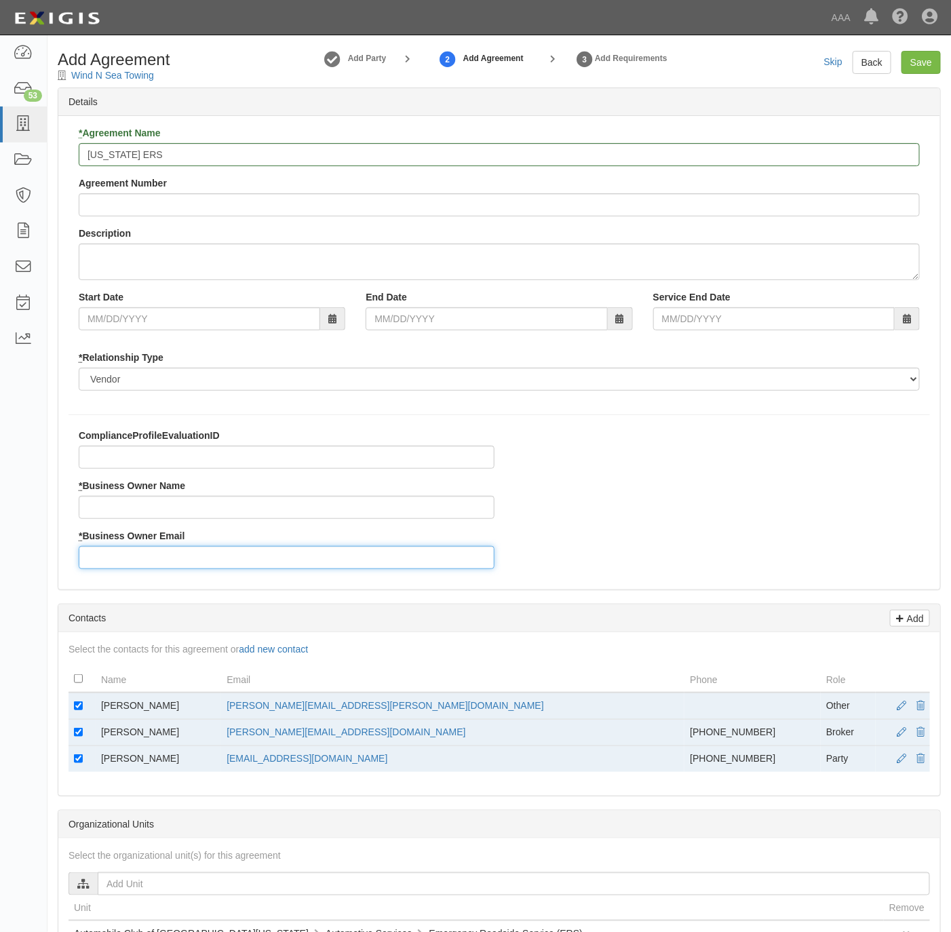
paste input "[PERSON_NAME][EMAIL_ADDRESS][PERSON_NAME][DOMAIN_NAME]"
type input "[PERSON_NAME][EMAIL_ADDRESS][PERSON_NAME][DOMAIN_NAME]"
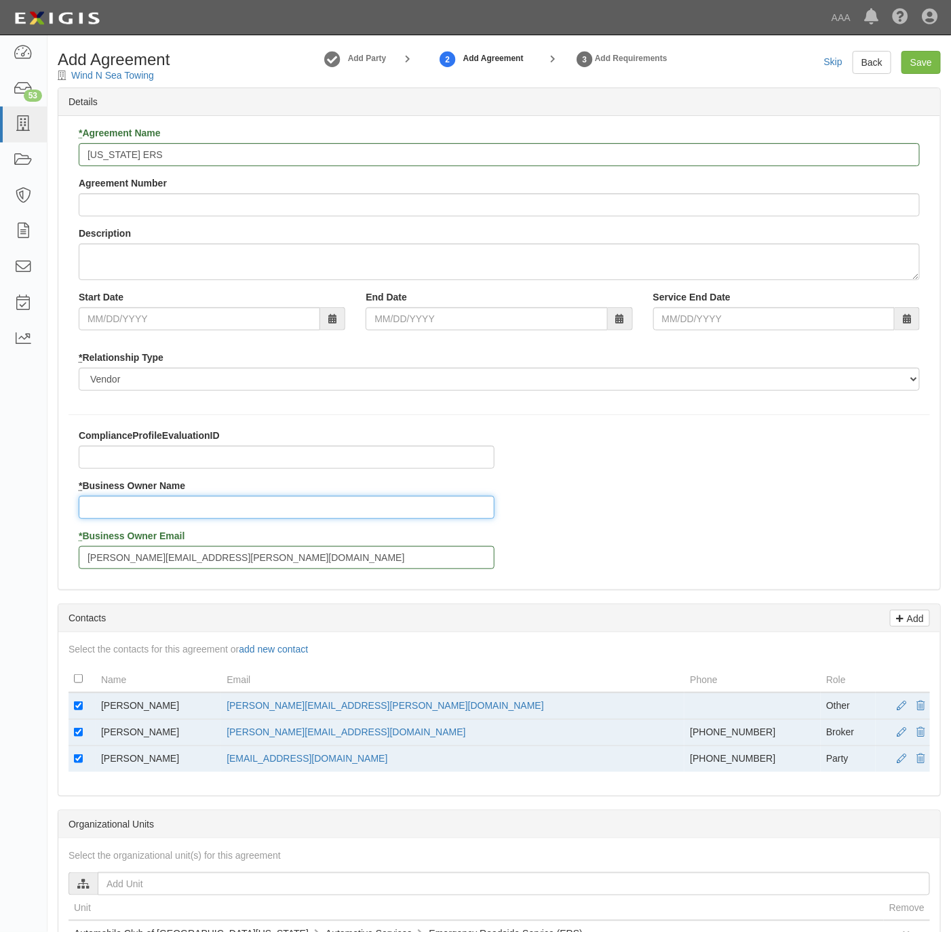
click at [281, 515] on input "* Business Owner Name" at bounding box center [287, 507] width 416 height 23
paste input "[PERSON_NAME]"
type input "[PERSON_NAME]"
click at [77, 709] on input "checkbox" at bounding box center [78, 705] width 9 height 9
checkbox input "false"
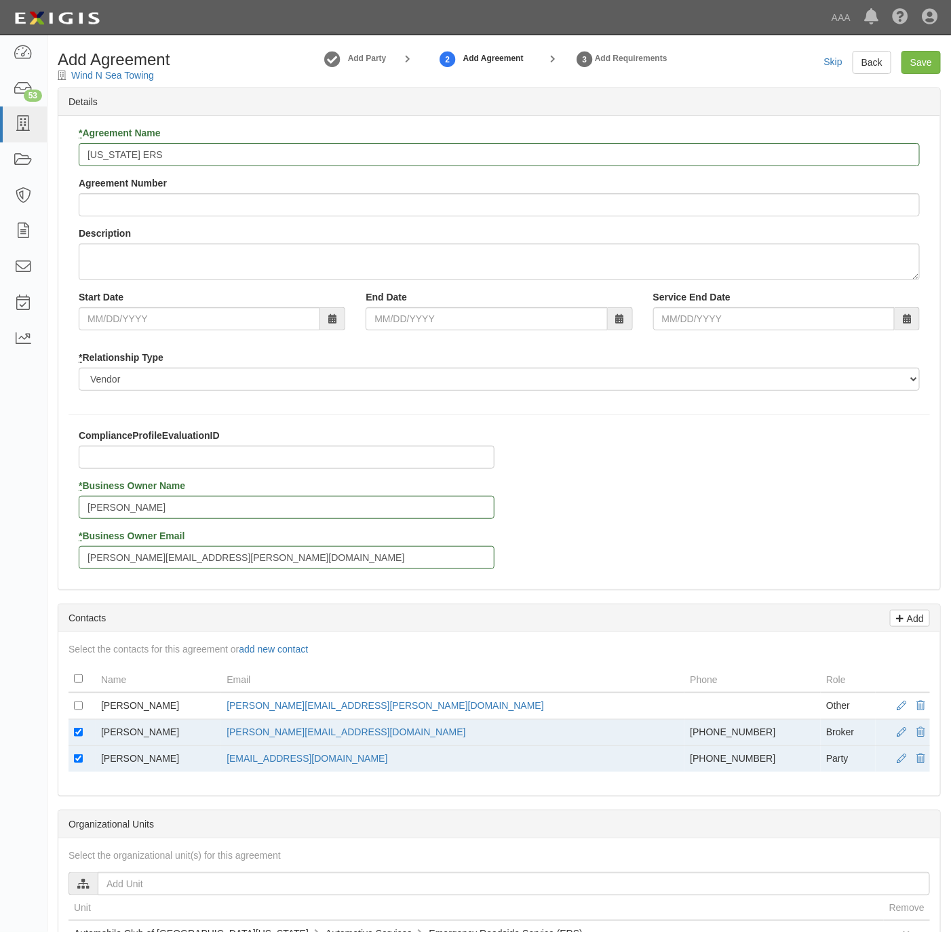
click at [70, 764] on td at bounding box center [81, 759] width 27 height 26
click at [74, 766] on td at bounding box center [81, 759] width 27 height 26
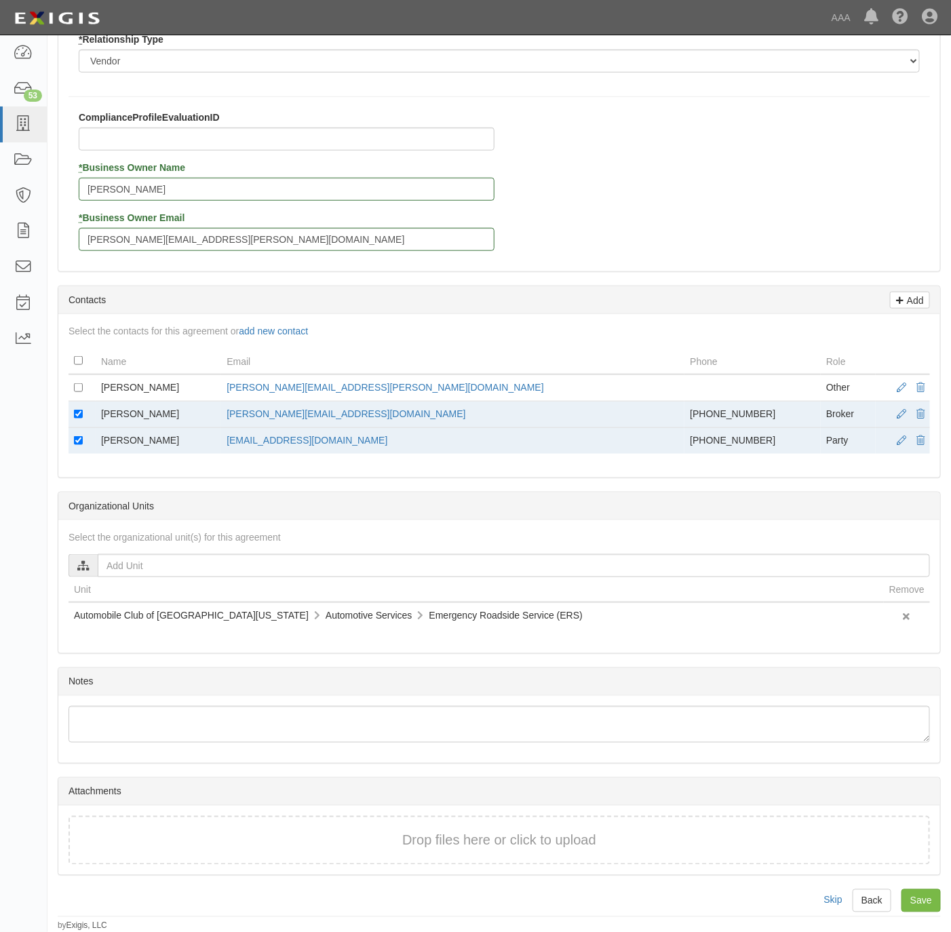
scroll to position [328, 0]
click at [71, 437] on td at bounding box center [81, 441] width 27 height 26
click at [74, 428] on td at bounding box center [81, 441] width 27 height 26
click at [76, 436] on input "checkbox" at bounding box center [78, 440] width 9 height 9
checkbox input "false"
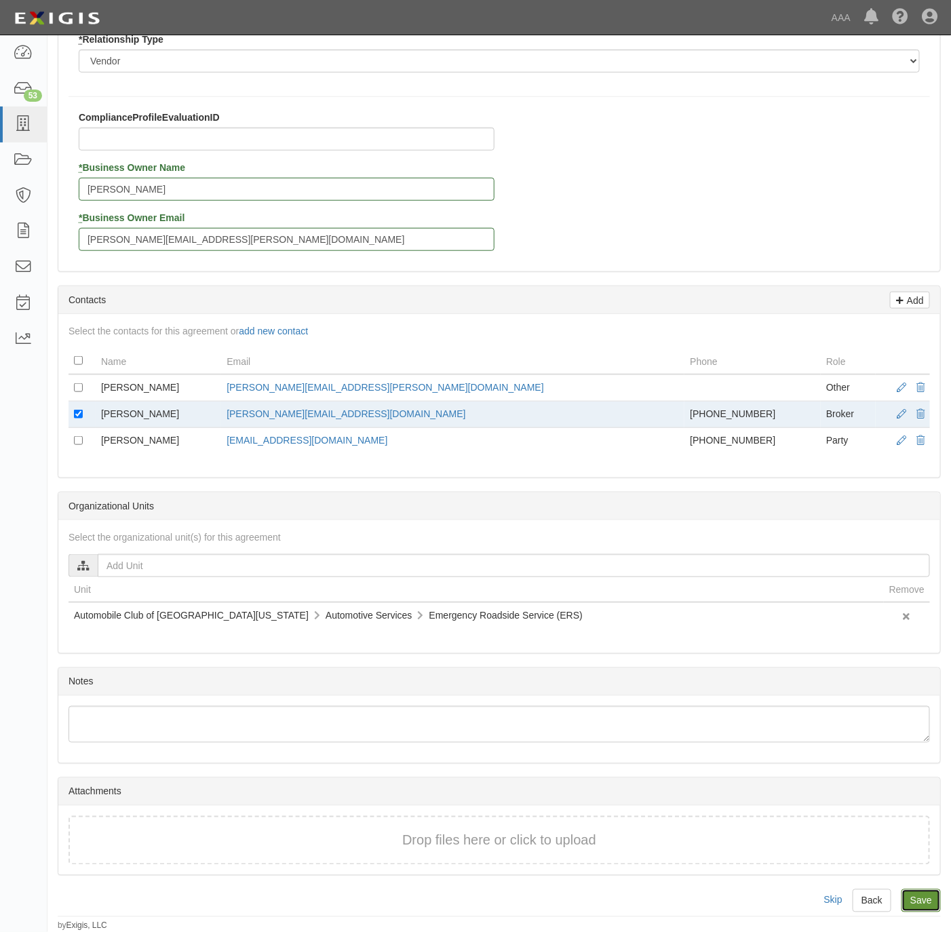
click at [926, 901] on input "Save" at bounding box center [920, 900] width 39 height 23
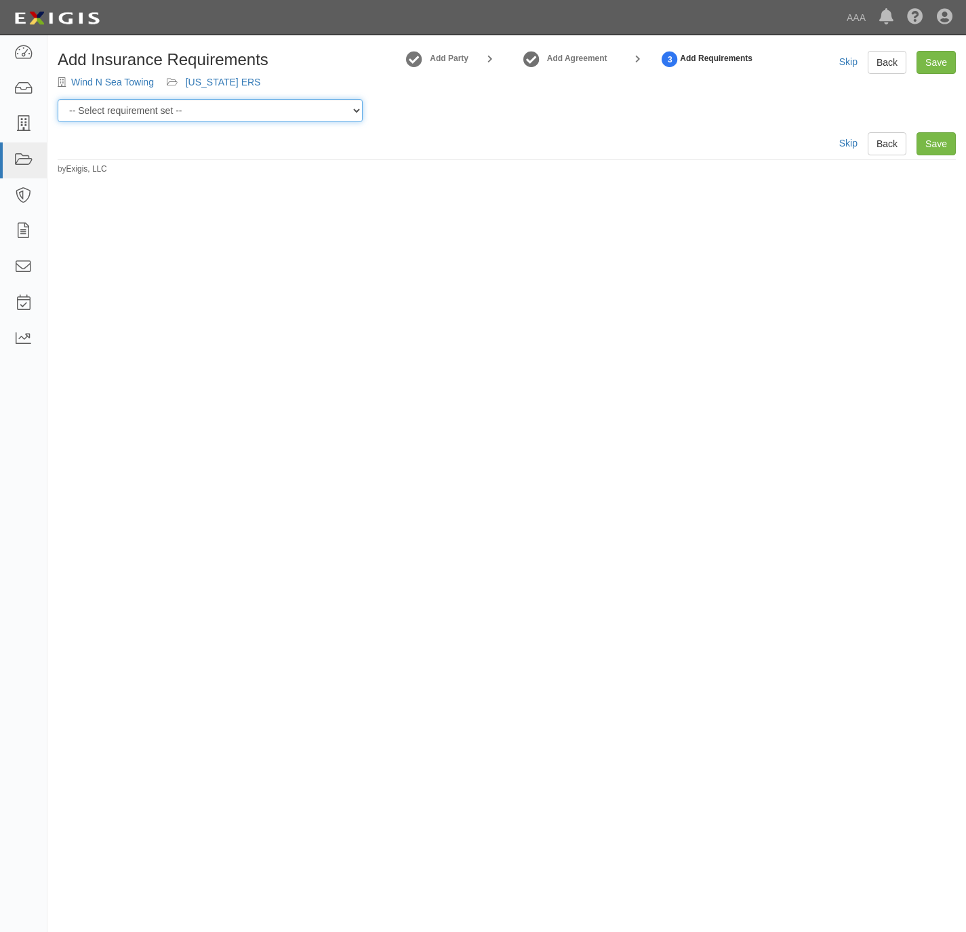
click at [242, 108] on select "-- Select requirement set -- AAA East Central AAR AAA East Central ERS AAA East…" at bounding box center [210, 110] width 305 height 23
select select "16684"
click at [58, 99] on select "-- Select requirement set -- AAA East Central AAR AAA East Central ERS AAA East…" at bounding box center [210, 110] width 305 height 23
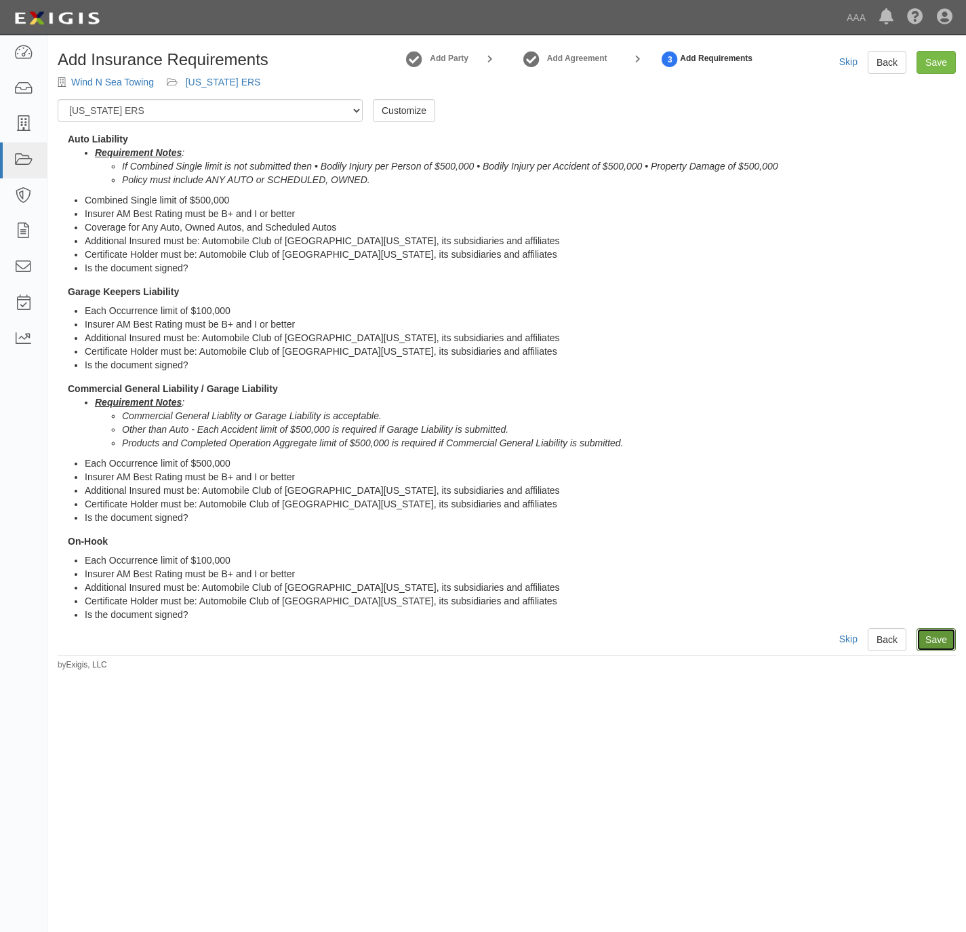
click at [932, 631] on link "Save" at bounding box center [936, 639] width 39 height 23
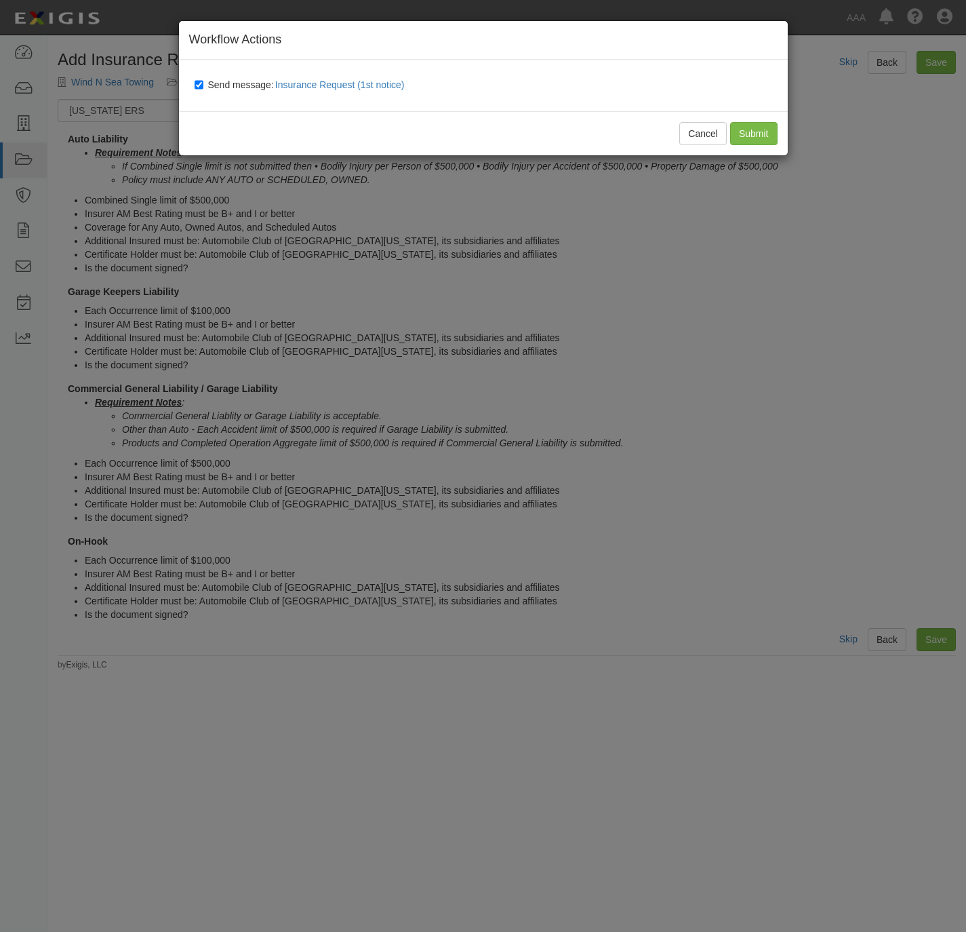
click at [251, 82] on span "Send message: Insurance Request (1st notice)" at bounding box center [309, 84] width 202 height 11
click at [203, 82] on input "Send message: Insurance Request (1st notice)" at bounding box center [199, 84] width 9 height 11
checkbox input "false"
click at [741, 131] on input "Submit" at bounding box center [753, 133] width 47 height 23
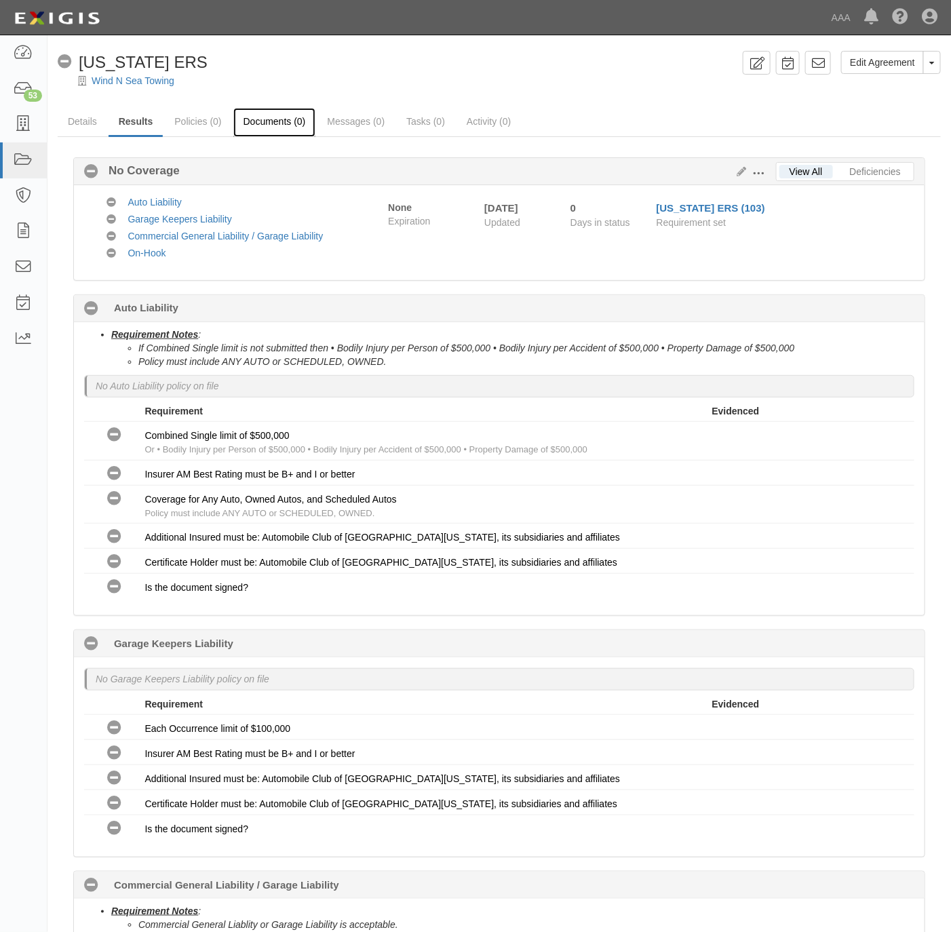
click at [267, 120] on link "Documents (0)" at bounding box center [274, 122] width 83 height 29
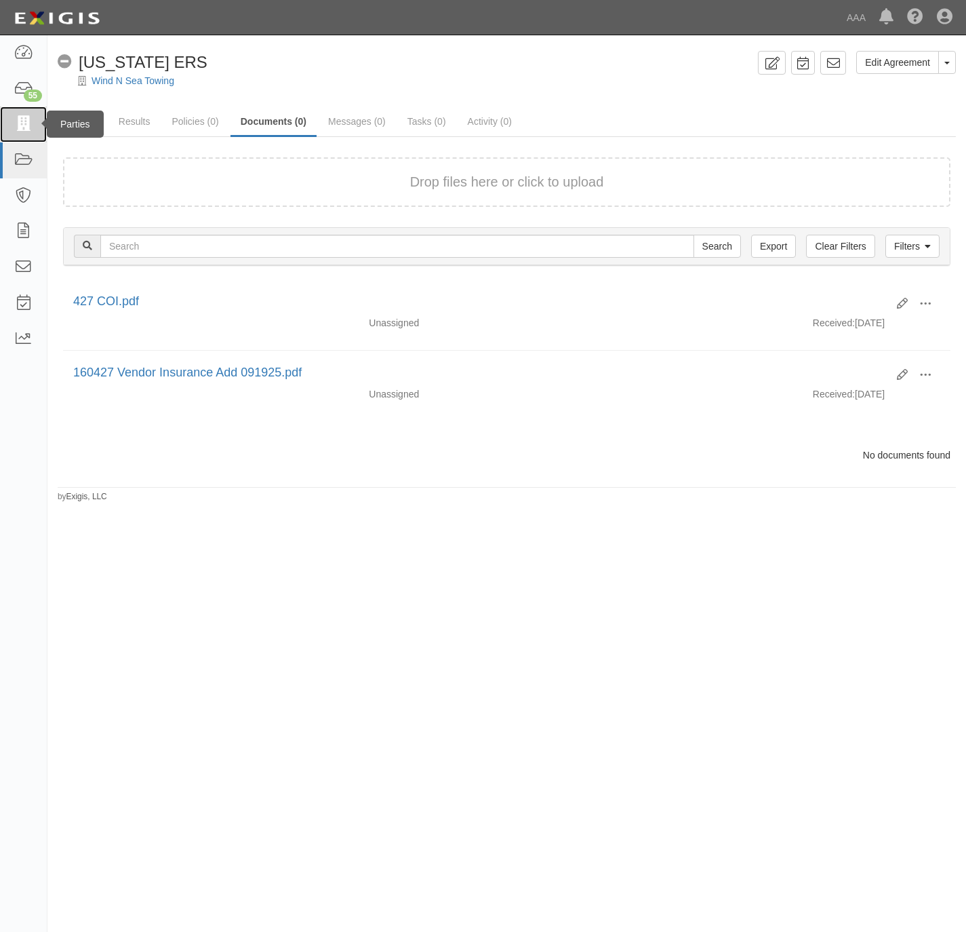
drag, startPoint x: 16, startPoint y: 122, endPoint x: 21, endPoint y: 117, distance: 7.2
click at [16, 122] on icon at bounding box center [23, 125] width 19 height 16
